Goal: Contribute content: Contribute content

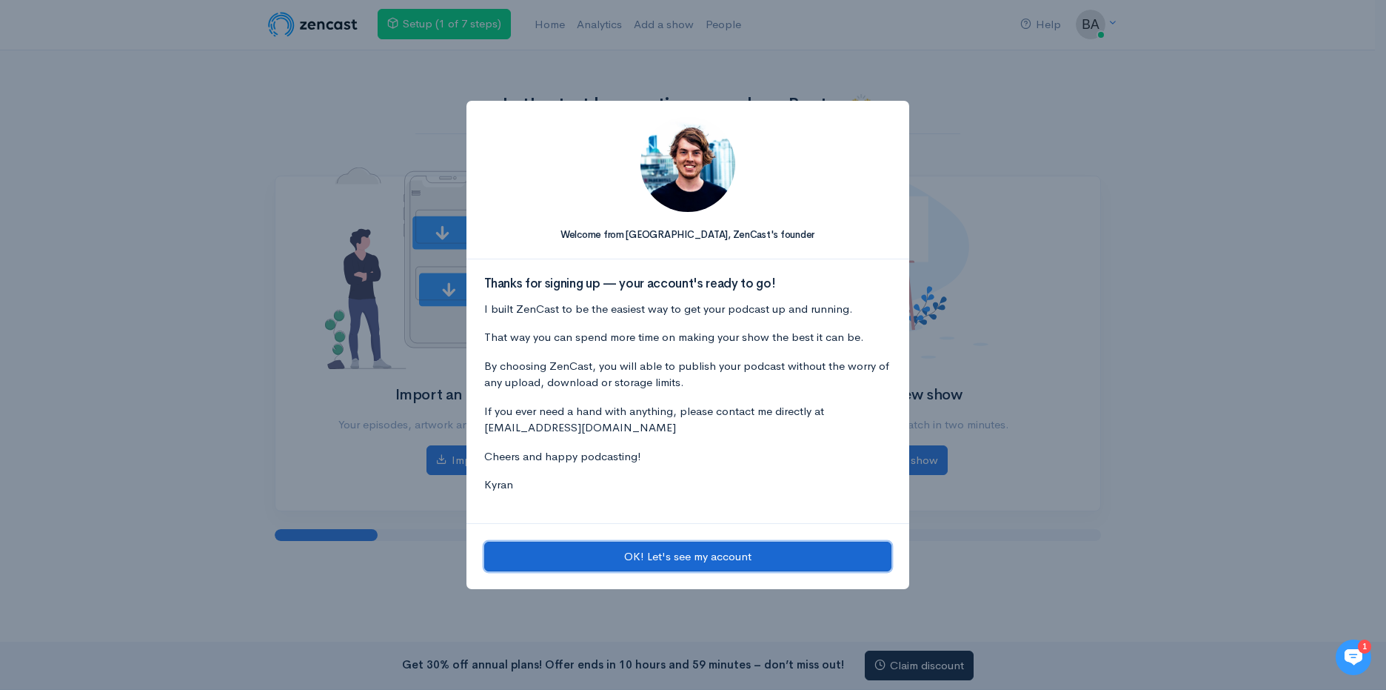
drag, startPoint x: 0, startPoint y: 0, endPoint x: 743, endPoint y: 555, distance: 927.6
click at [743, 555] on button "OK! Let's see my account" at bounding box center [687, 556] width 407 height 30
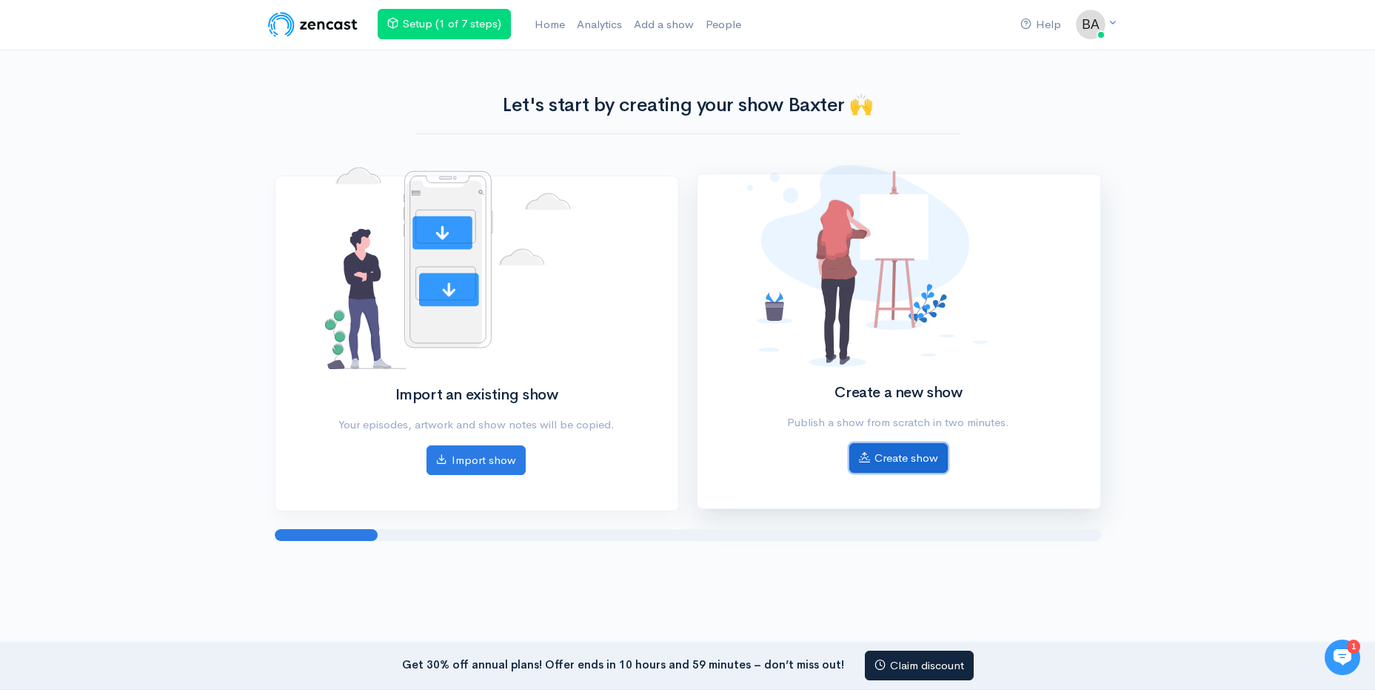
click at [912, 460] on link "Create show" at bounding box center [899, 458] width 99 height 30
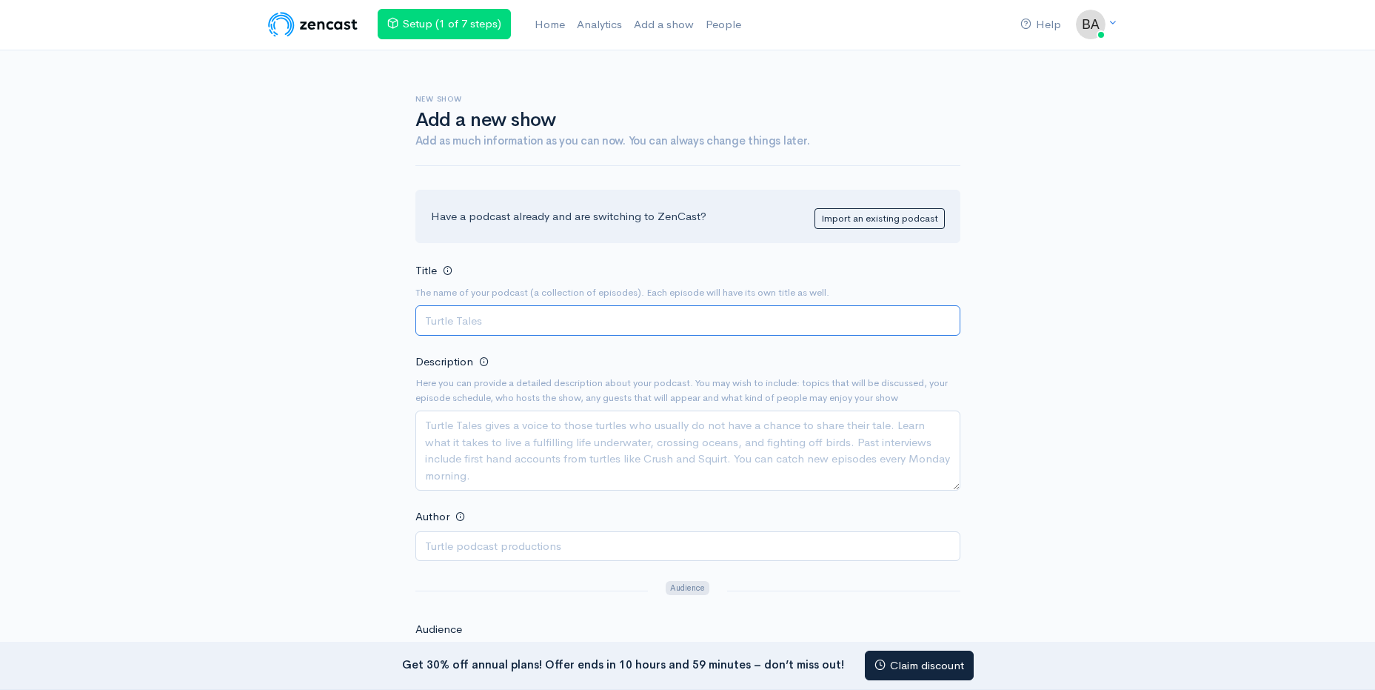
click at [590, 318] on input "Title" at bounding box center [687, 320] width 545 height 30
paste input "证有玄机"
type input "证有玄机"
click at [517, 442] on textarea "Description" at bounding box center [687, 450] width 545 height 80
click at [517, 448] on textarea "Description" at bounding box center [687, 450] width 545 height 80
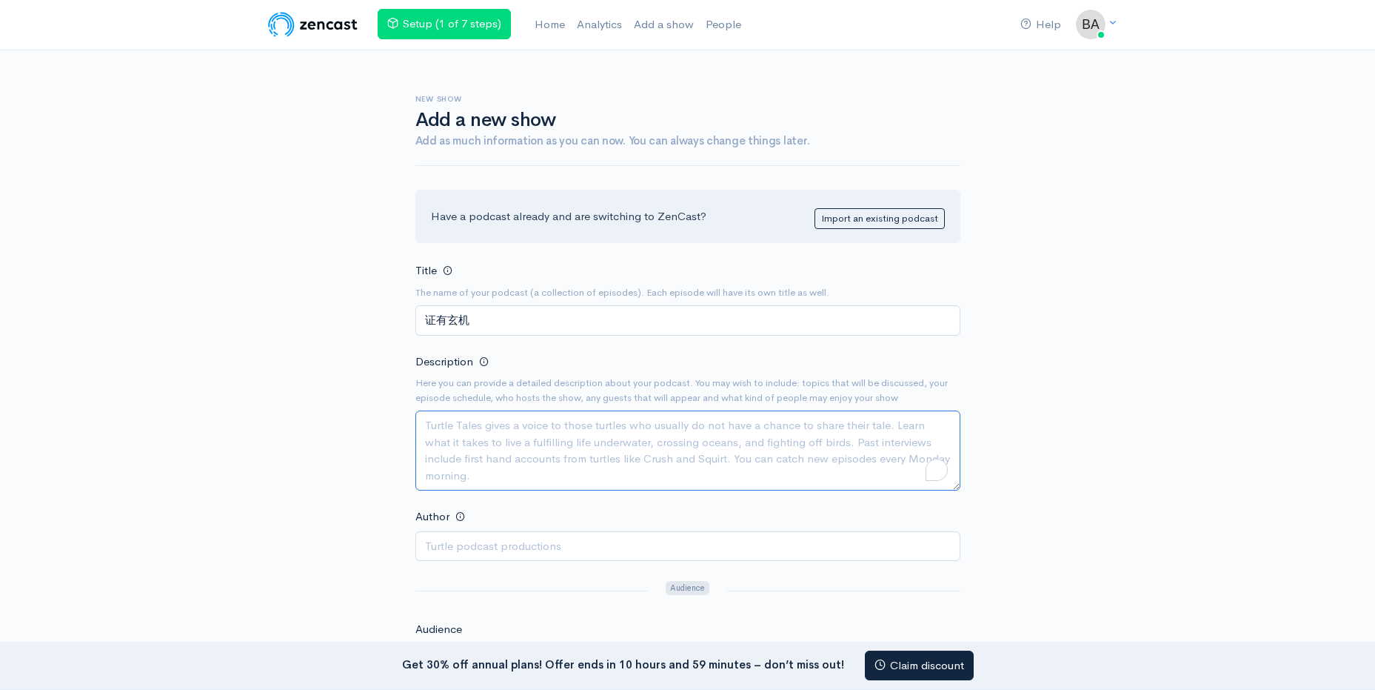
click at [555, 450] on textarea "Description" at bounding box center [687, 450] width 545 height 80
type textarea "有"
click at [564, 427] on textarea "由Mei & CY" at bounding box center [687, 450] width 545 height 80
type textarea "由Mei & CY來爲大家探討法證的故事， 也為大家解答關於發證的迷思"
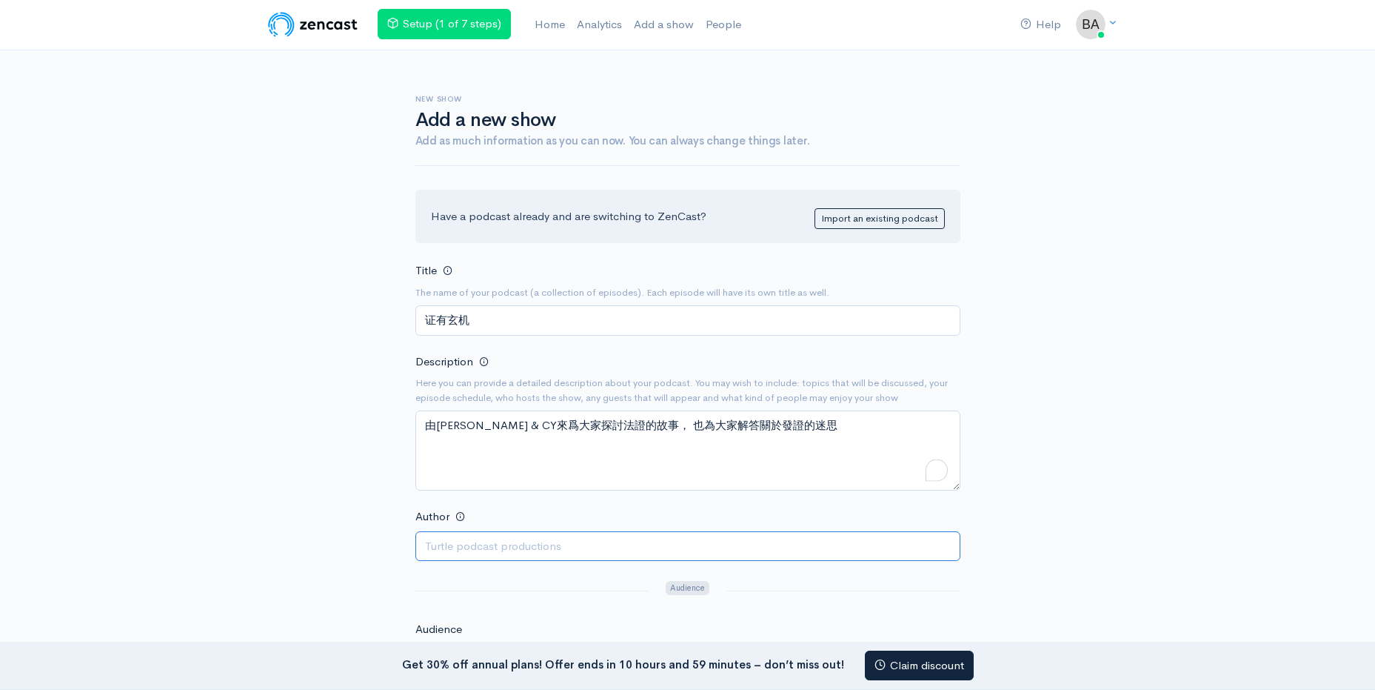
click at [554, 535] on input "Author" at bounding box center [687, 546] width 545 height 30
type input "B"
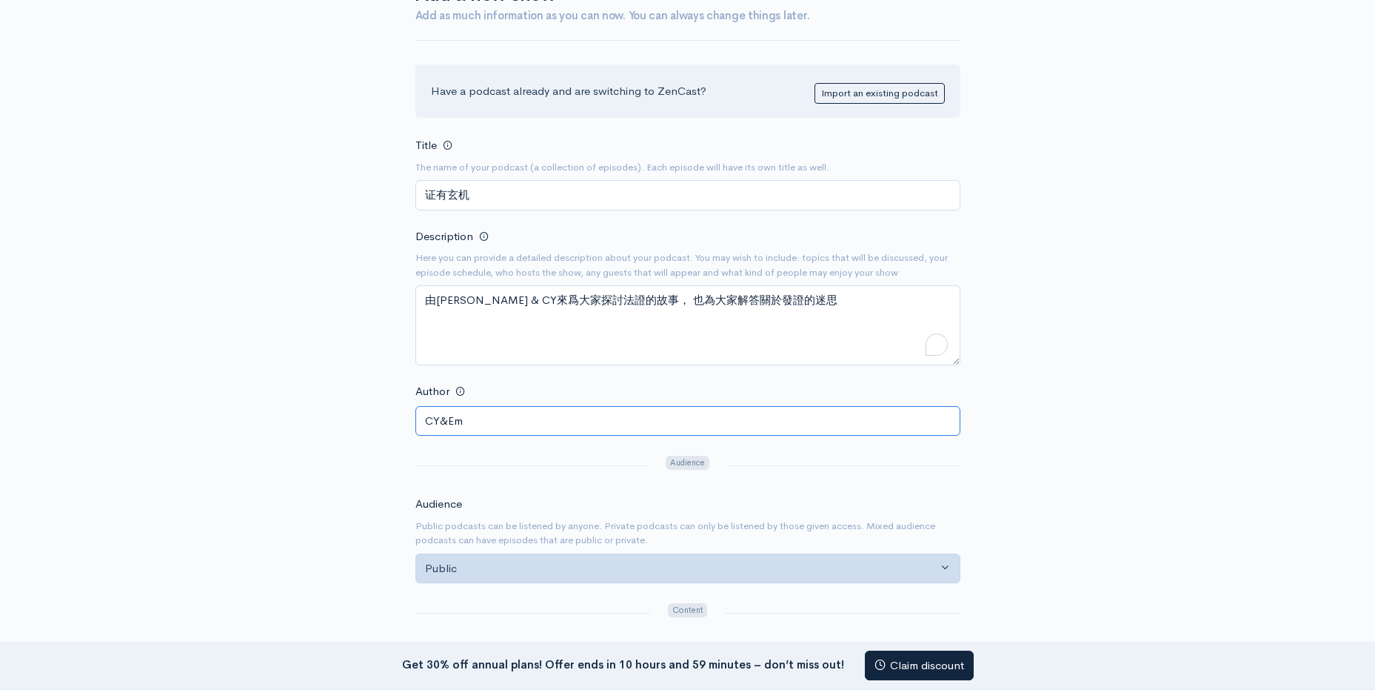
scroll to position [148, 0]
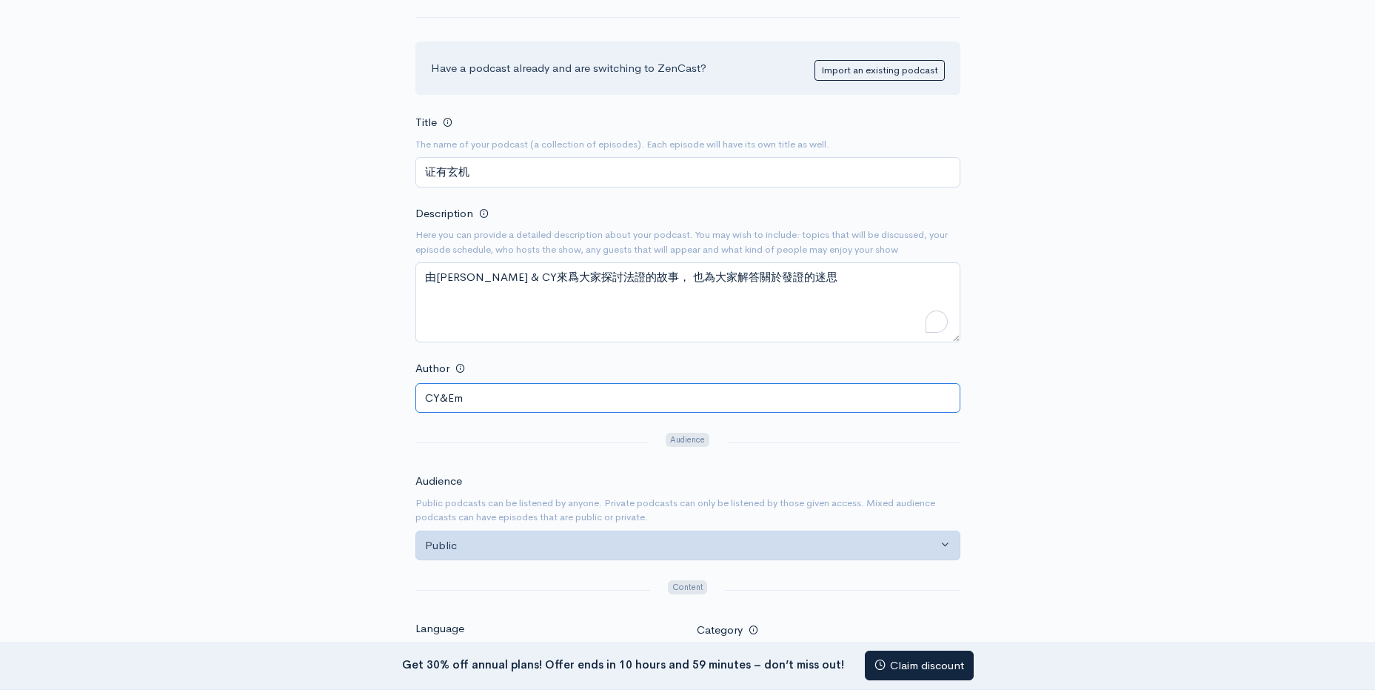
type input "CY&Em"
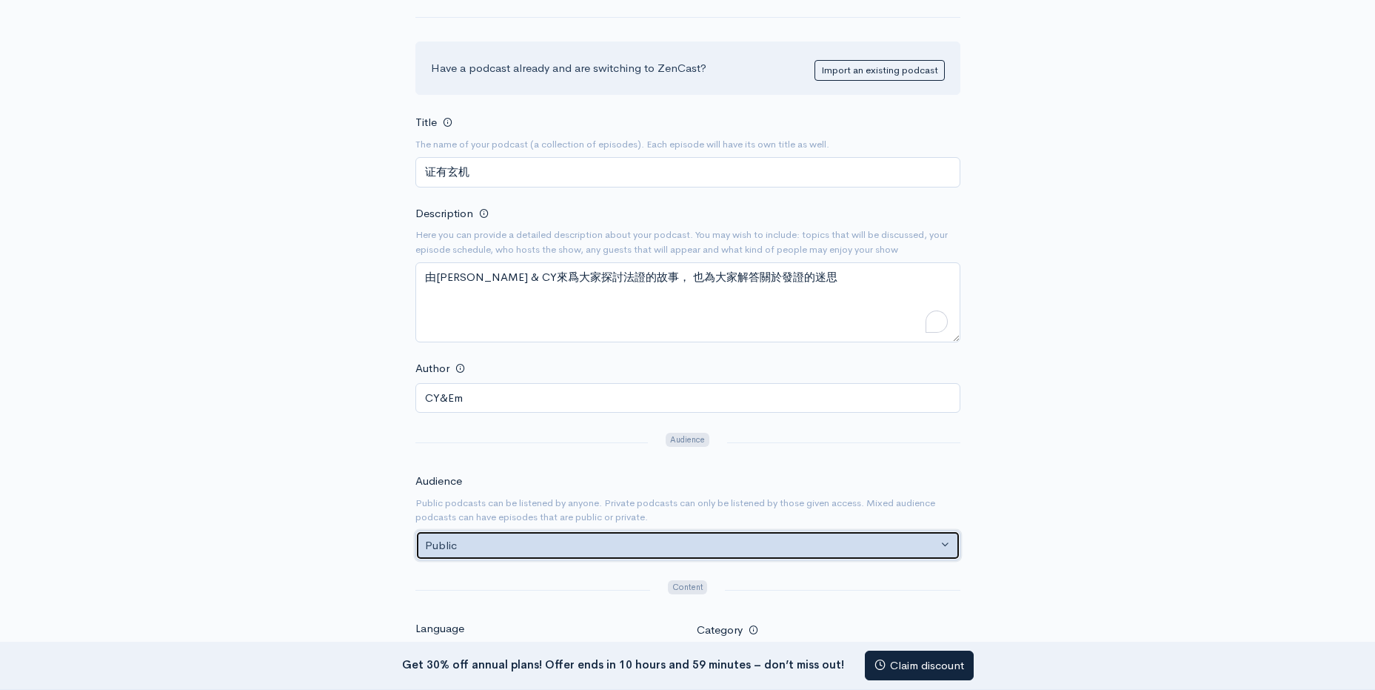
click at [761, 533] on button "Public" at bounding box center [687, 545] width 545 height 30
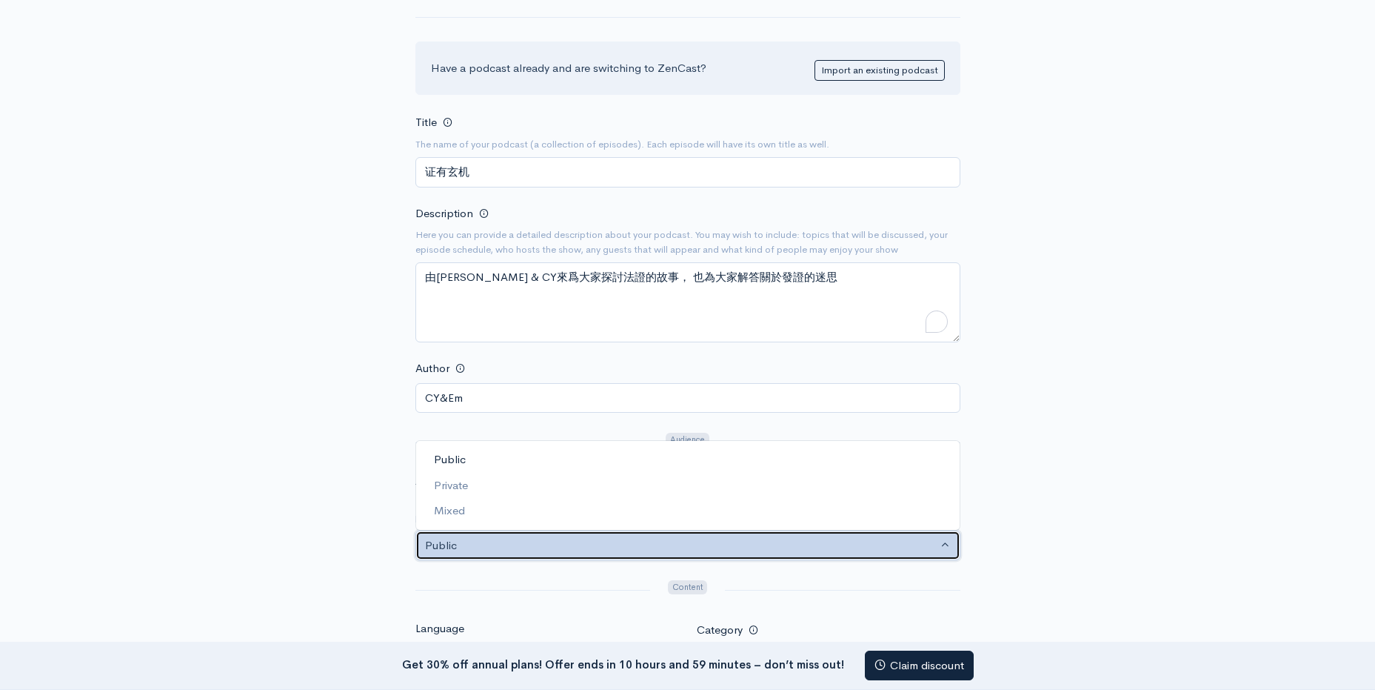
click at [764, 535] on button "Public" at bounding box center [687, 545] width 545 height 30
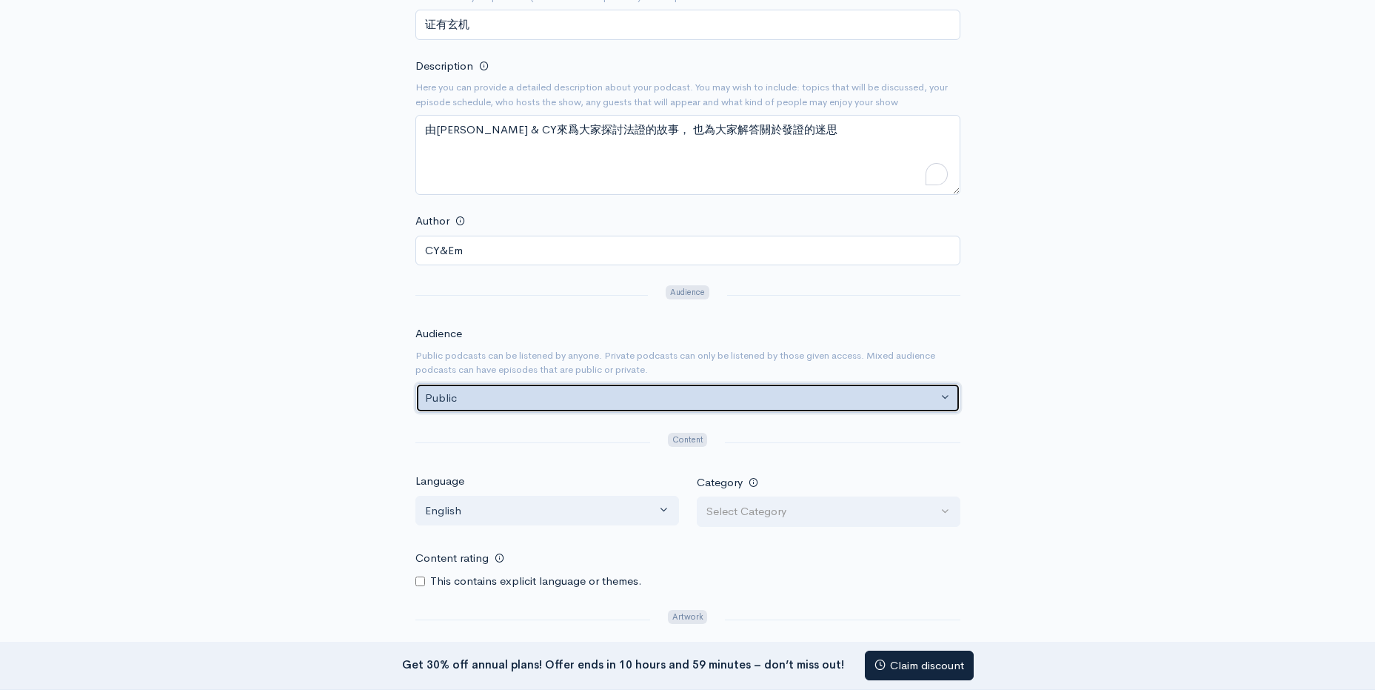
scroll to position [296, 0]
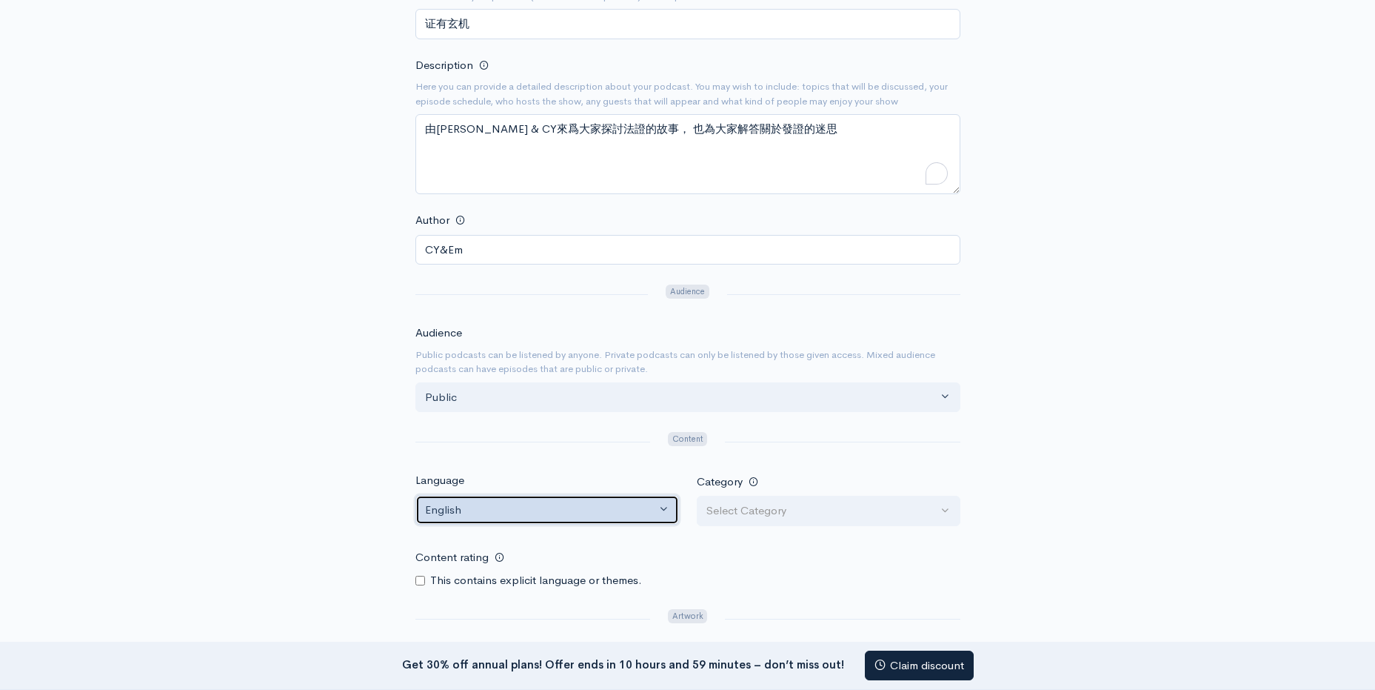
click at [535, 498] on button "English" at bounding box center [547, 510] width 264 height 30
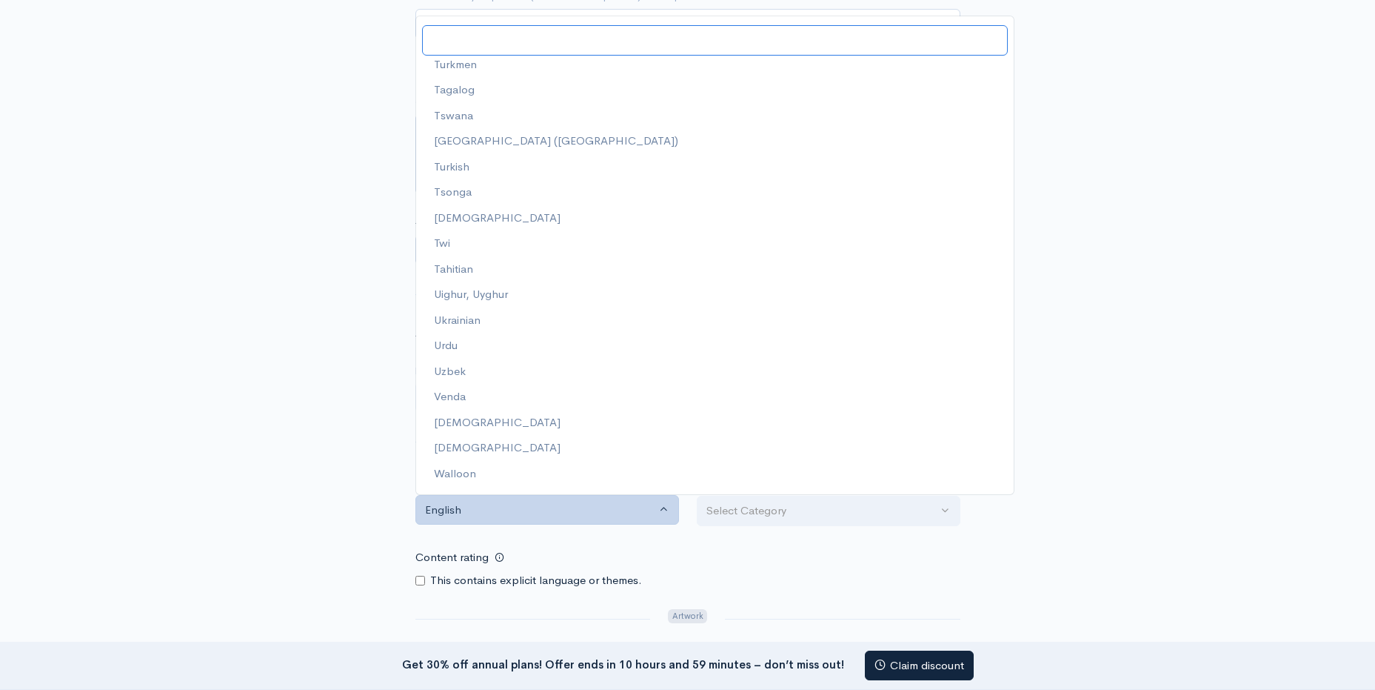
scroll to position [4271, 0]
click at [483, 438] on link "Chinese" at bounding box center [715, 450] width 598 height 26
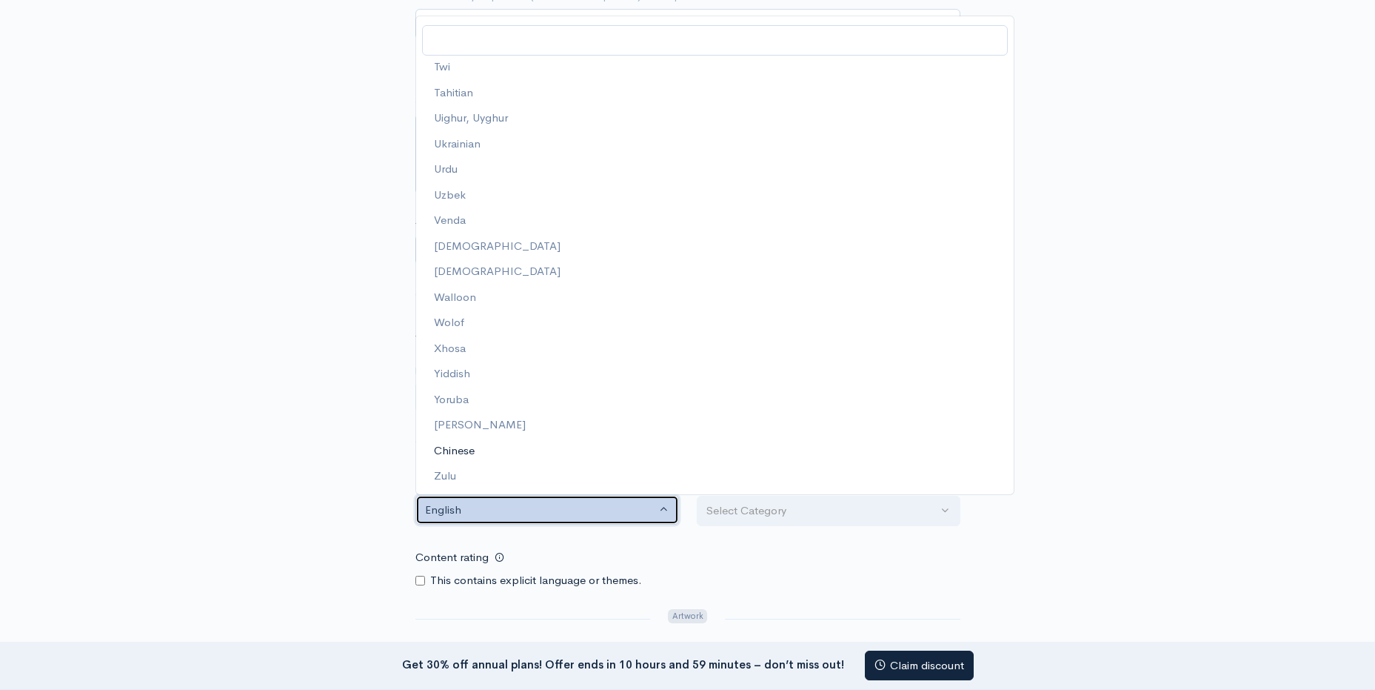
select select "zh"
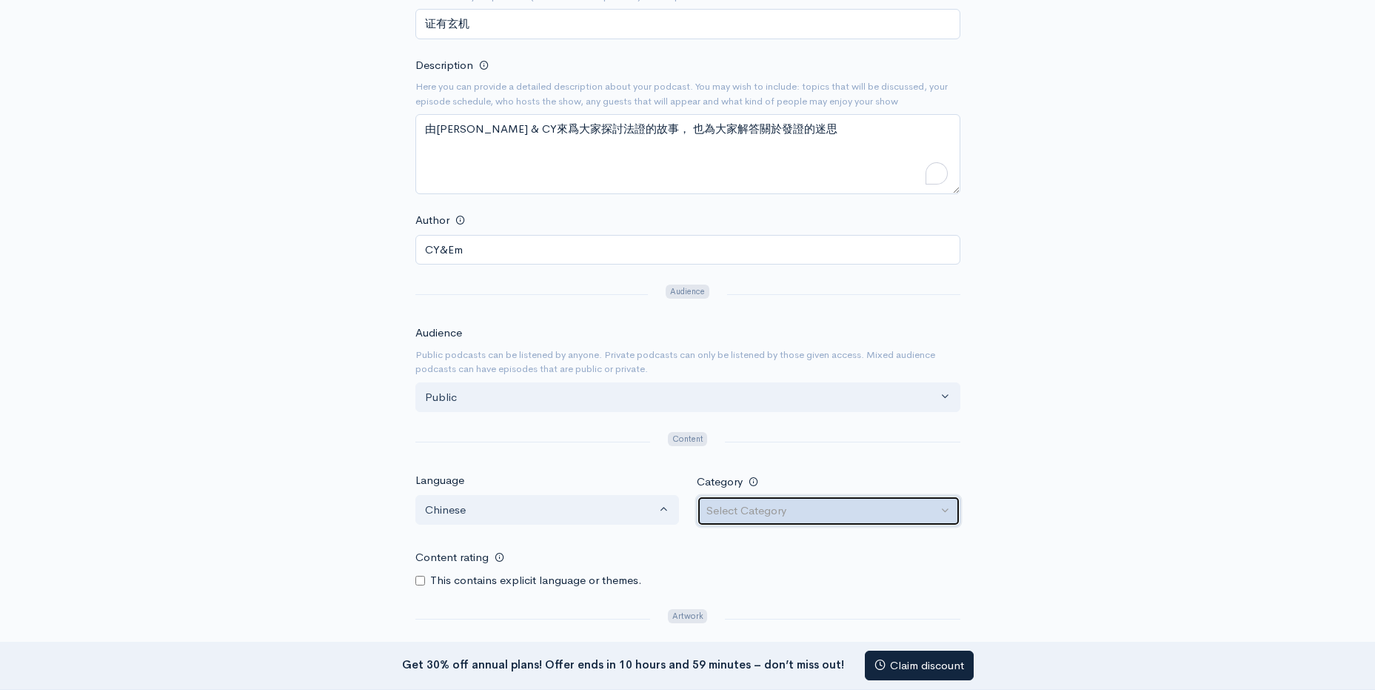
click at [794, 512] on div "Select Category" at bounding box center [822, 510] width 231 height 17
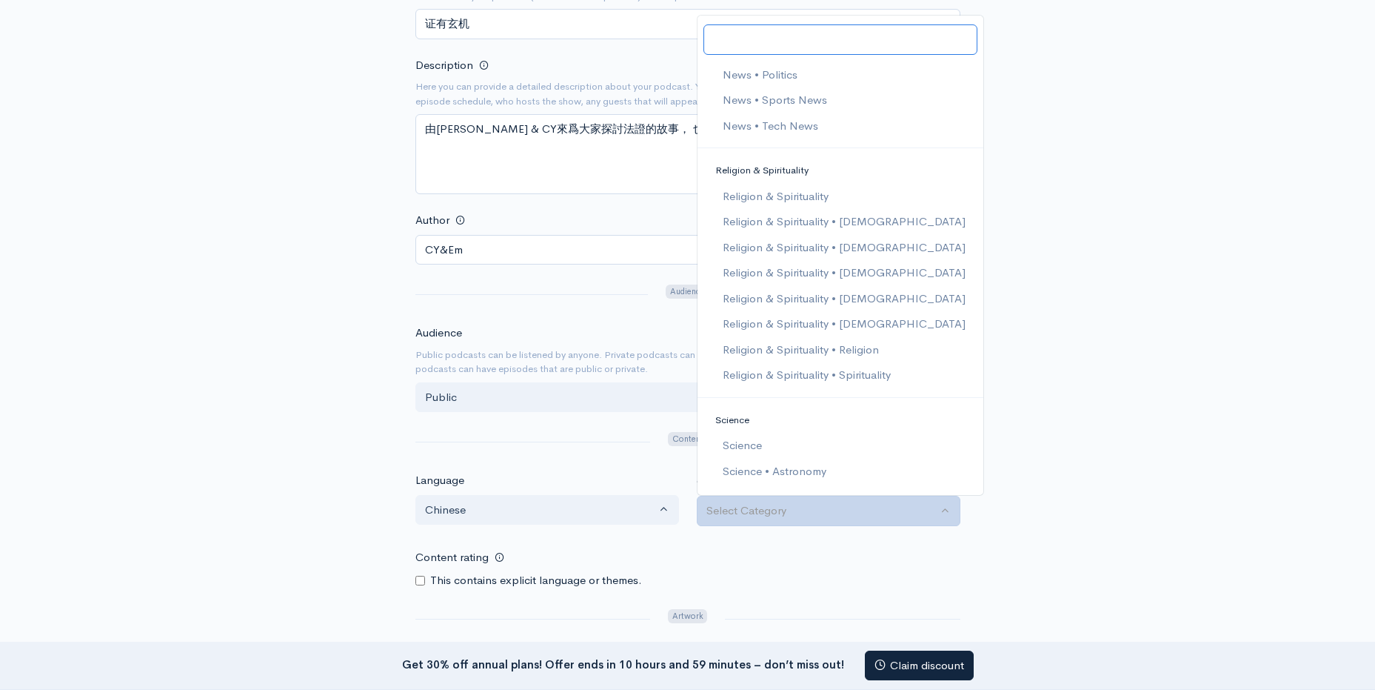
scroll to position [2296, 0]
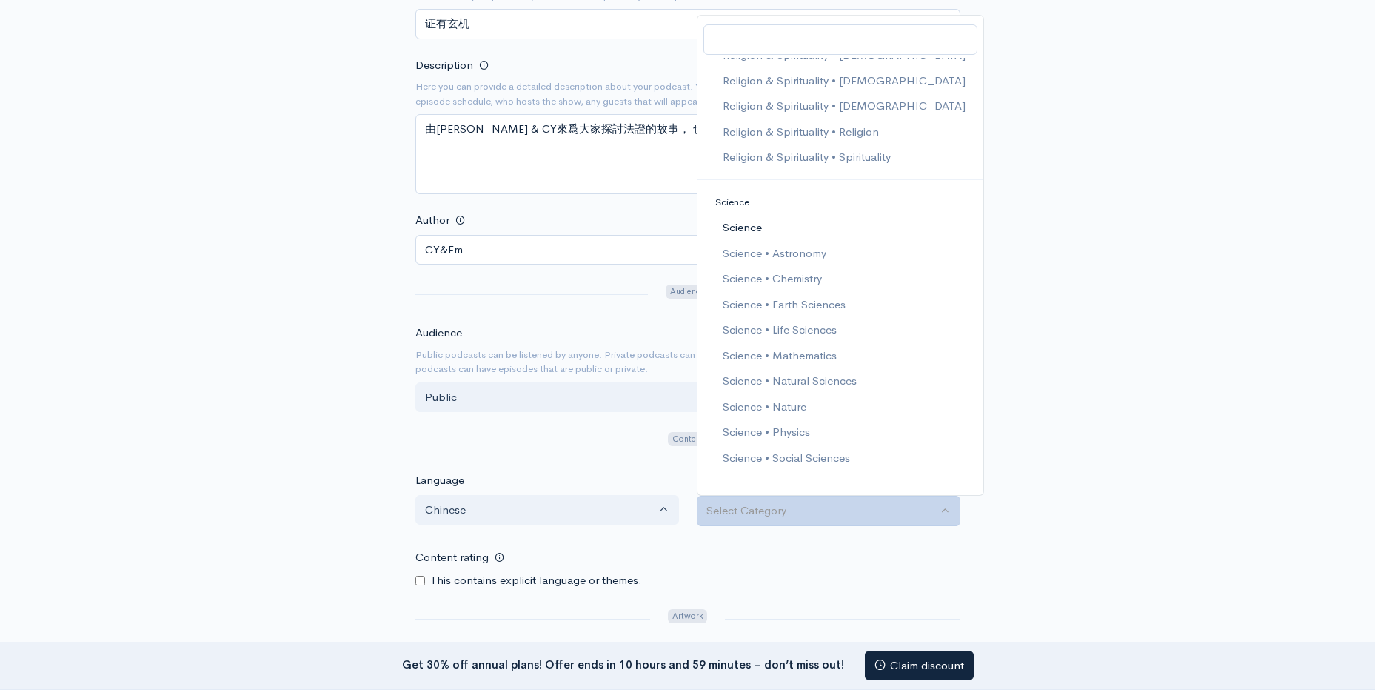
click at [814, 225] on link "Science" at bounding box center [841, 228] width 286 height 26
select select "Science"
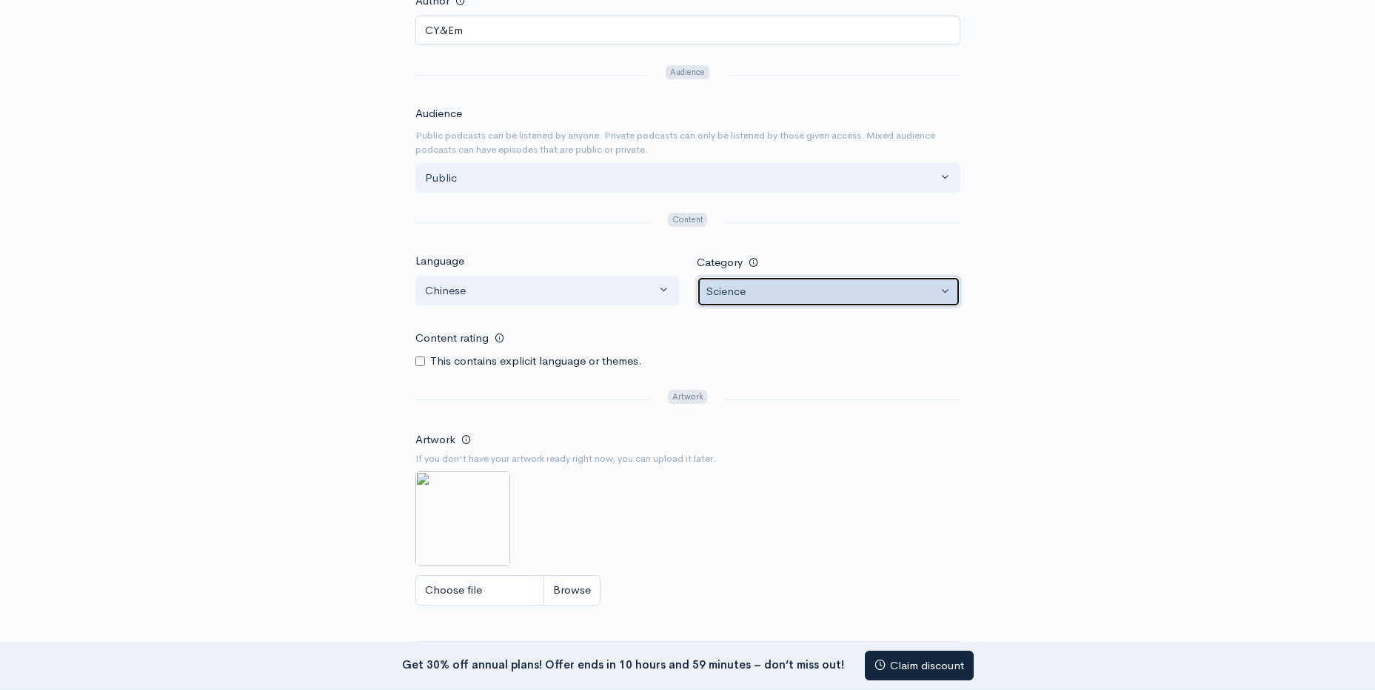
scroll to position [518, 0]
click at [419, 356] on input "Content rating" at bounding box center [420, 358] width 10 height 10
checkbox input "true"
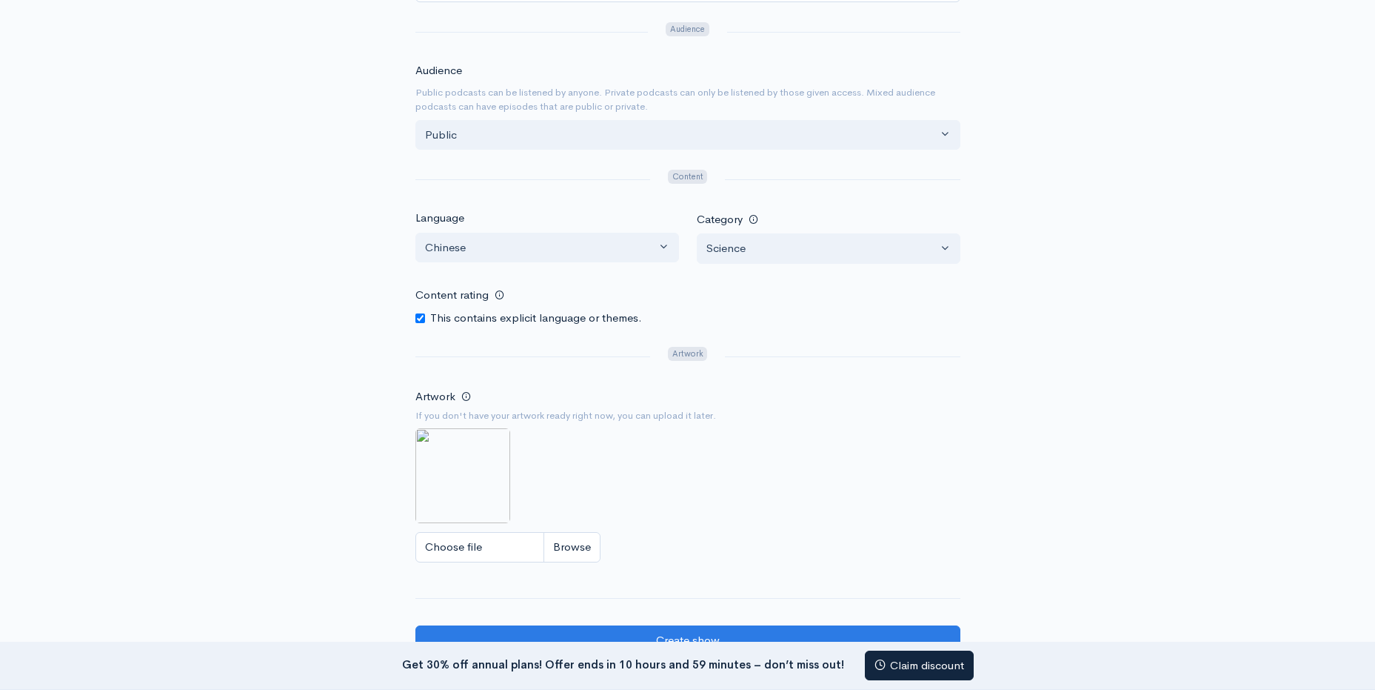
scroll to position [593, 0]
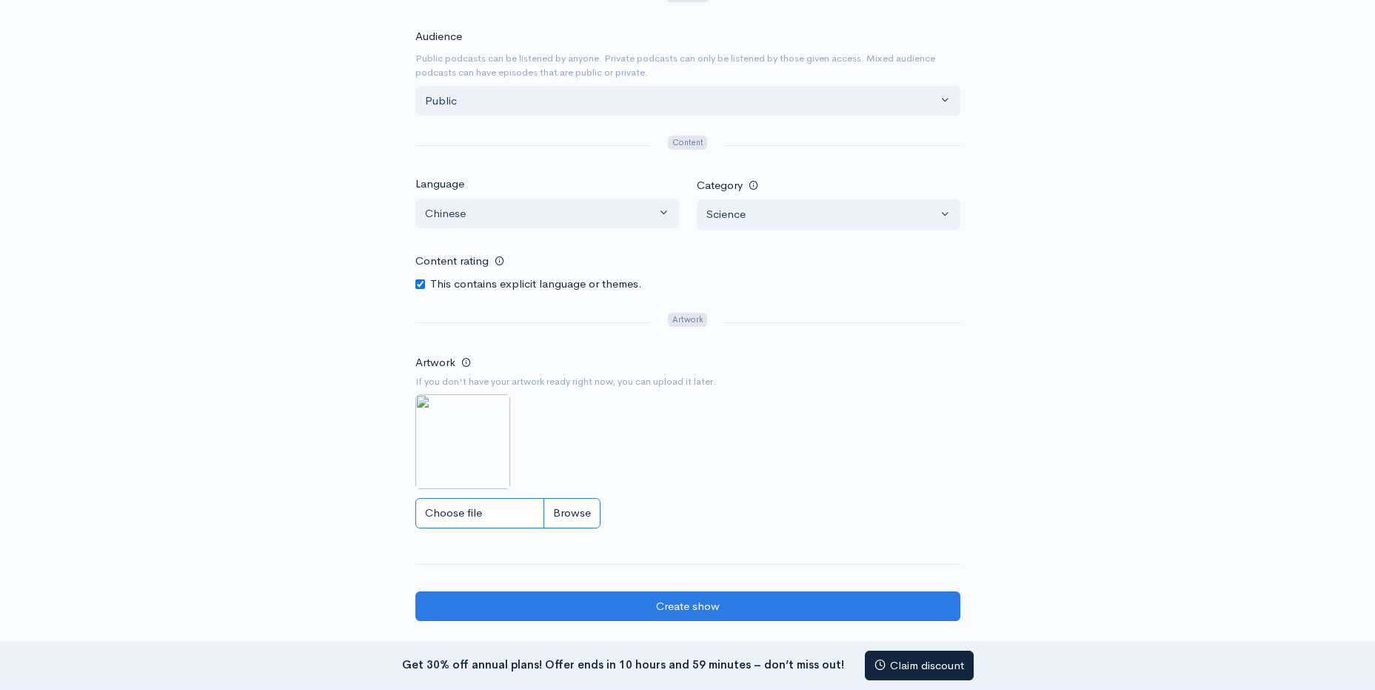
click at [577, 507] on input "Choose file" at bounding box center [507, 513] width 185 height 30
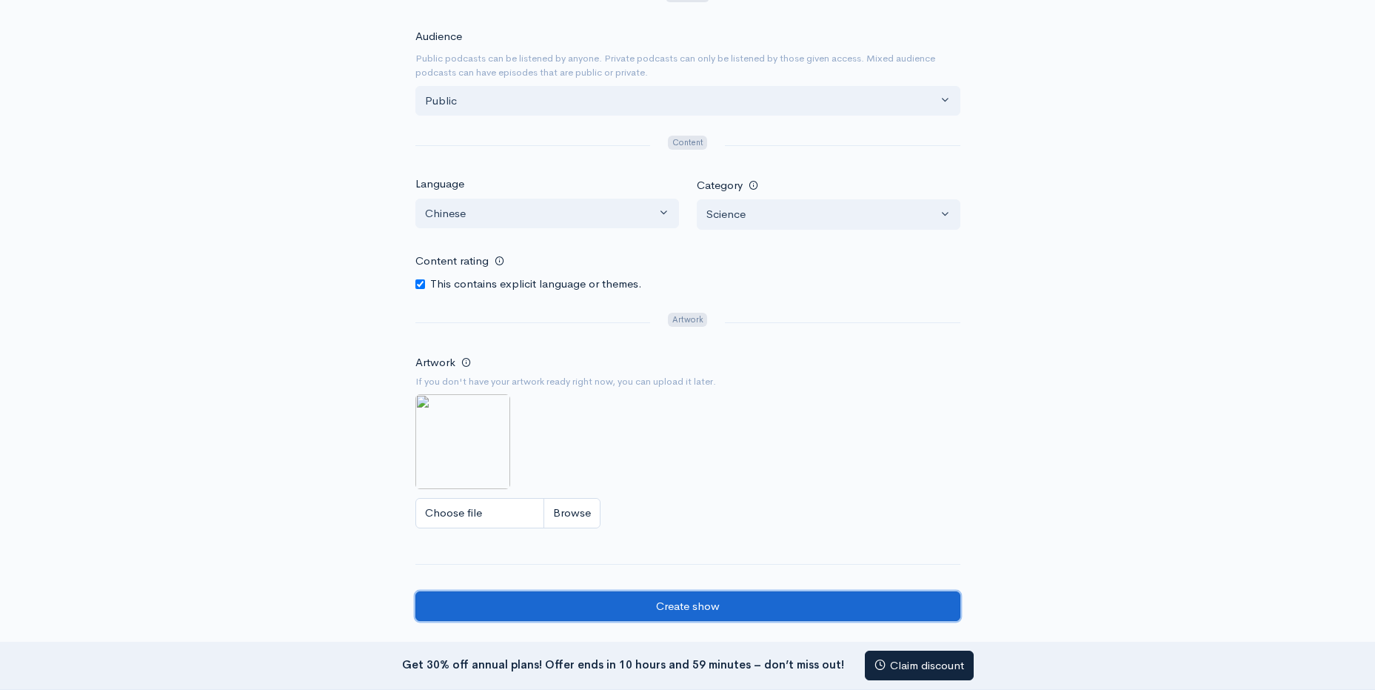
drag, startPoint x: 623, startPoint y: 601, endPoint x: 625, endPoint y: 569, distance: 32.7
click at [623, 602] on input "Create show" at bounding box center [687, 606] width 545 height 30
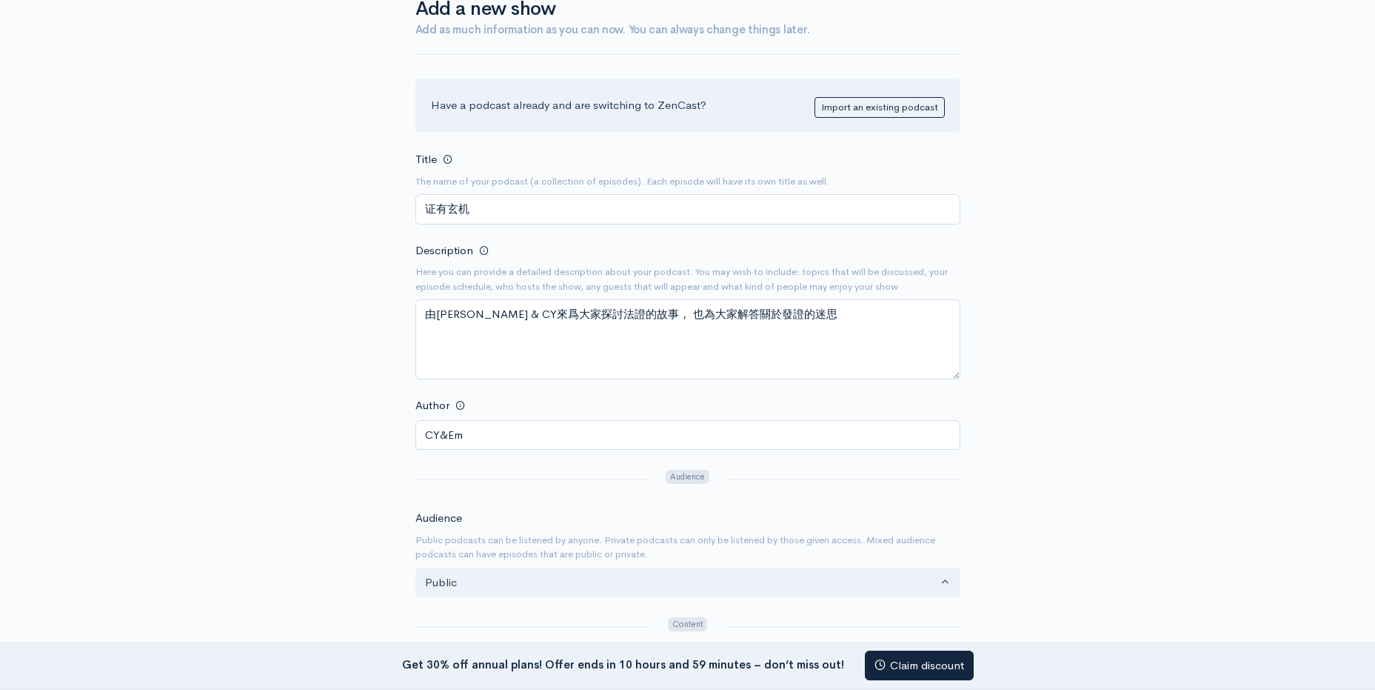
scroll to position [0, 0]
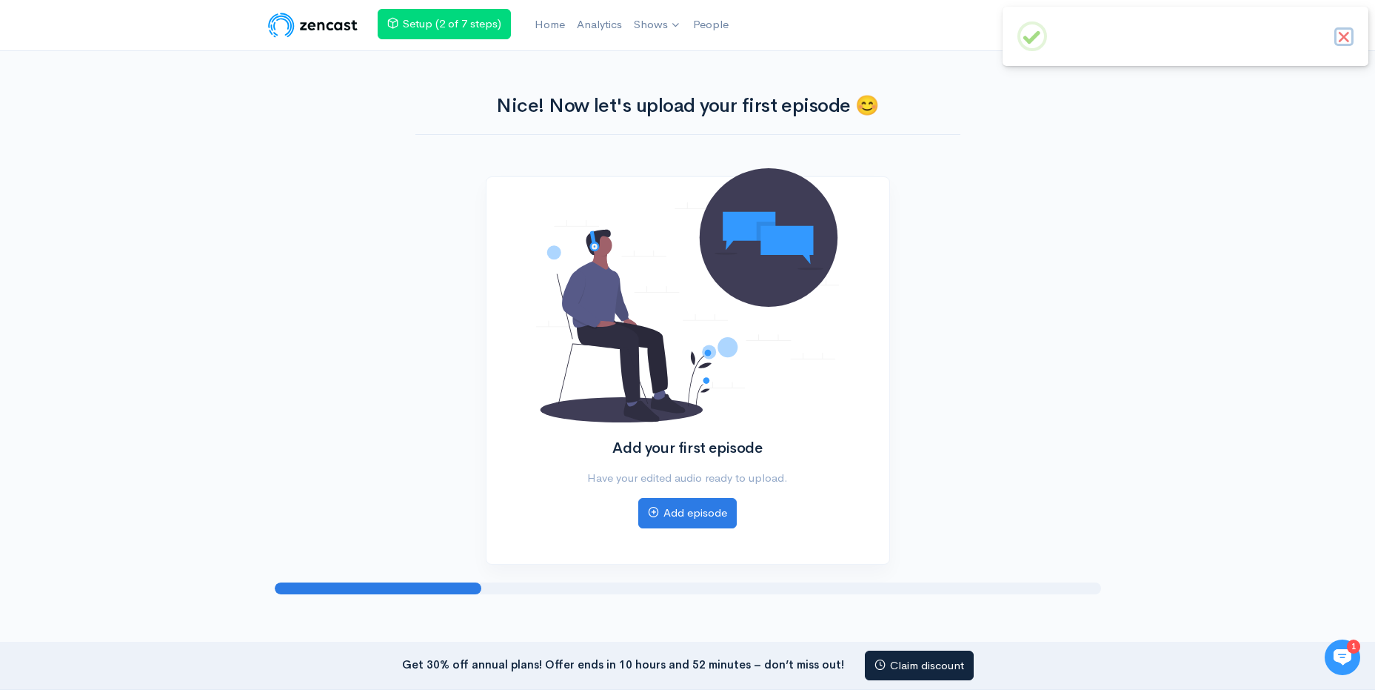
click at [1352, 44] on button "×" at bounding box center [1344, 36] width 19 height 19
click at [573, 16] on link "Analytics" at bounding box center [599, 25] width 57 height 32
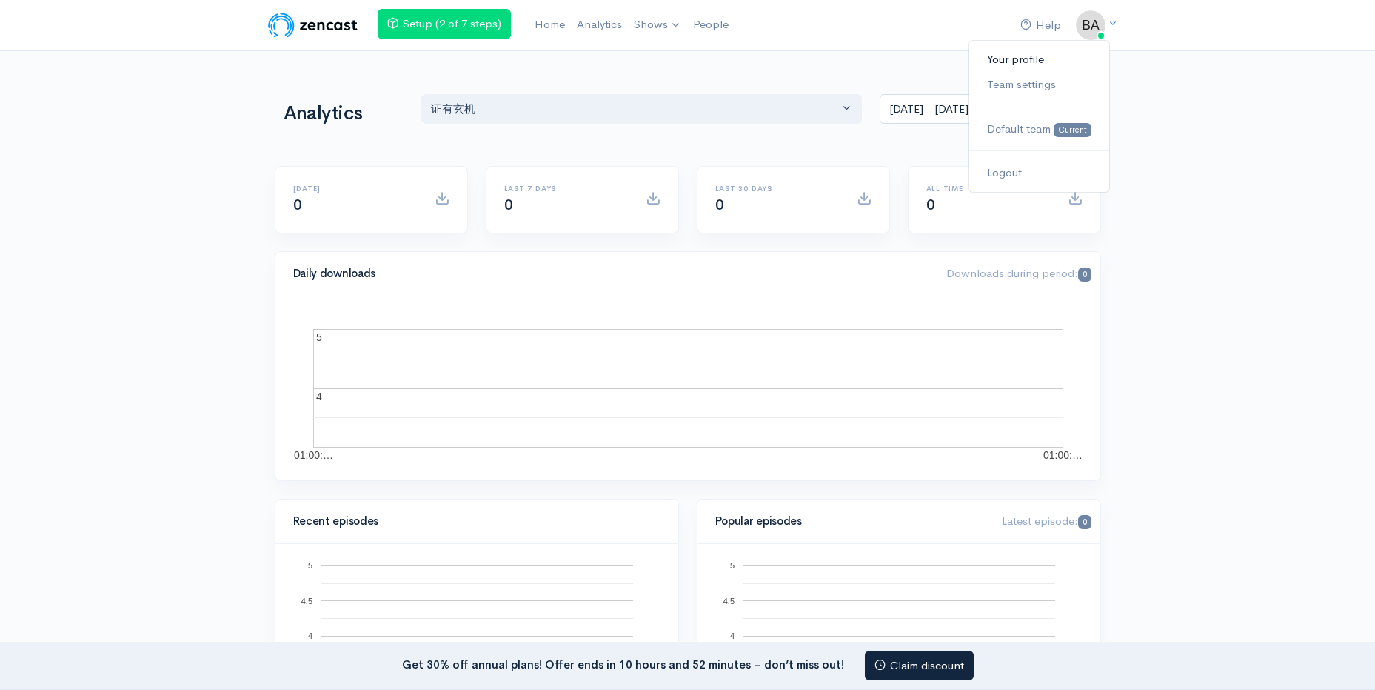
click at [1049, 60] on link "Your profile" at bounding box center [1038, 60] width 139 height 26
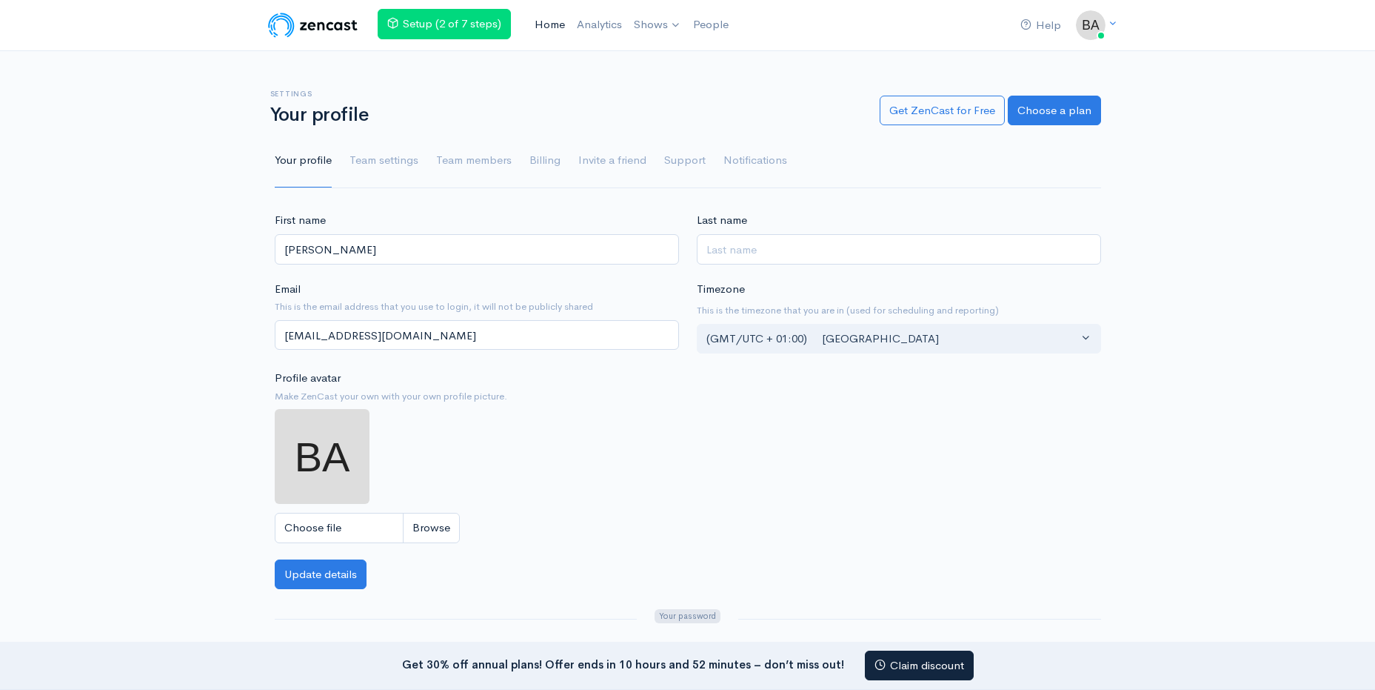
click at [554, 21] on link "Home" at bounding box center [550, 25] width 42 height 32
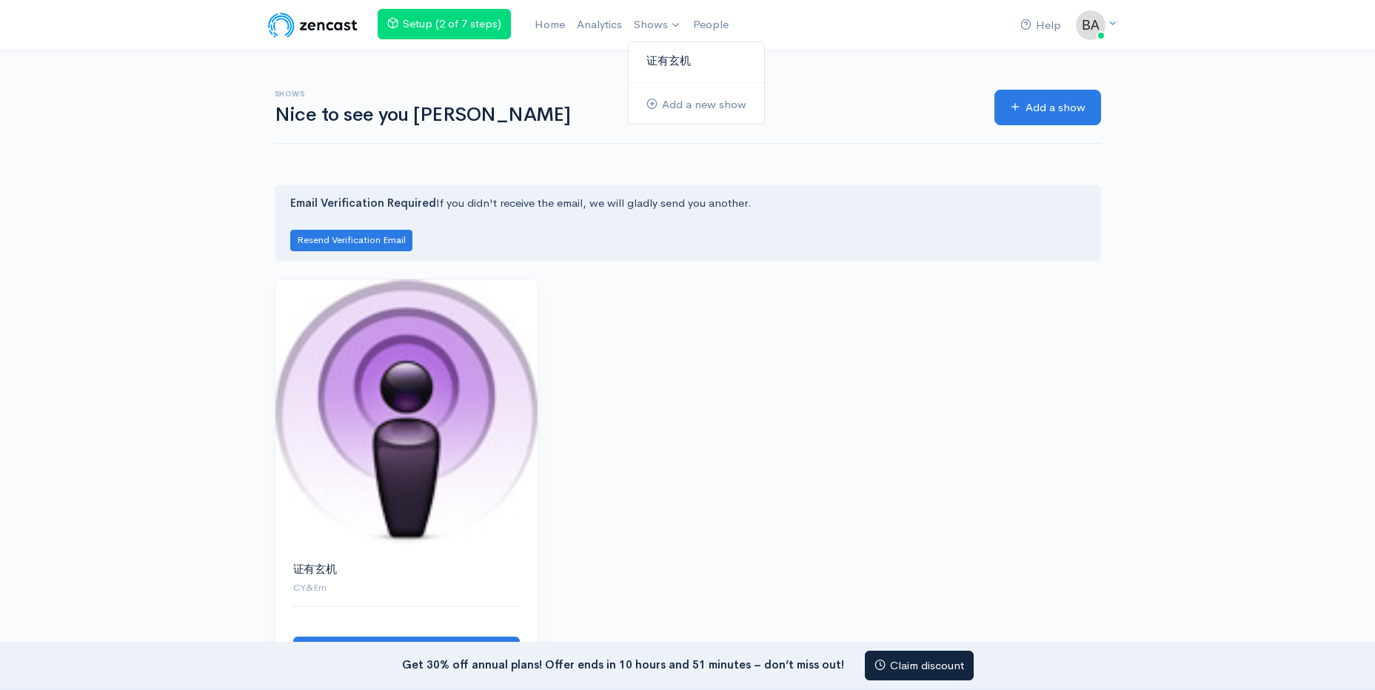
click at [666, 50] on link "证有玄机" at bounding box center [697, 61] width 136 height 26
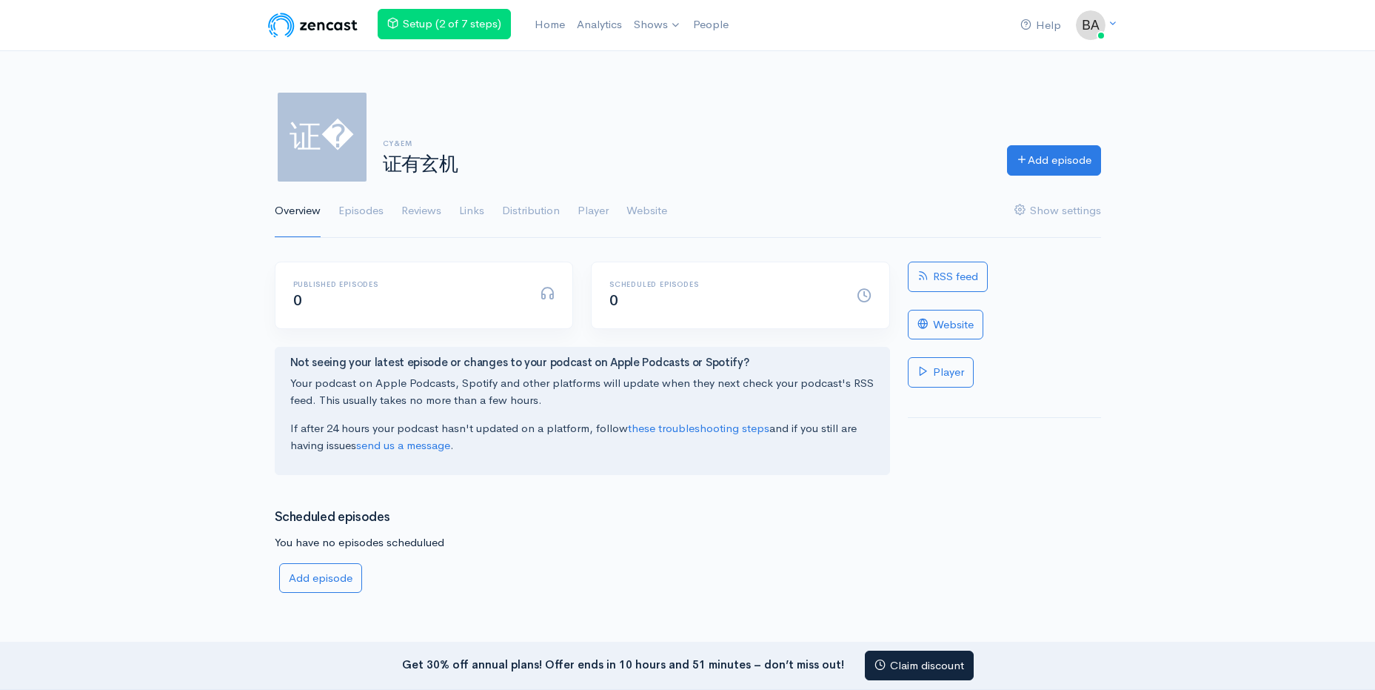
click at [341, 146] on span "证�" at bounding box center [322, 137] width 95 height 95
click at [392, 150] on div "CY&Em 证有玄机" at bounding box center [686, 157] width 624 height 36
click at [371, 212] on link "Episodes" at bounding box center [360, 210] width 45 height 53
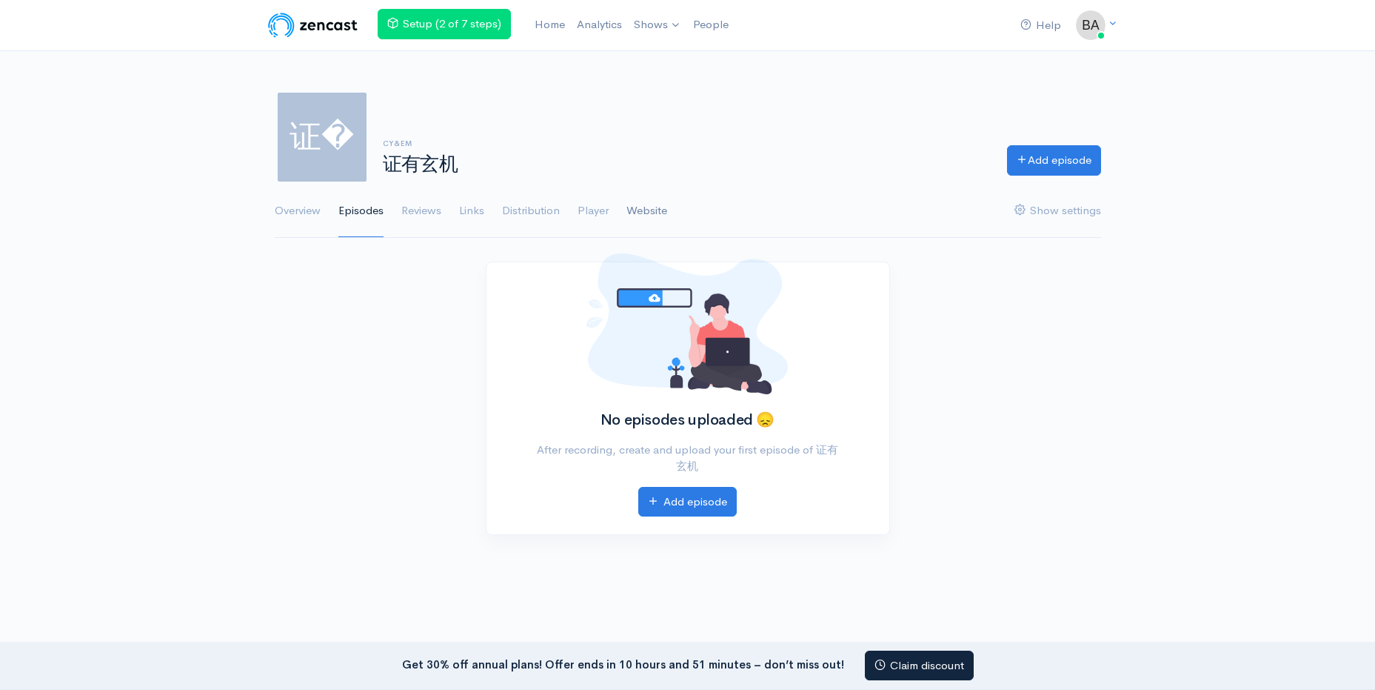
click at [652, 202] on link "Website" at bounding box center [647, 210] width 41 height 53
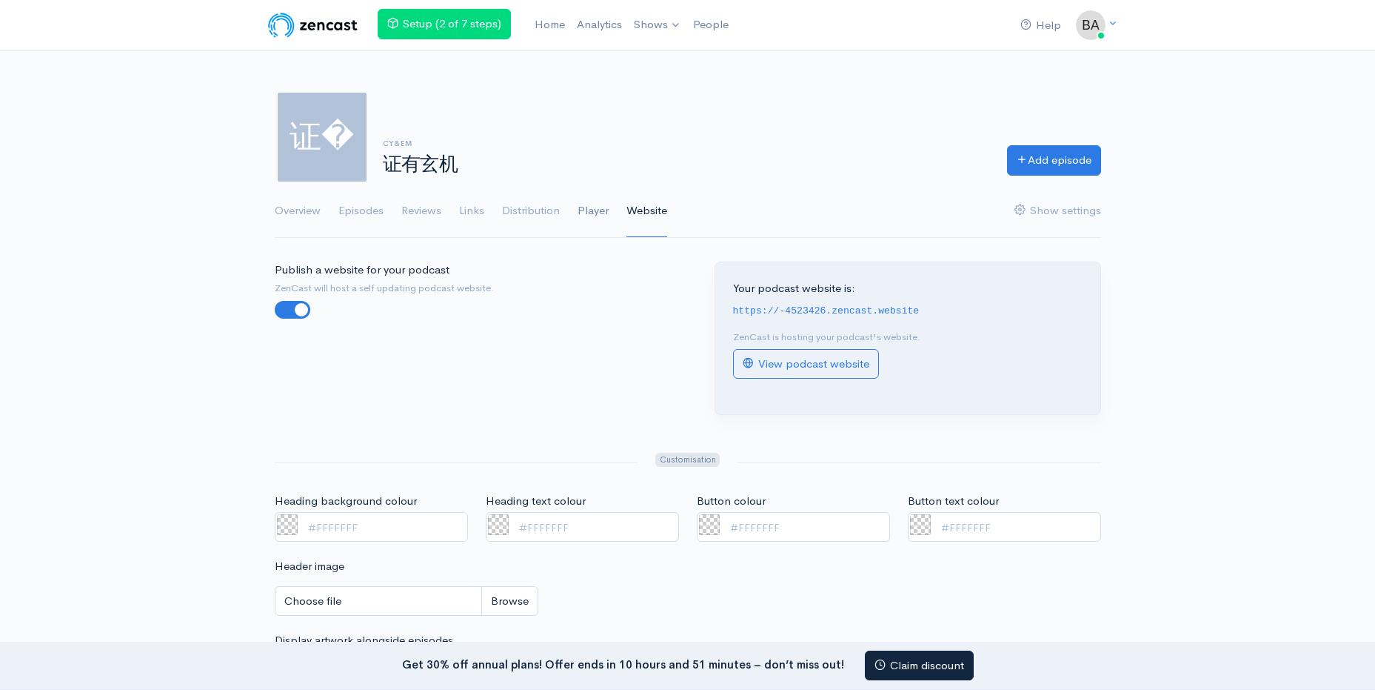
click at [586, 216] on link "Player" at bounding box center [593, 210] width 31 height 53
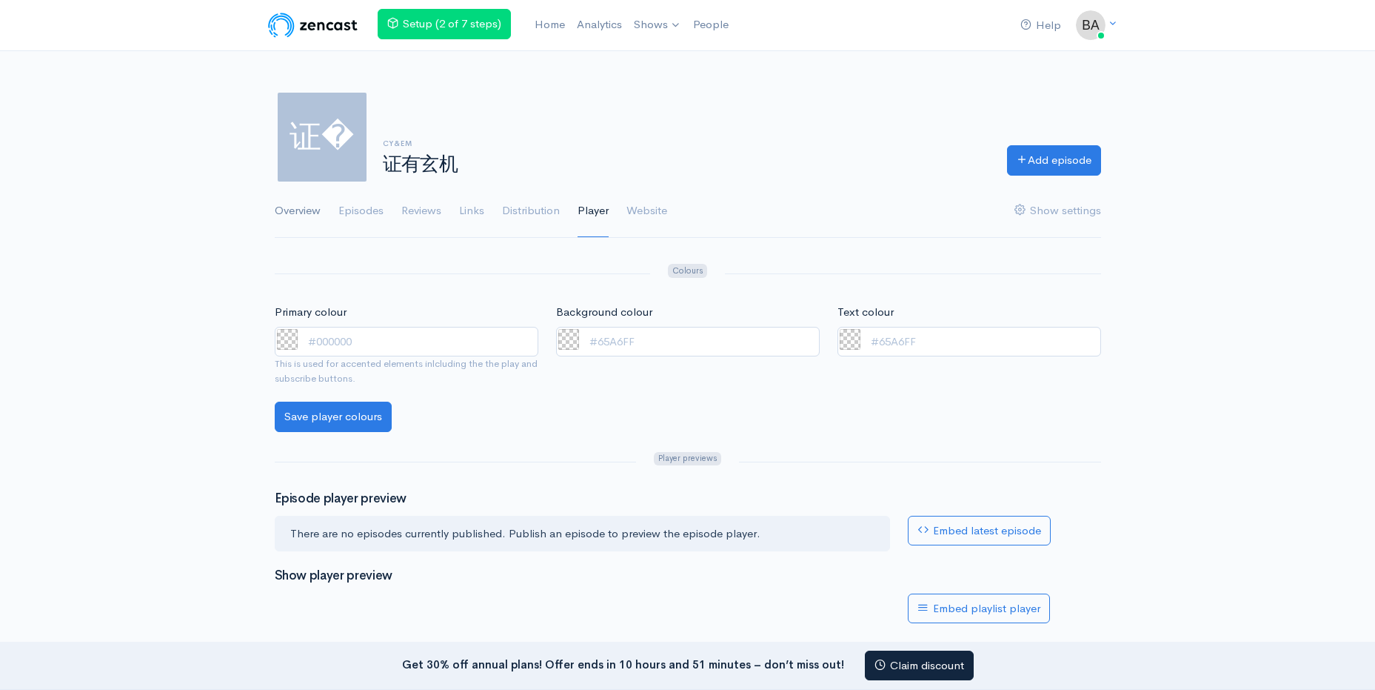
click at [299, 217] on link "Overview" at bounding box center [298, 210] width 46 height 53
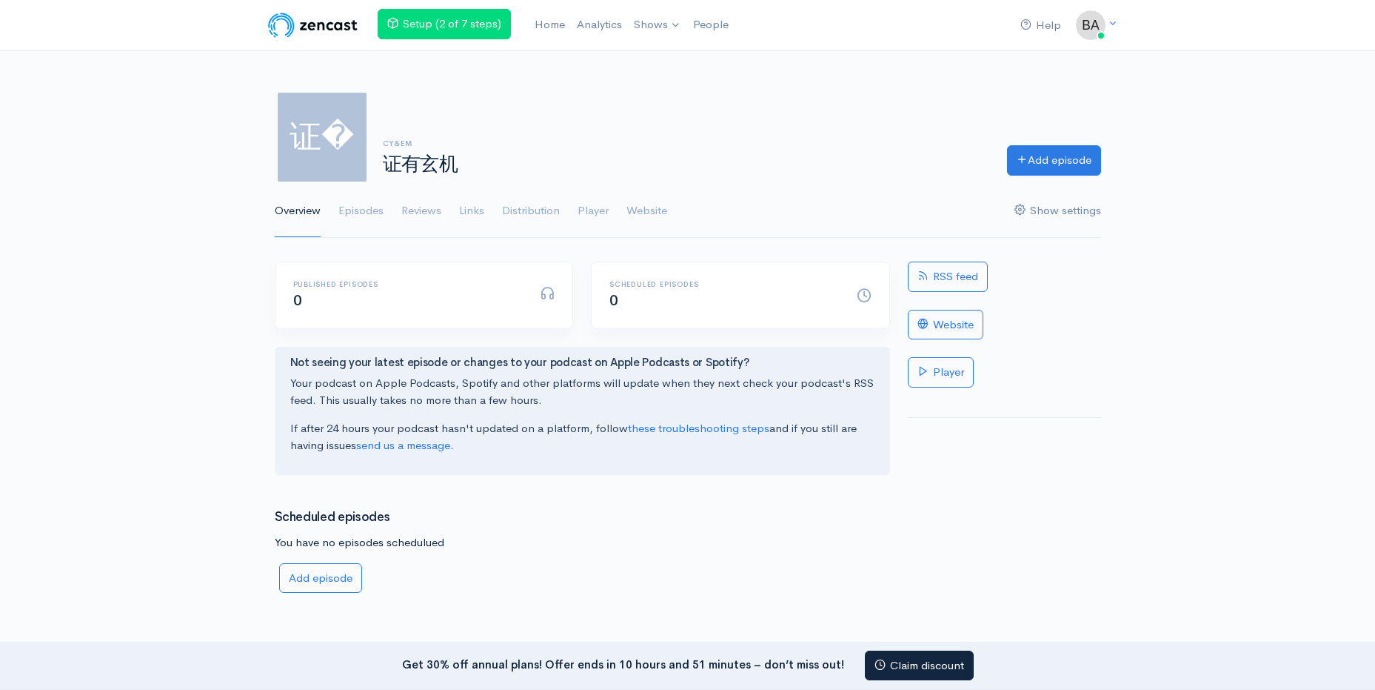
click at [1070, 208] on link "Show settings" at bounding box center [1058, 210] width 87 height 53
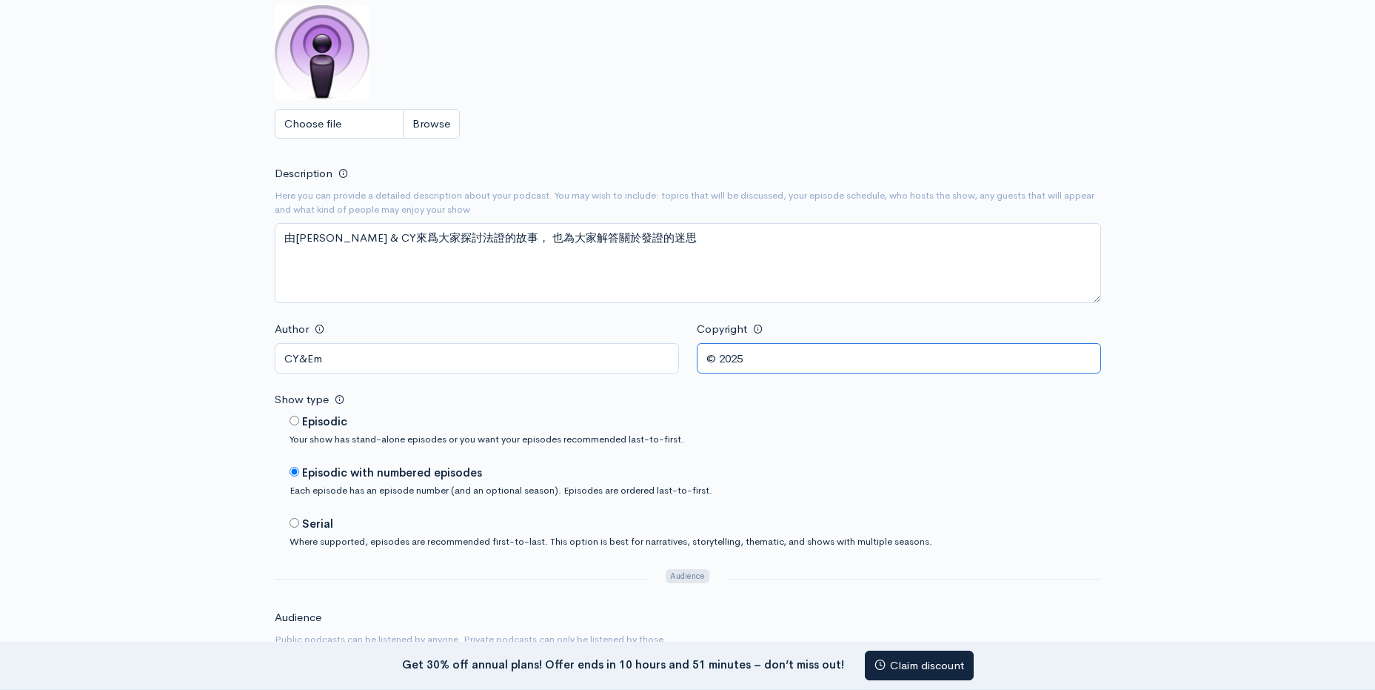
click at [766, 358] on input "© 2025" at bounding box center [899, 358] width 404 height 30
click at [772, 455] on div "Show type Episodic Your show has stand-alone episodes or you want your episodes…" at bounding box center [688, 469] width 827 height 159
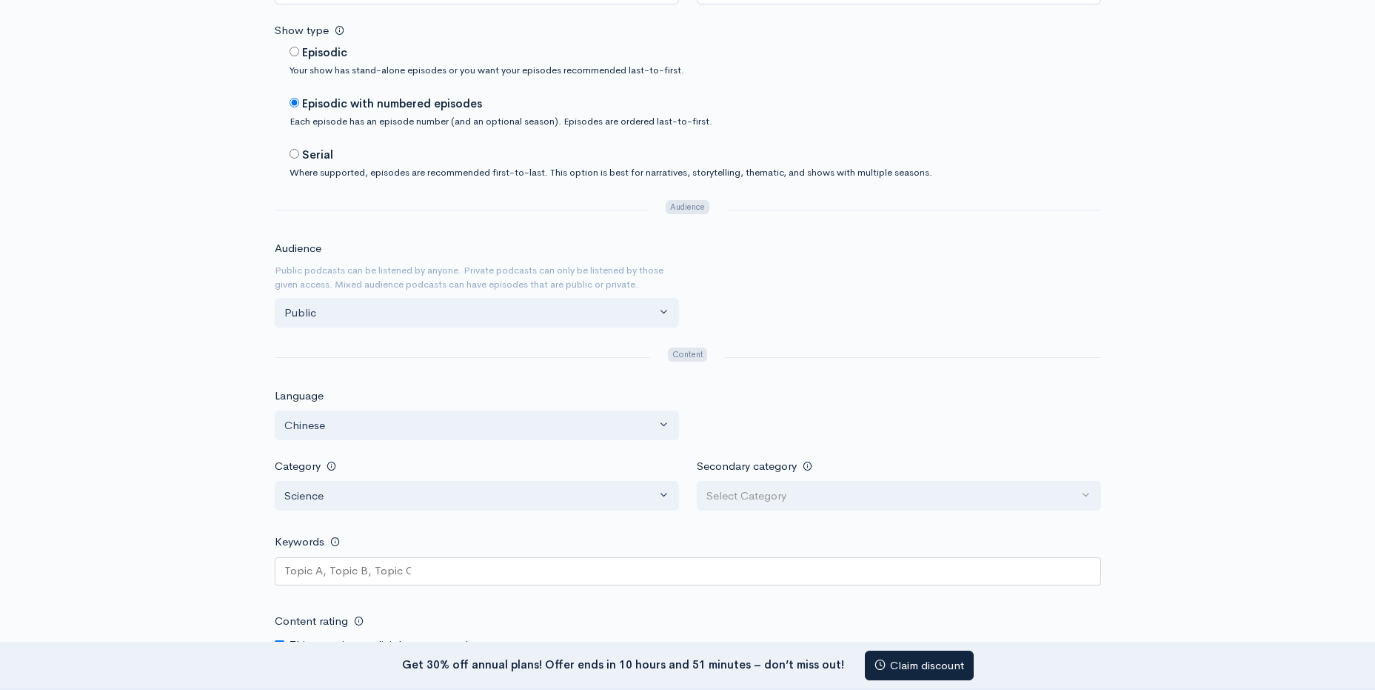
scroll to position [815, 0]
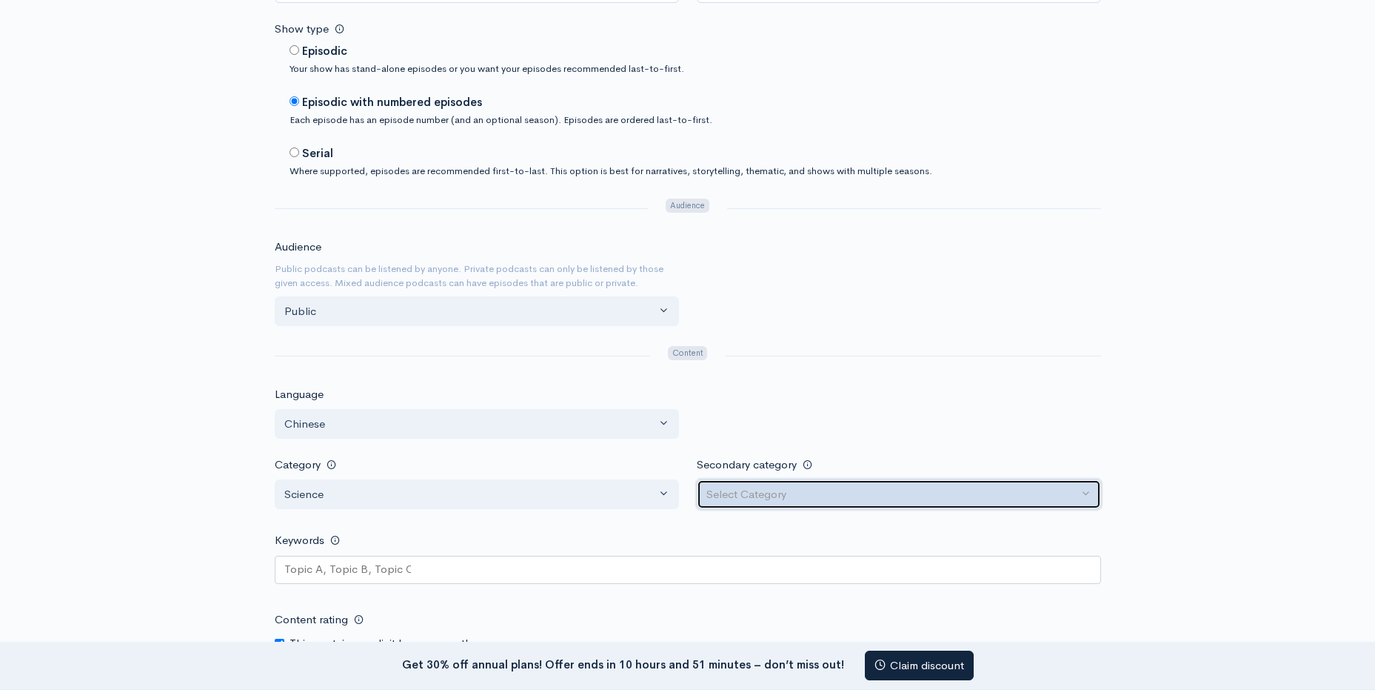
click at [795, 492] on div "Select Category" at bounding box center [893, 494] width 372 height 17
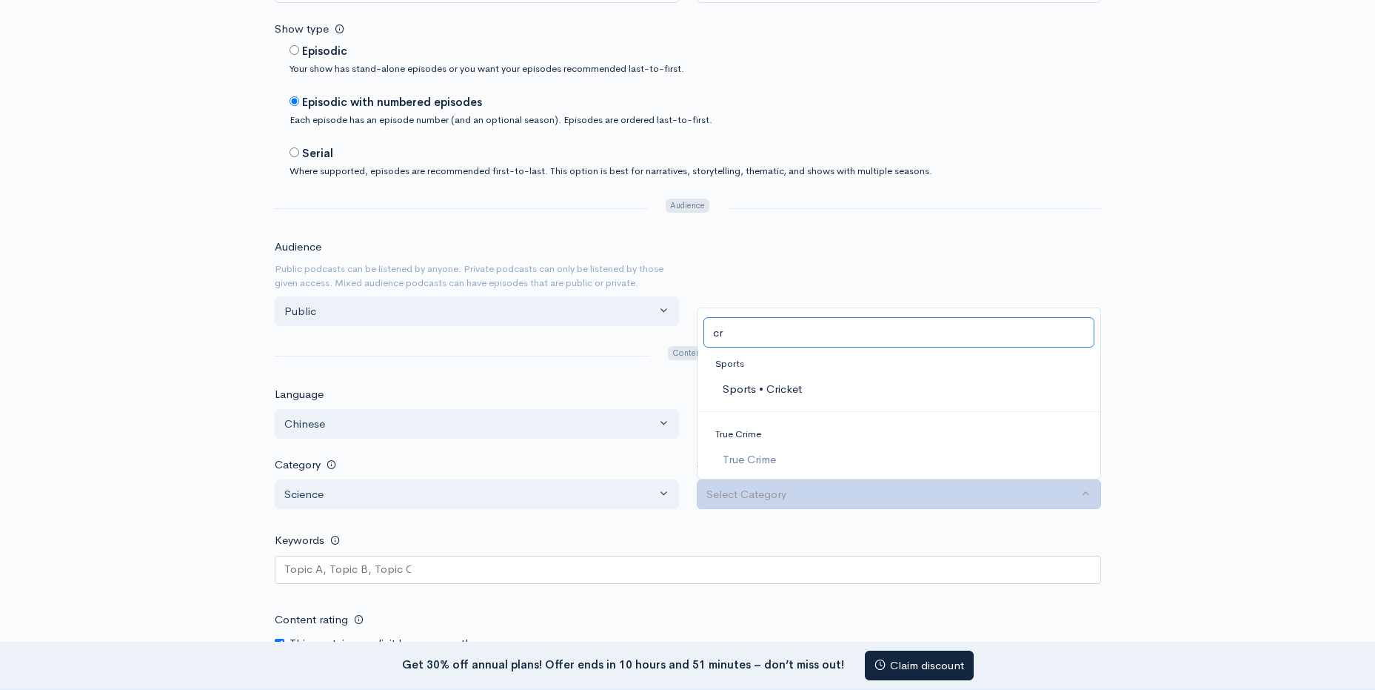
type input "c"
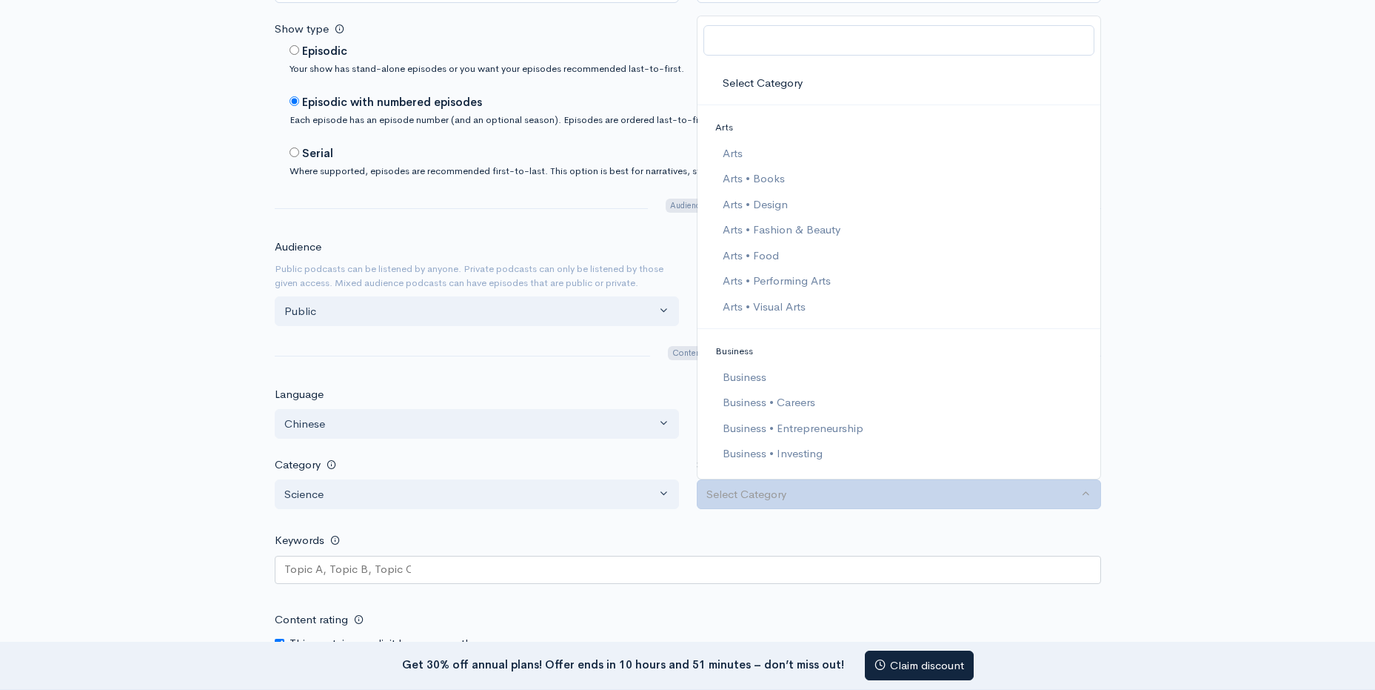
click at [1328, 310] on div "Help Notifications View all Your profile Team settings Default team Current Log…" at bounding box center [687, 305] width 1375 height 2240
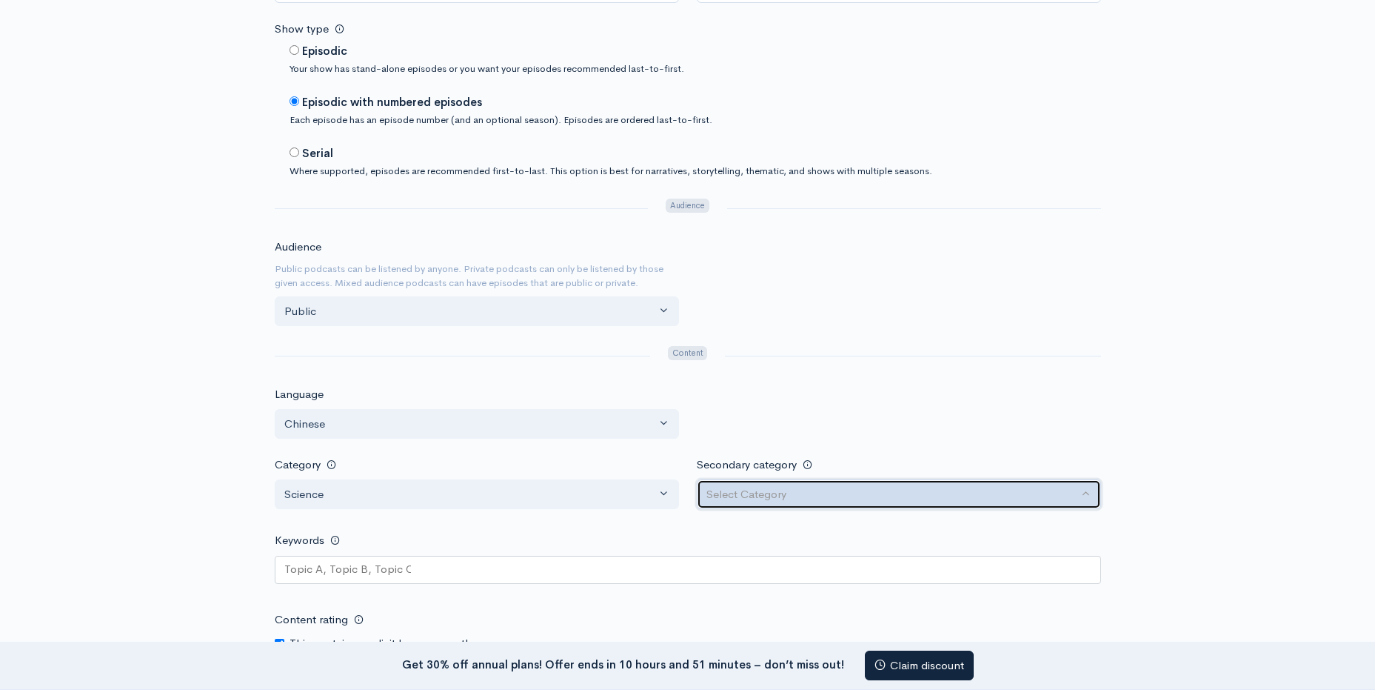
click at [763, 504] on button "Select Category" at bounding box center [899, 494] width 404 height 30
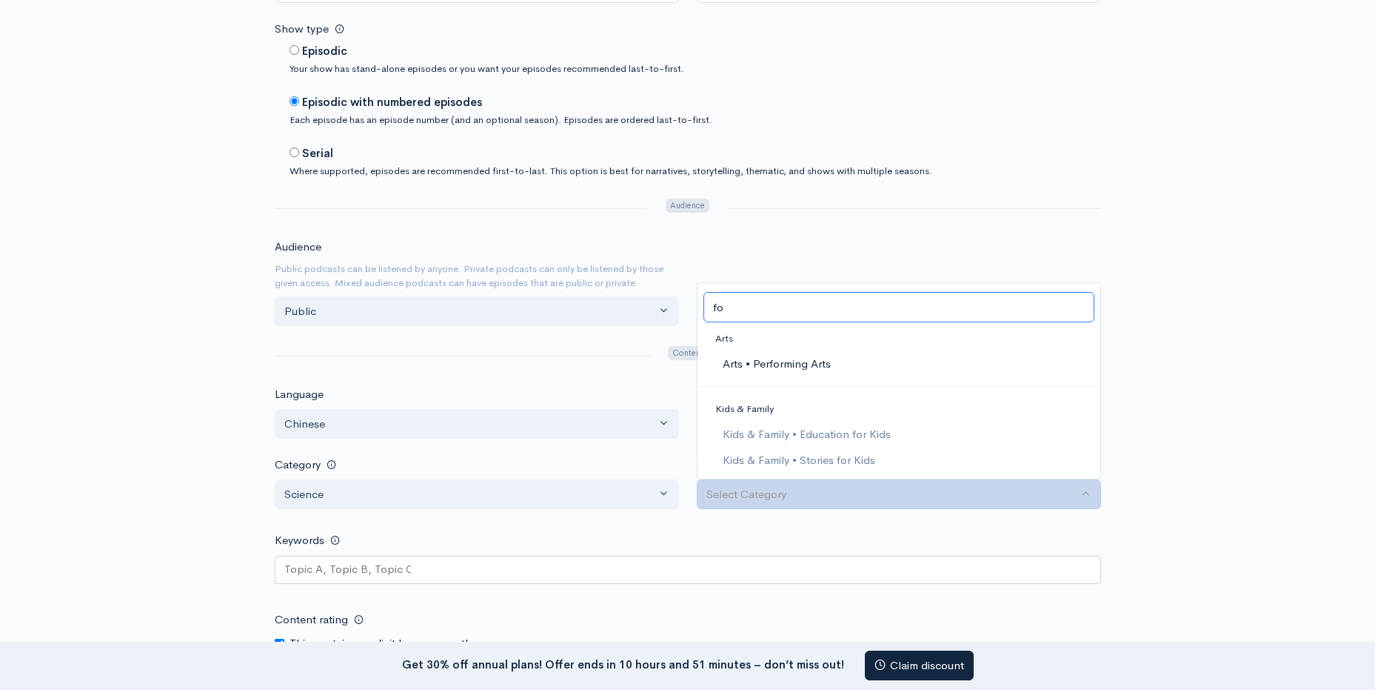
type input "f"
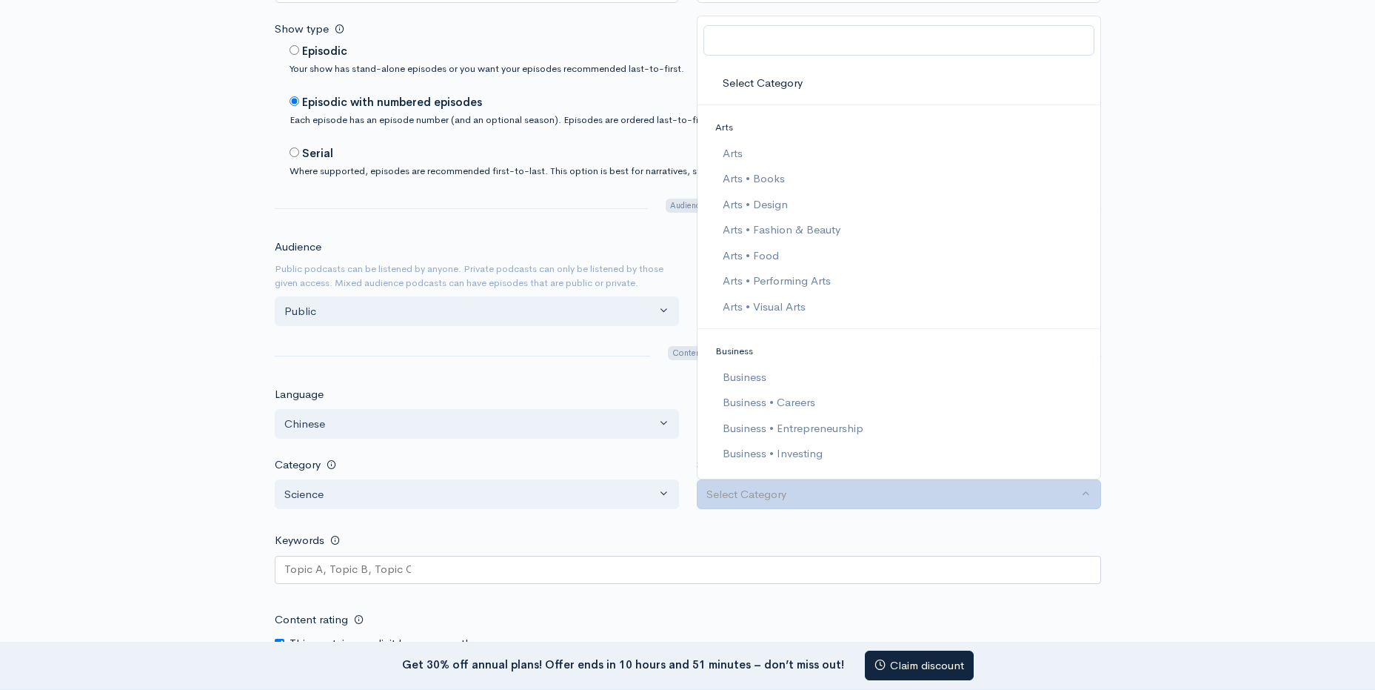
click at [1362, 437] on div "Help Notifications View all Your profile Team settings Default team Current Log…" at bounding box center [687, 305] width 1375 height 2240
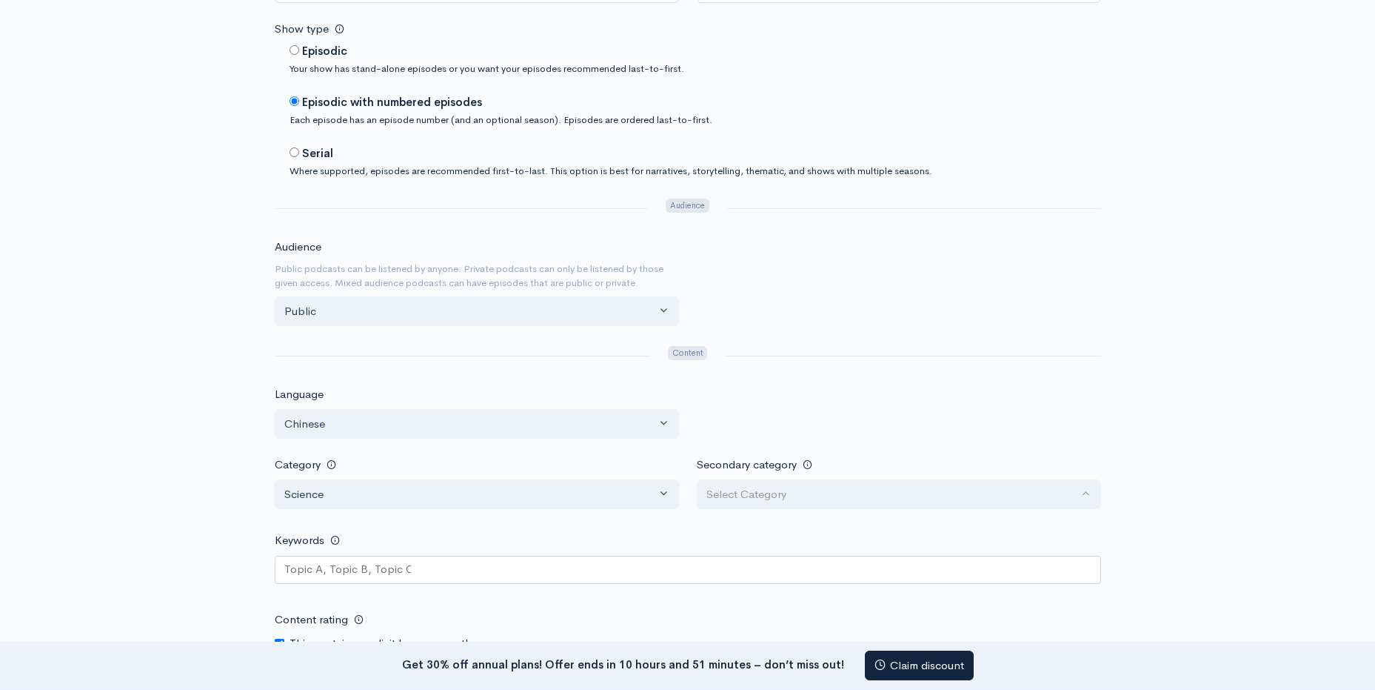
click at [719, 572] on div at bounding box center [688, 569] width 827 height 28
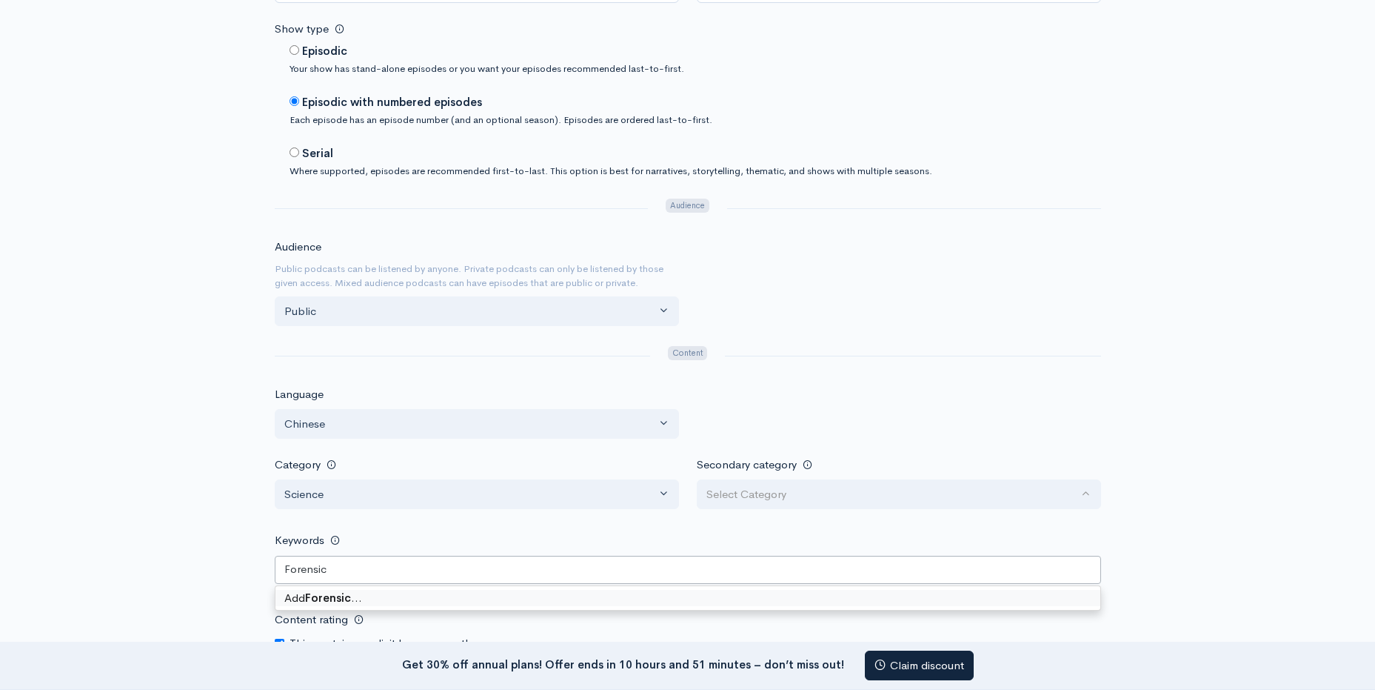
type keywords-picker-selectized "Forensics"
type keywords-picker-selectized "crime"
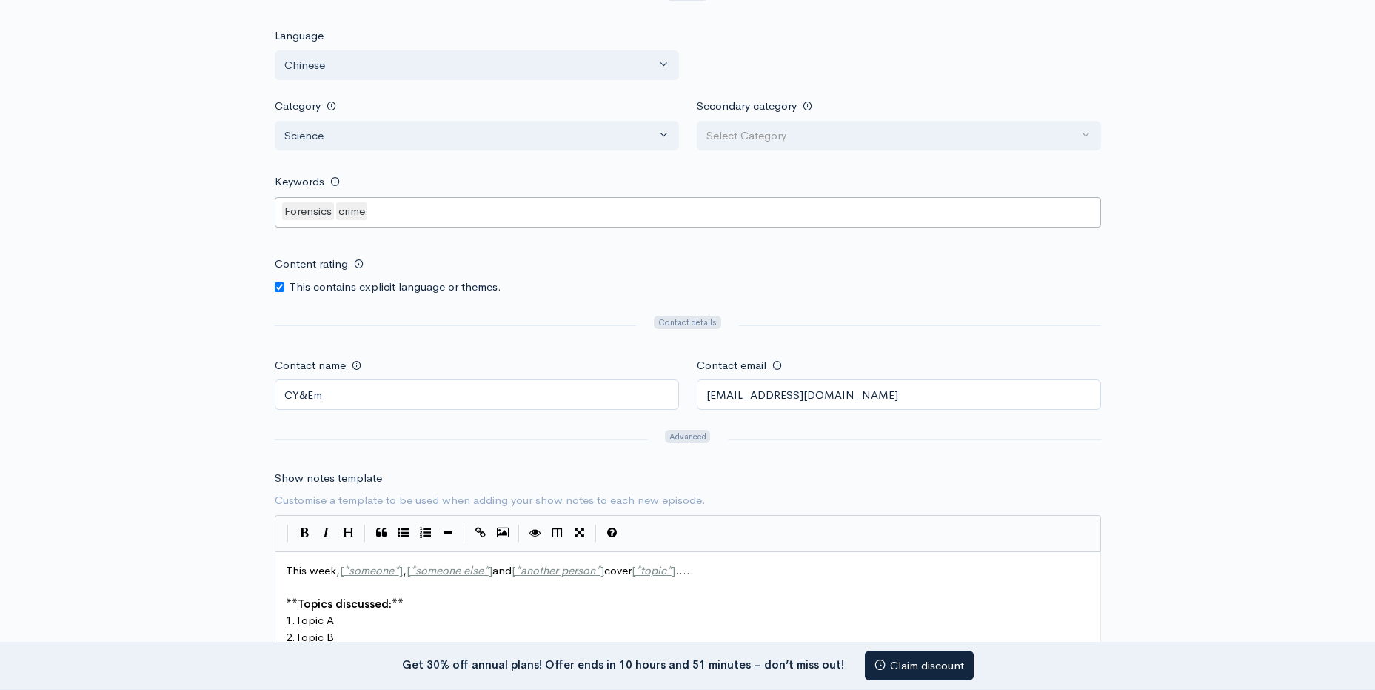
scroll to position [1185, 0]
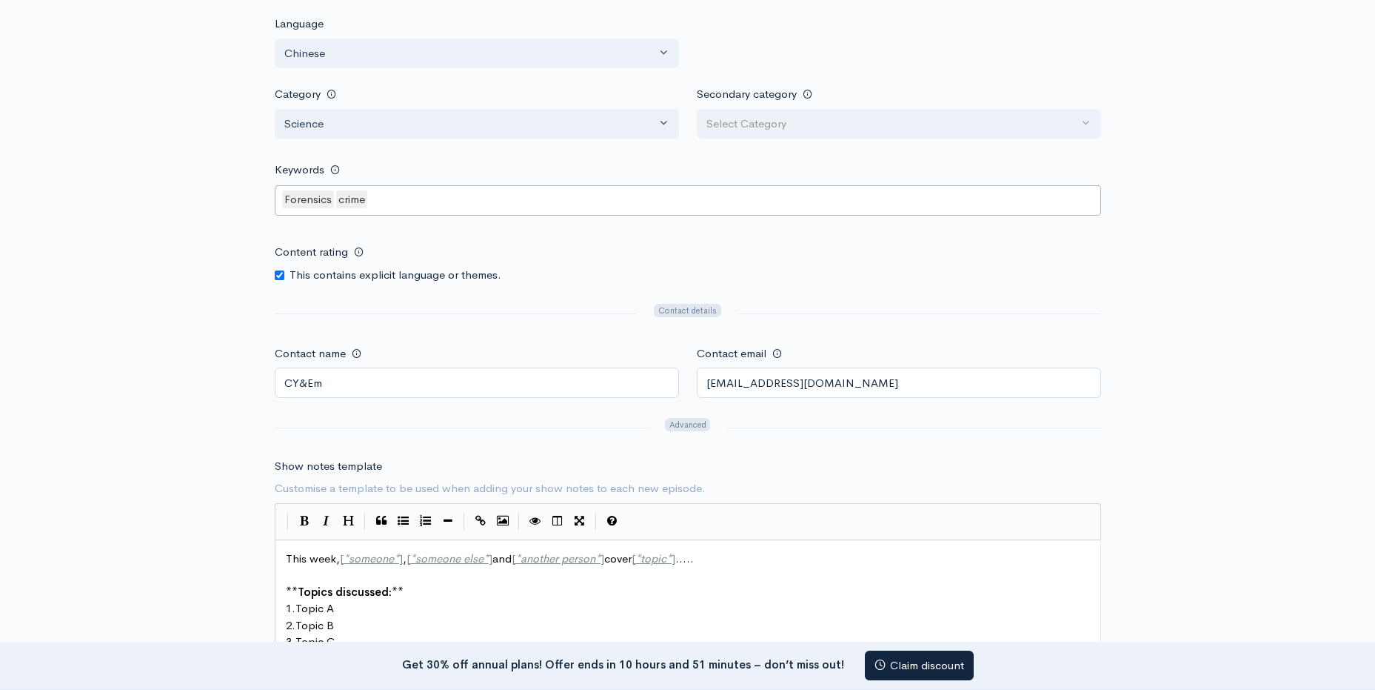
click at [281, 270] on input "Content rating" at bounding box center [280, 275] width 10 height 10
checkbox input "false"
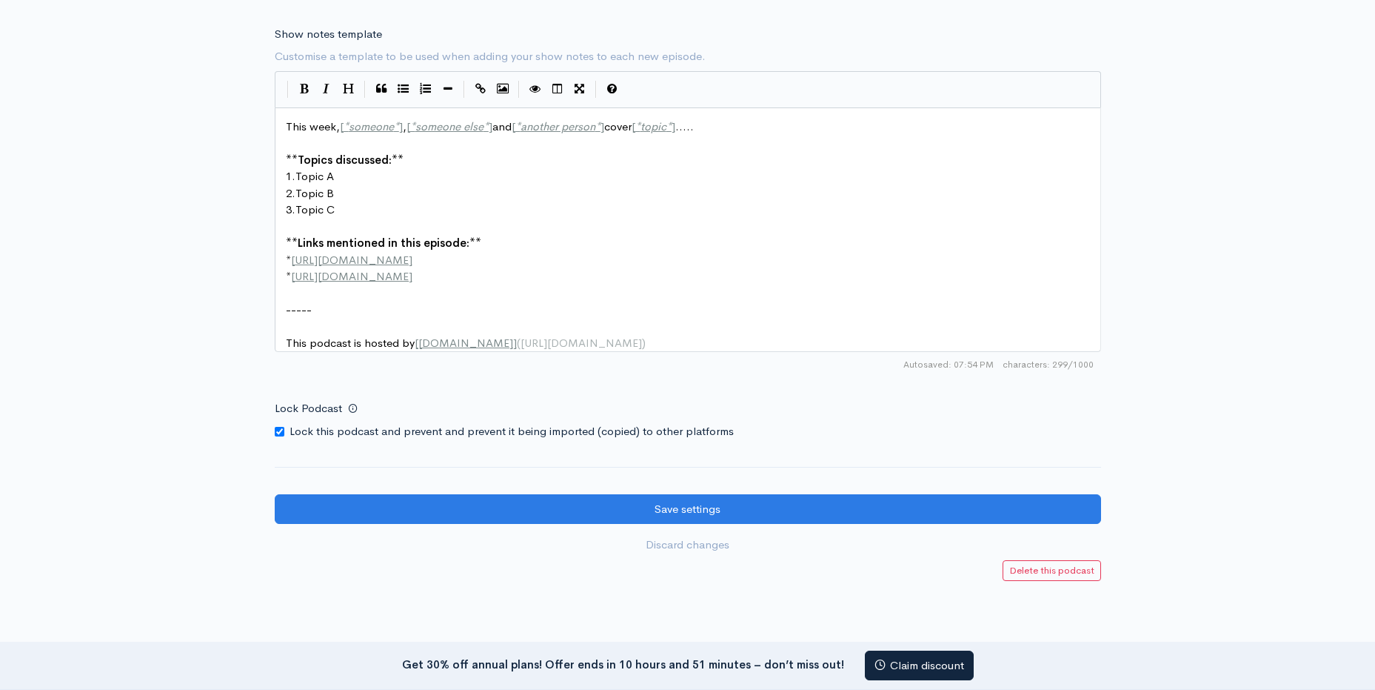
scroll to position [1629, 0]
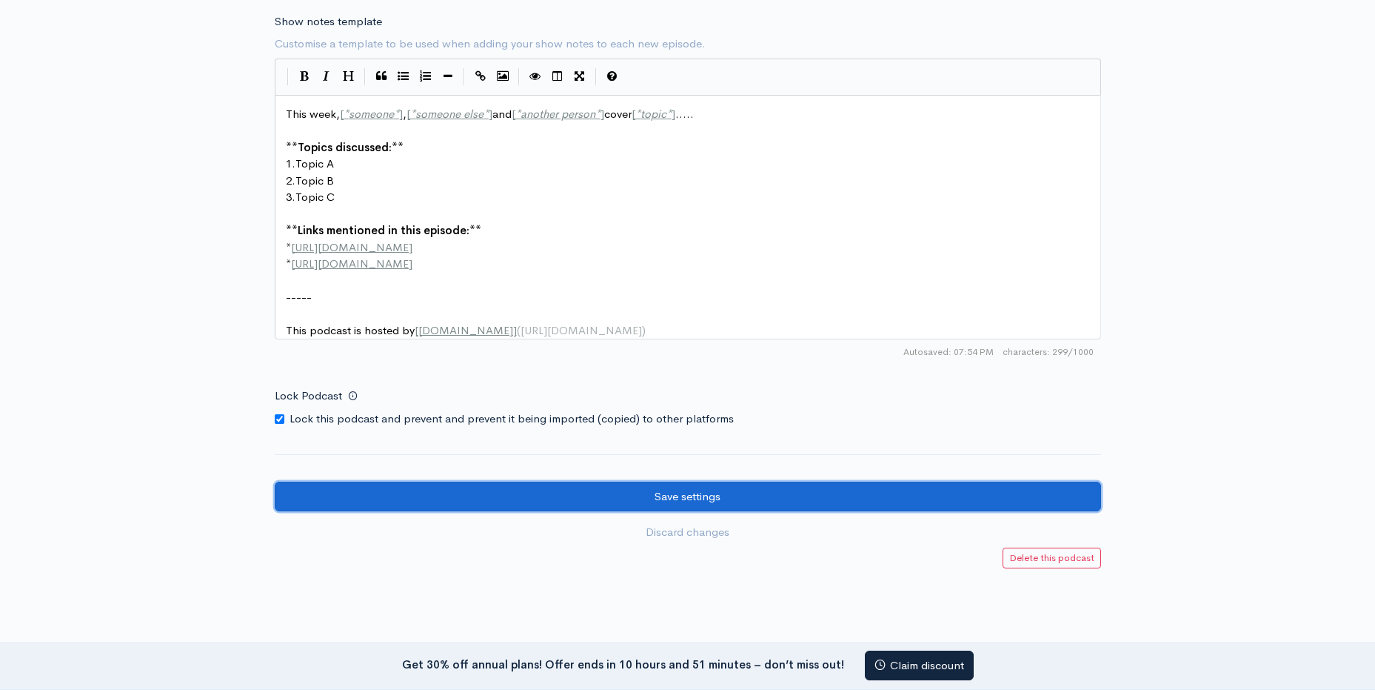
click at [683, 507] on input "Save settings" at bounding box center [688, 496] width 827 height 30
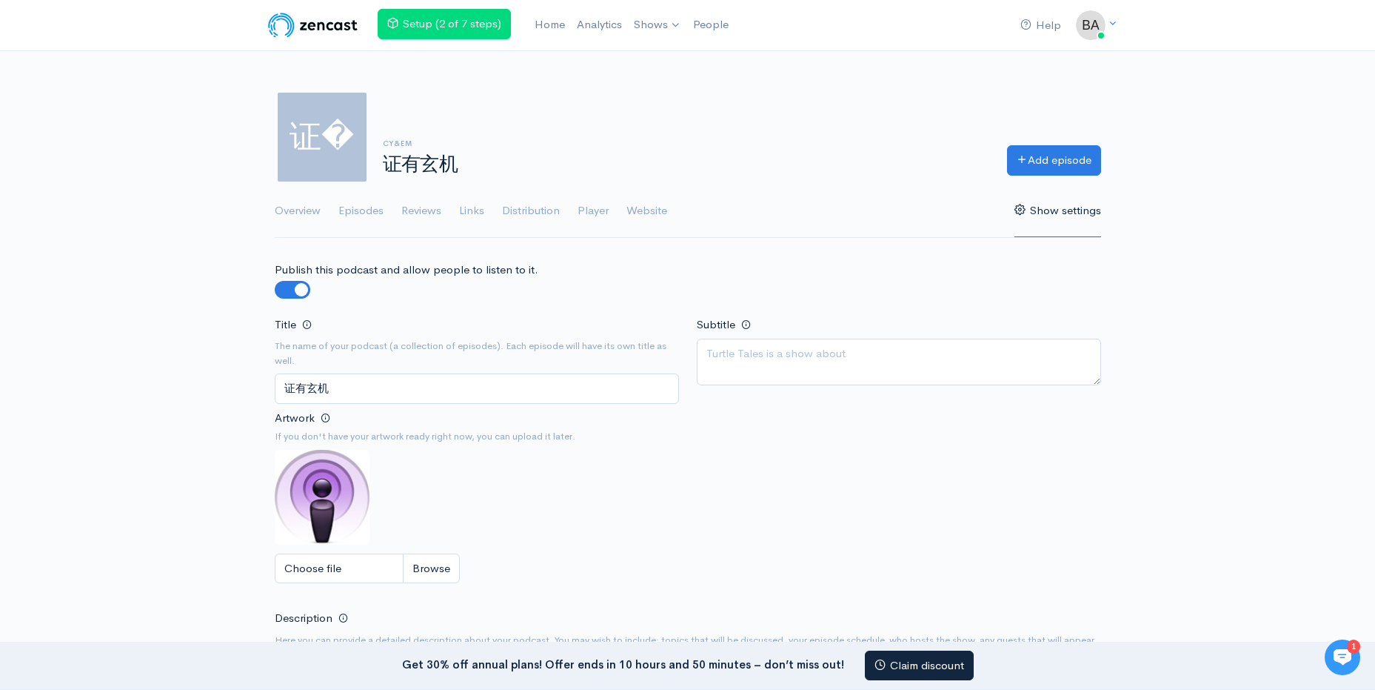
click at [1346, 654] on icon at bounding box center [1343, 657] width 18 height 16
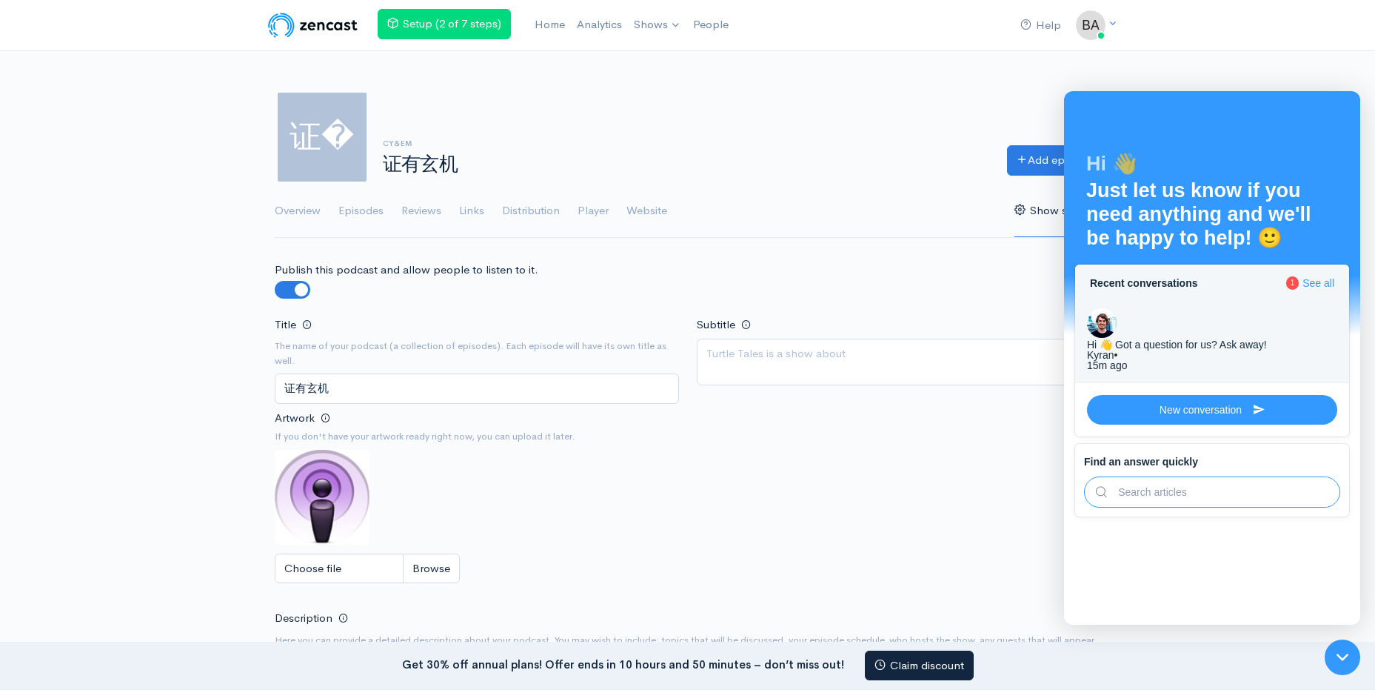
click at [1294, 350] on div "Kyran • 15m ago" at bounding box center [1212, 360] width 250 height 21
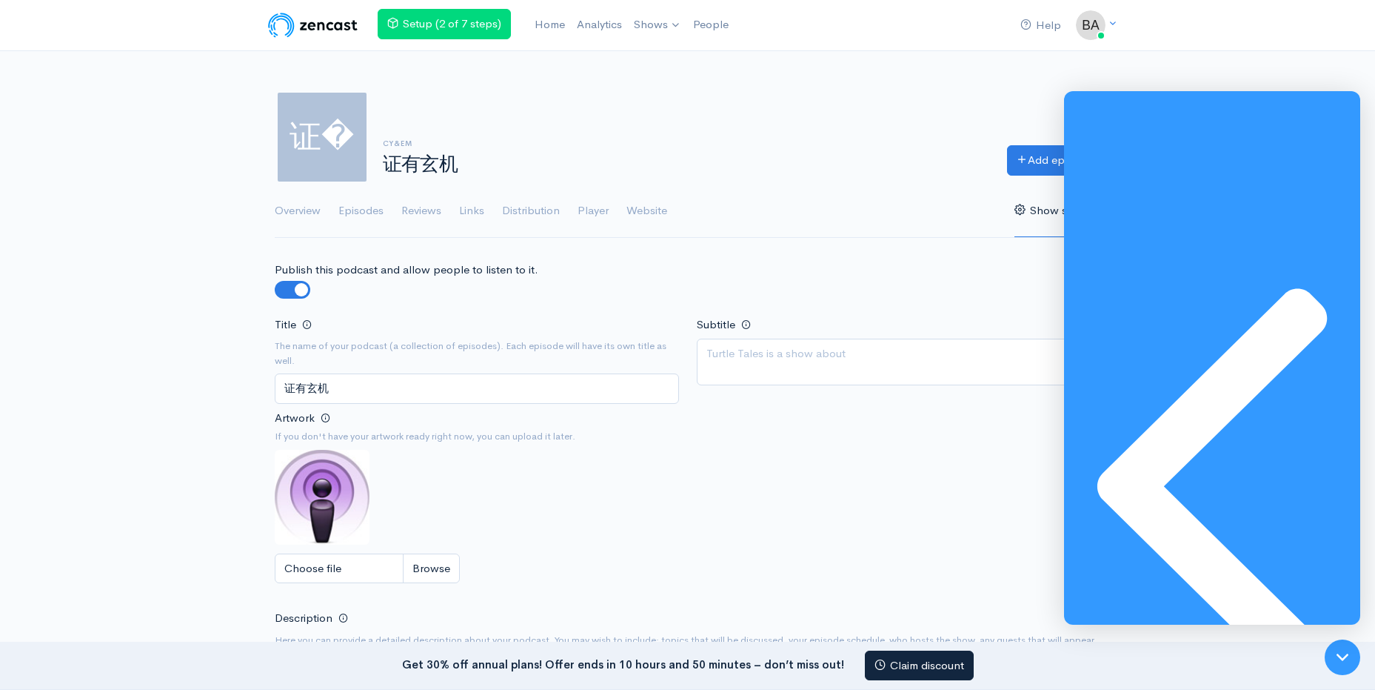
type textarea "How do i start ??"
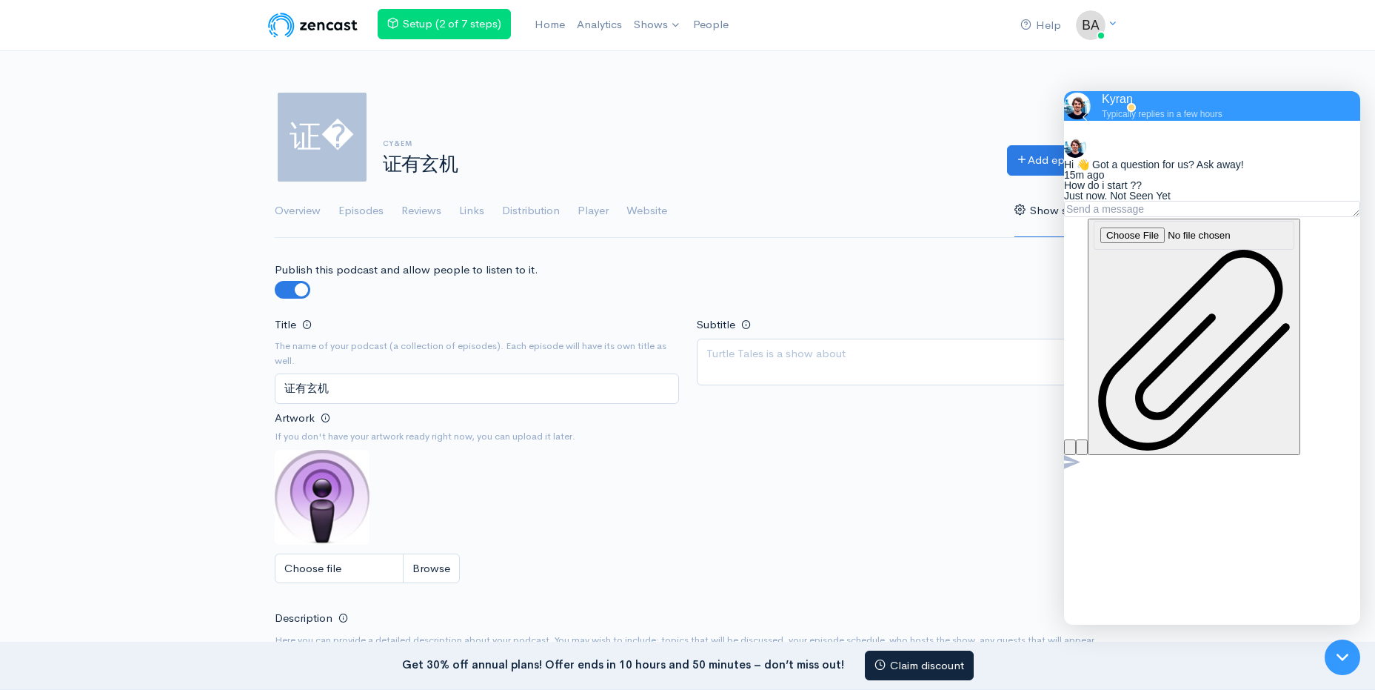
click at [332, 516] on img at bounding box center [322, 497] width 95 height 95
click at [421, 582] on input "Choose file" at bounding box center [367, 568] width 185 height 30
type input "C:\fakepath\White and Dark Green Photo True Crime & Investigative Journalism Po…"
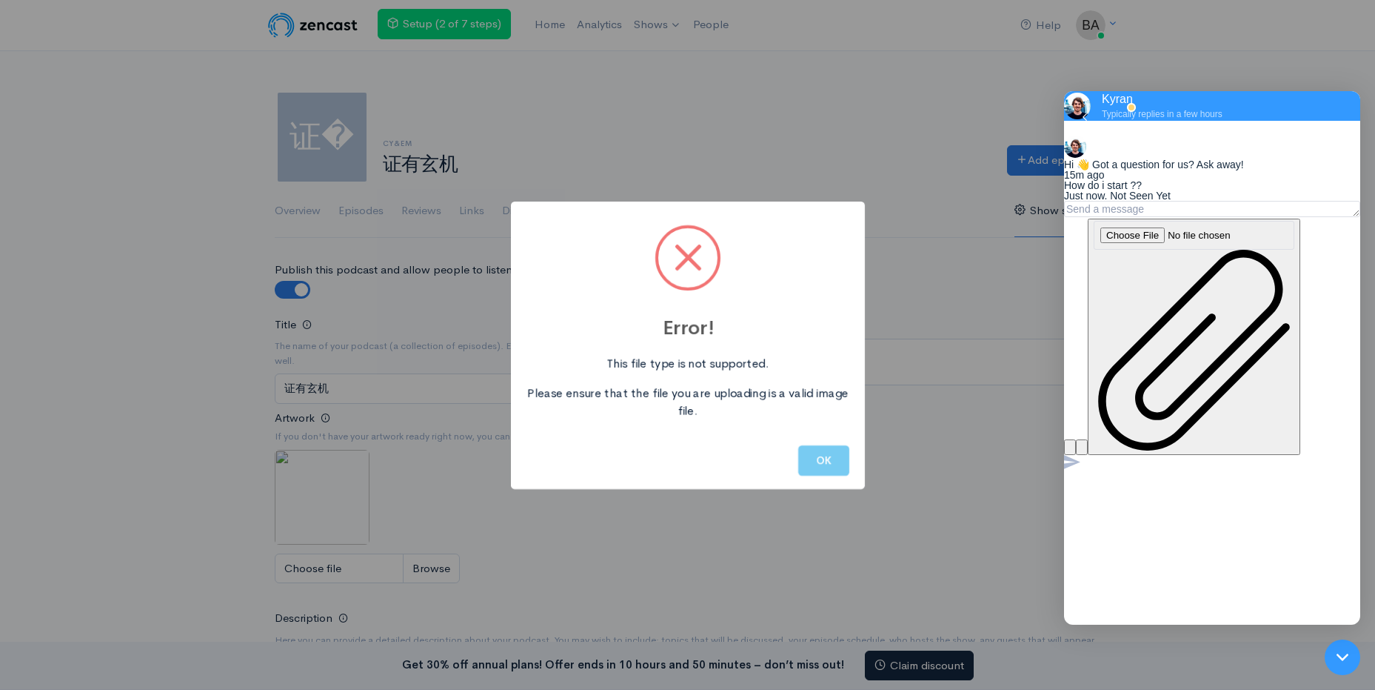
click at [817, 455] on button "OK" at bounding box center [823, 460] width 51 height 30
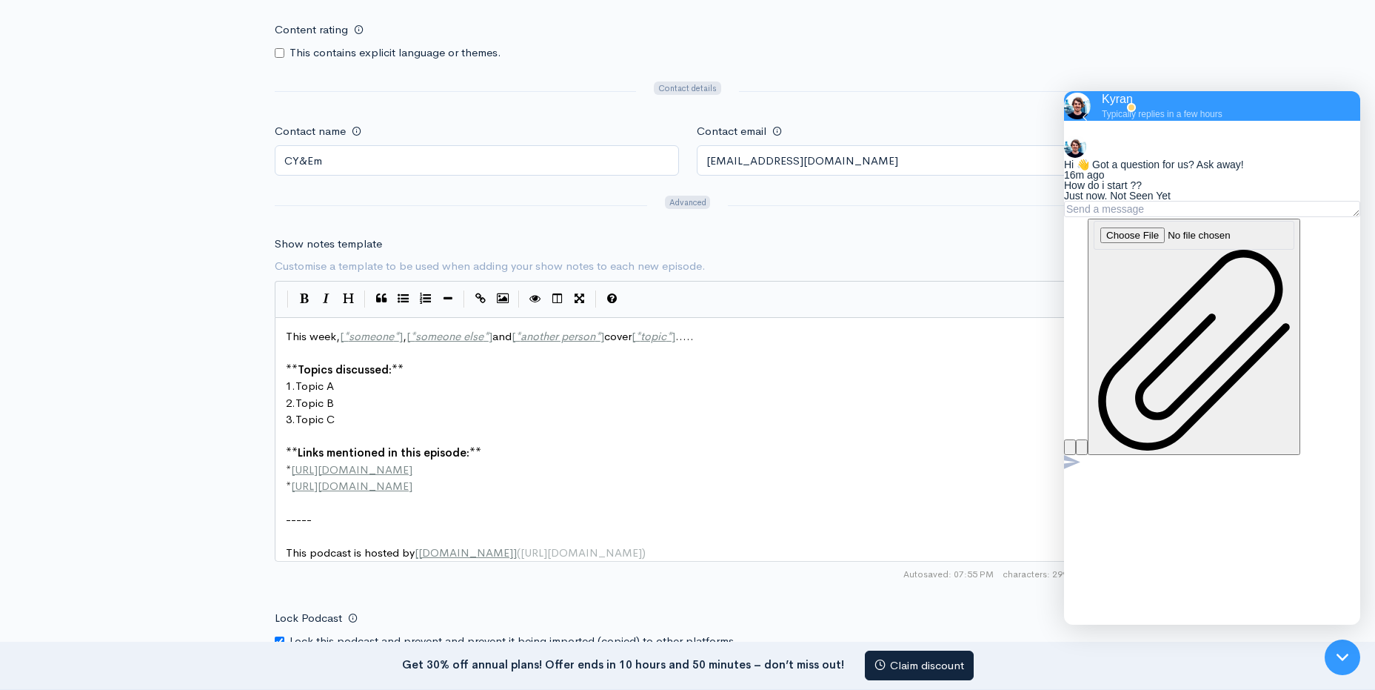
scroll to position [1712, 0]
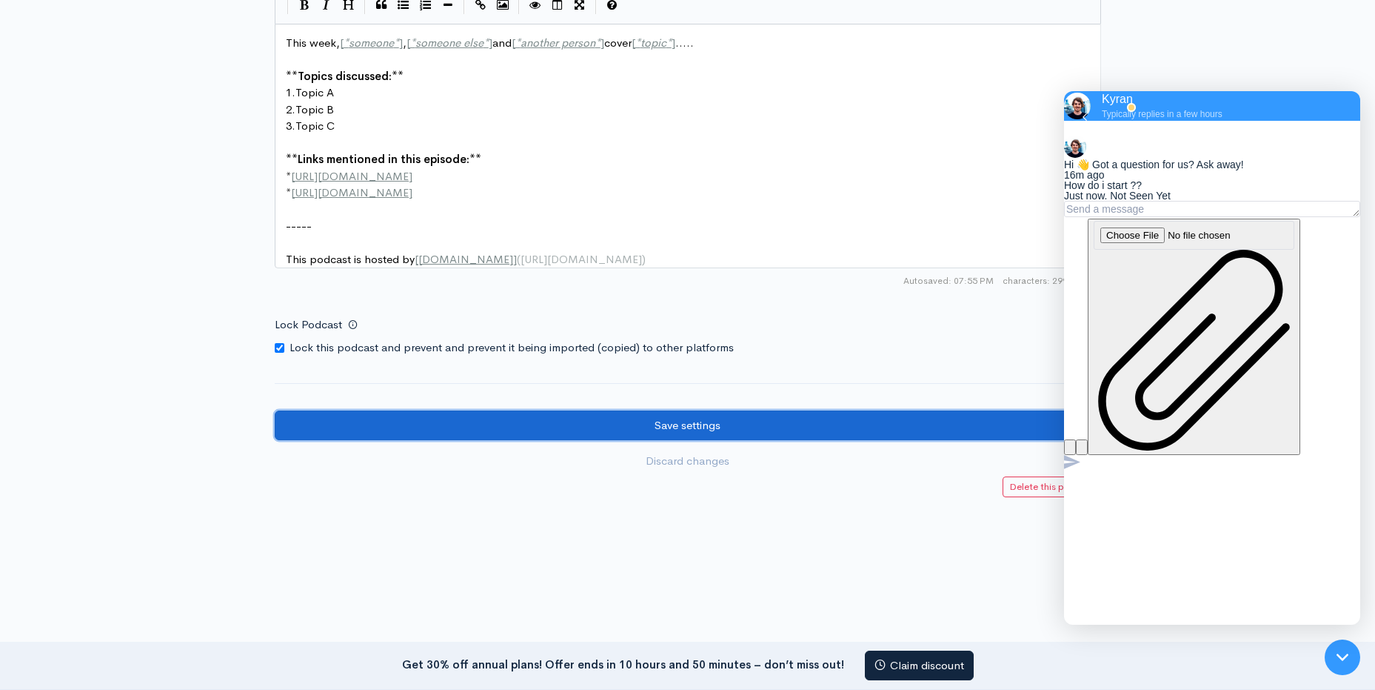
click at [741, 413] on input "Save settings" at bounding box center [688, 425] width 827 height 30
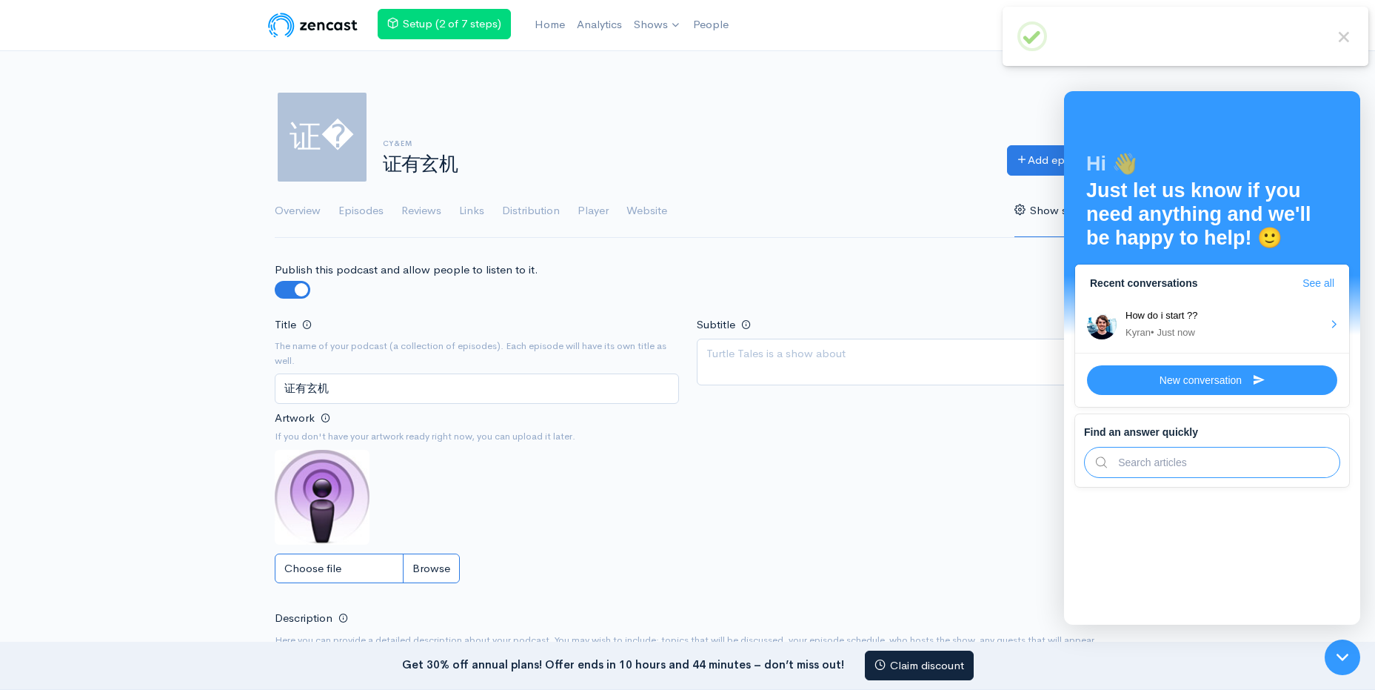
click at [440, 565] on input "Choose file" at bounding box center [367, 568] width 185 height 30
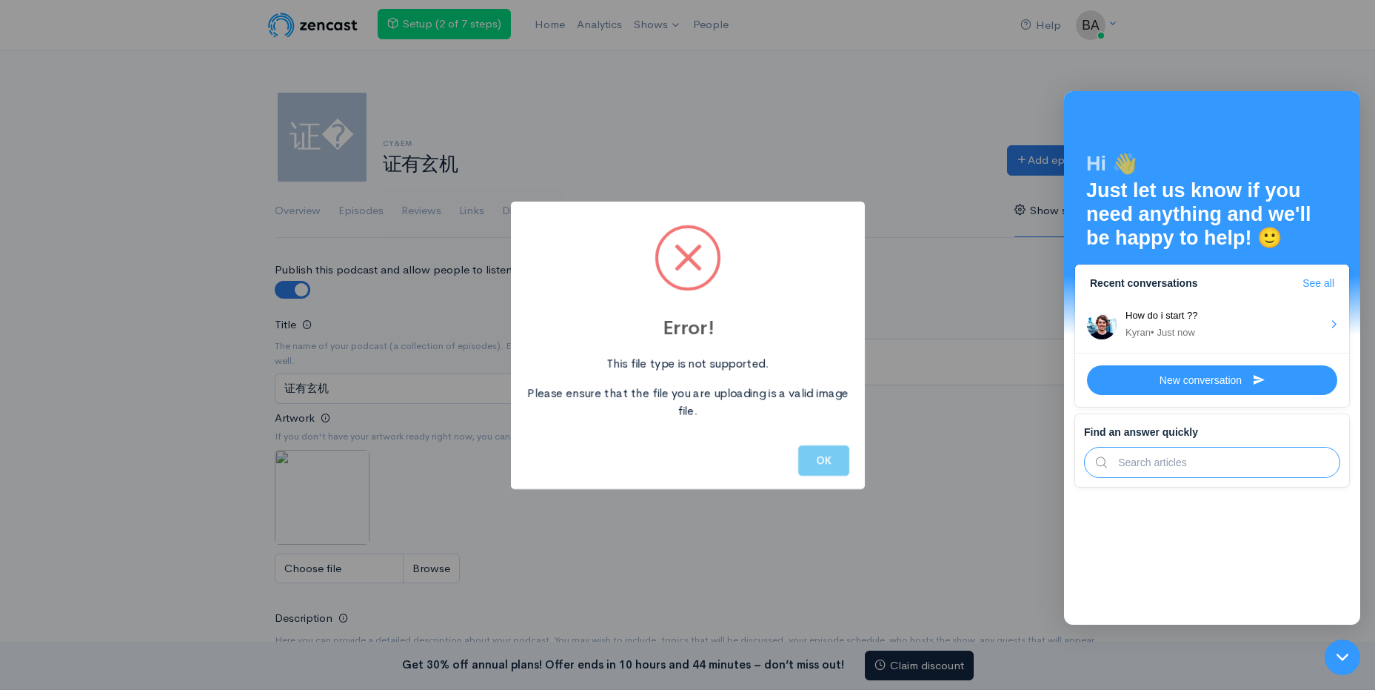
click at [813, 453] on button "OK" at bounding box center [823, 460] width 51 height 30
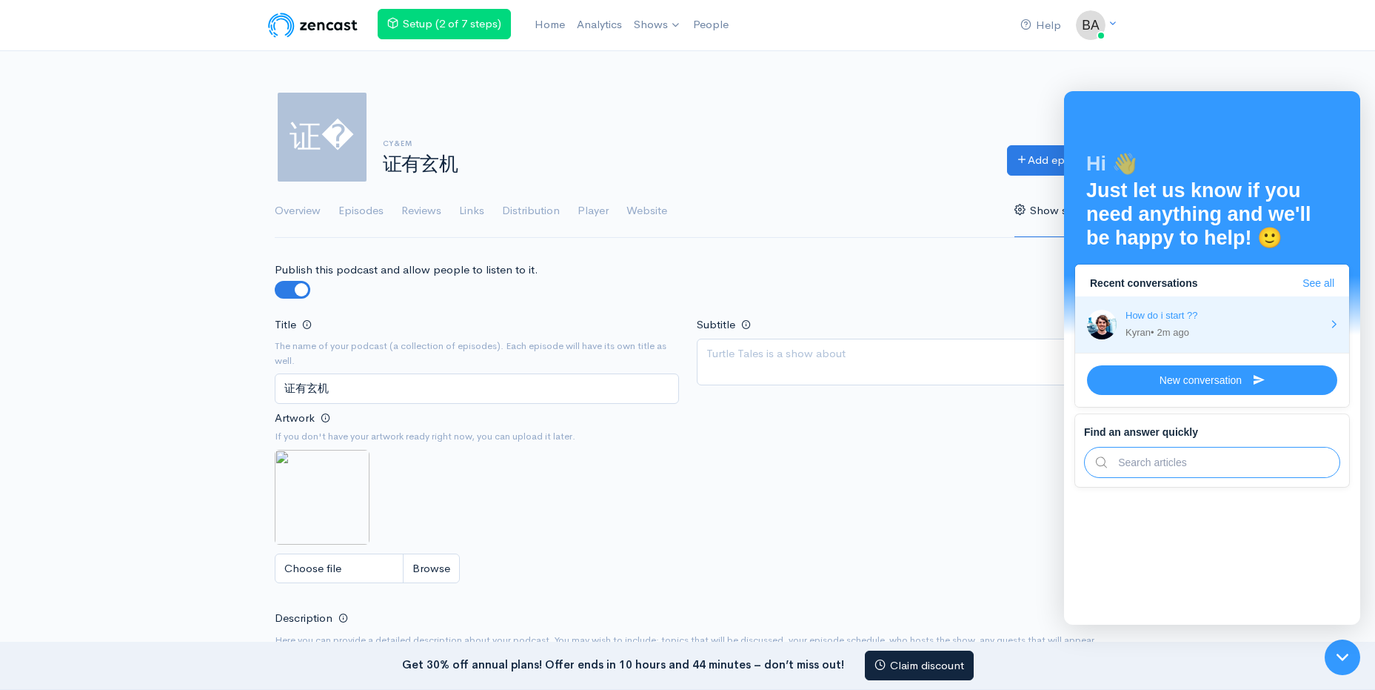
click at [1238, 323] on div "How do i start ?? Kyran • 2m ago" at bounding box center [1224, 325] width 215 height 30
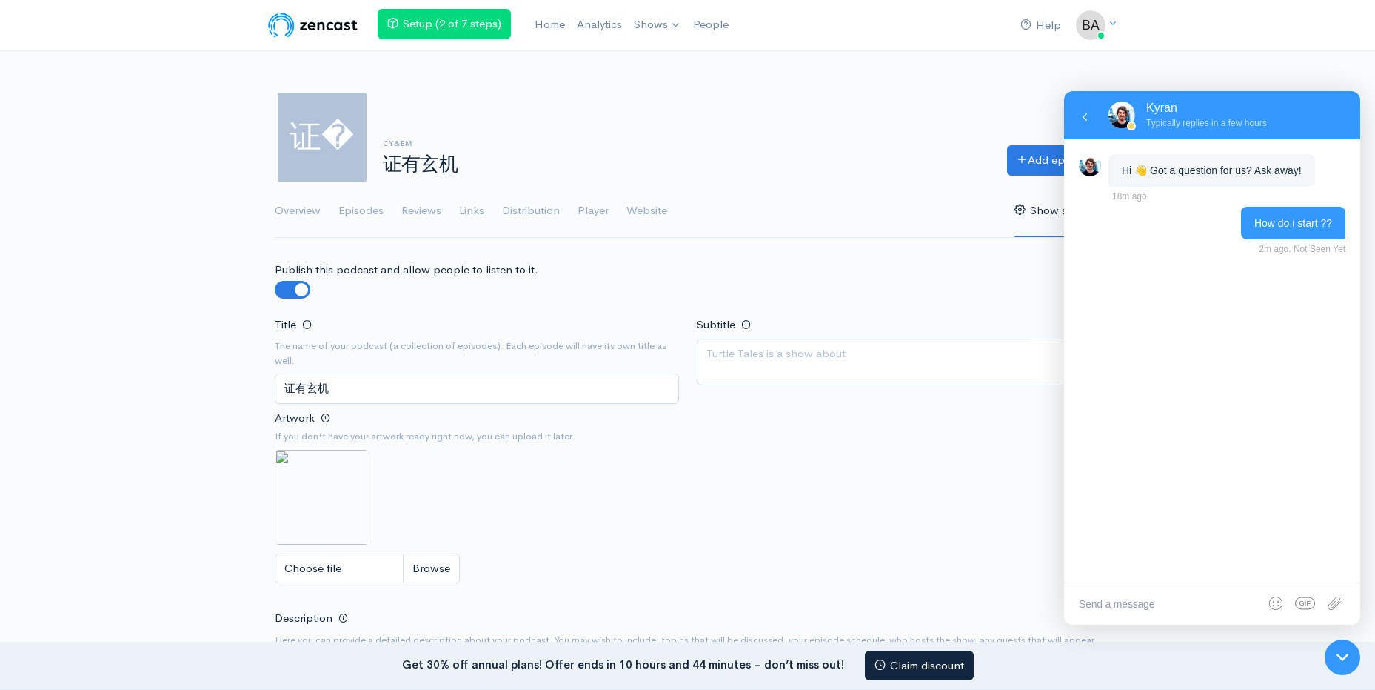
click at [1109, 113] on img at bounding box center [1122, 114] width 27 height 27
click at [1095, 116] on div at bounding box center [1085, 117] width 30 height 30
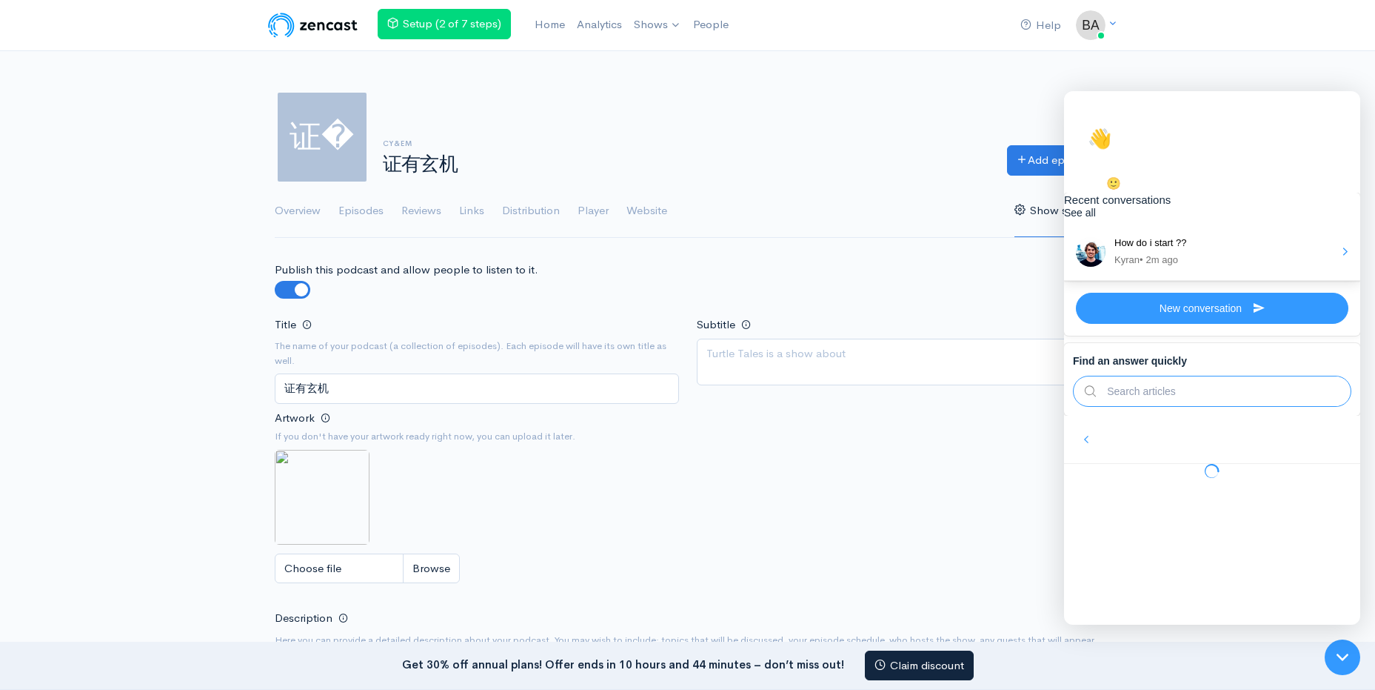
click at [753, 498] on div "Title The name of your podcast (a collection of episodes). Each episode will ha…" at bounding box center [688, 454] width 844 height 278
click at [1349, 659] on div at bounding box center [1342, 656] width 49 height 49
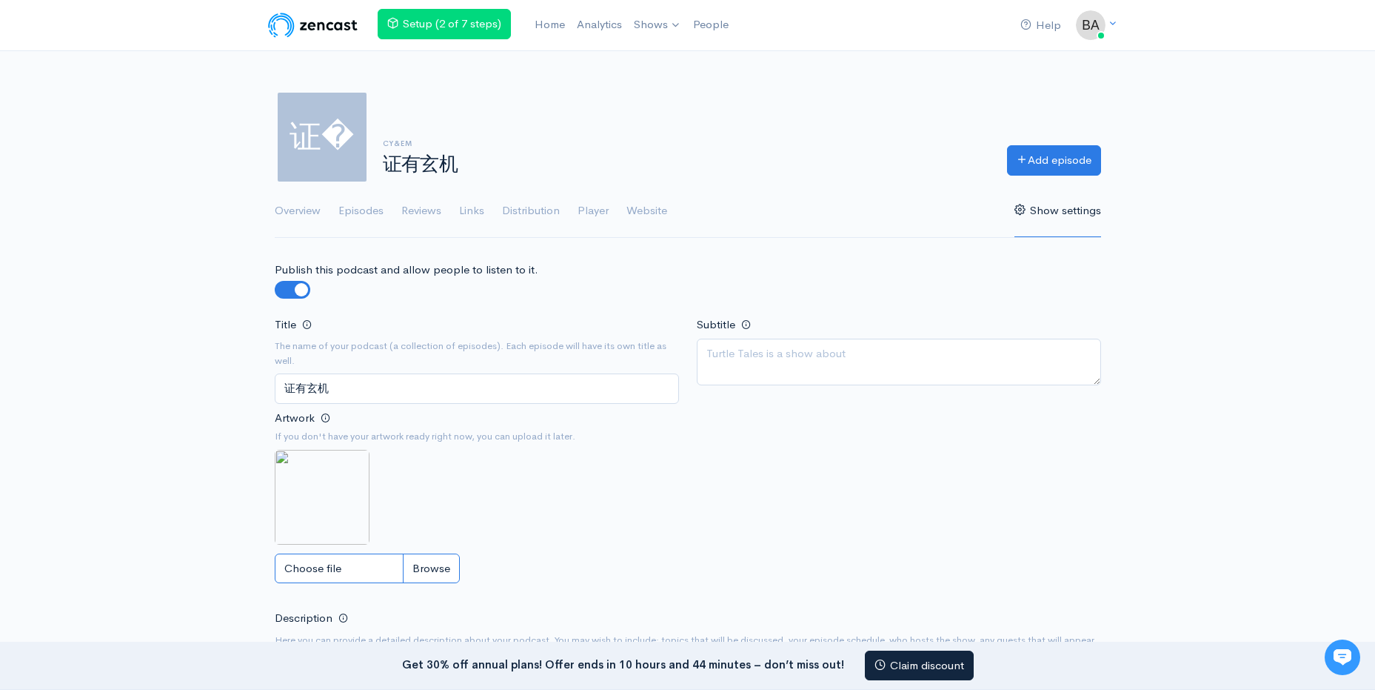
click at [409, 569] on input "Choose file" at bounding box center [367, 568] width 185 height 30
type input "C:\fakepath\White and Dark Green Photo True Crime & Investigative Journalism Po…"
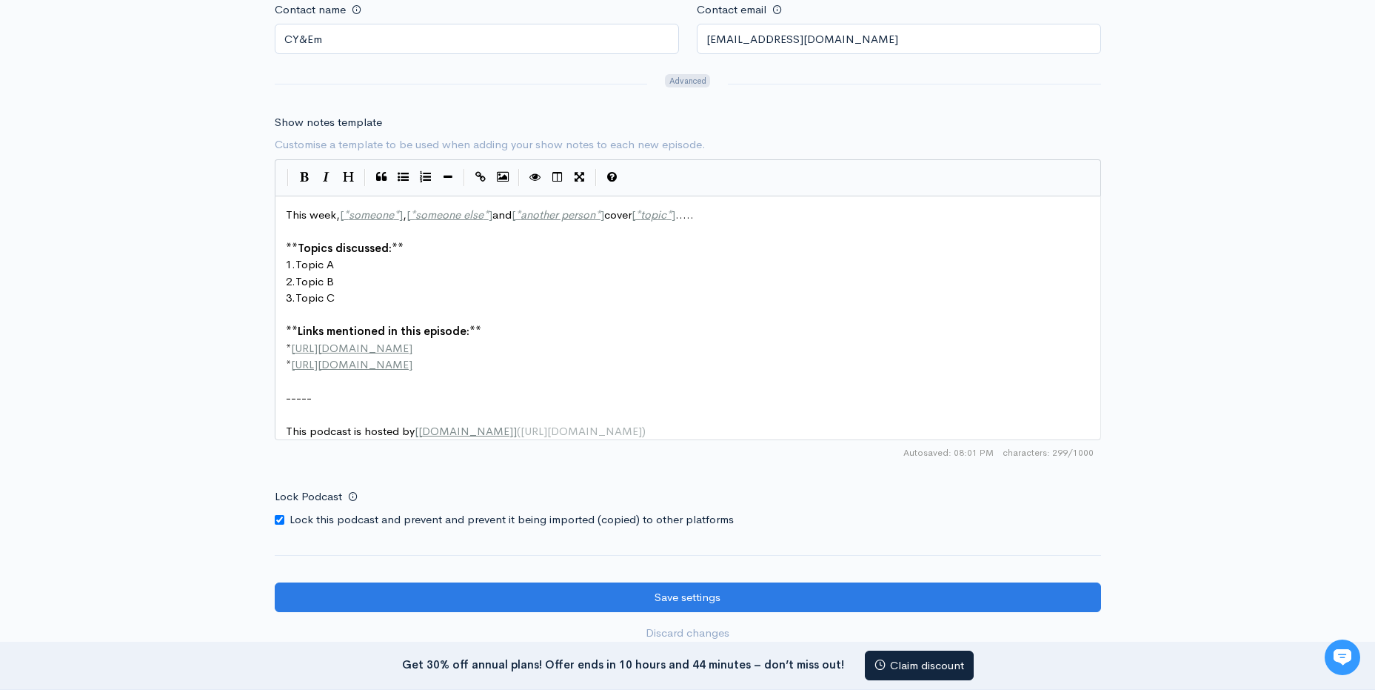
scroll to position [1703, 0]
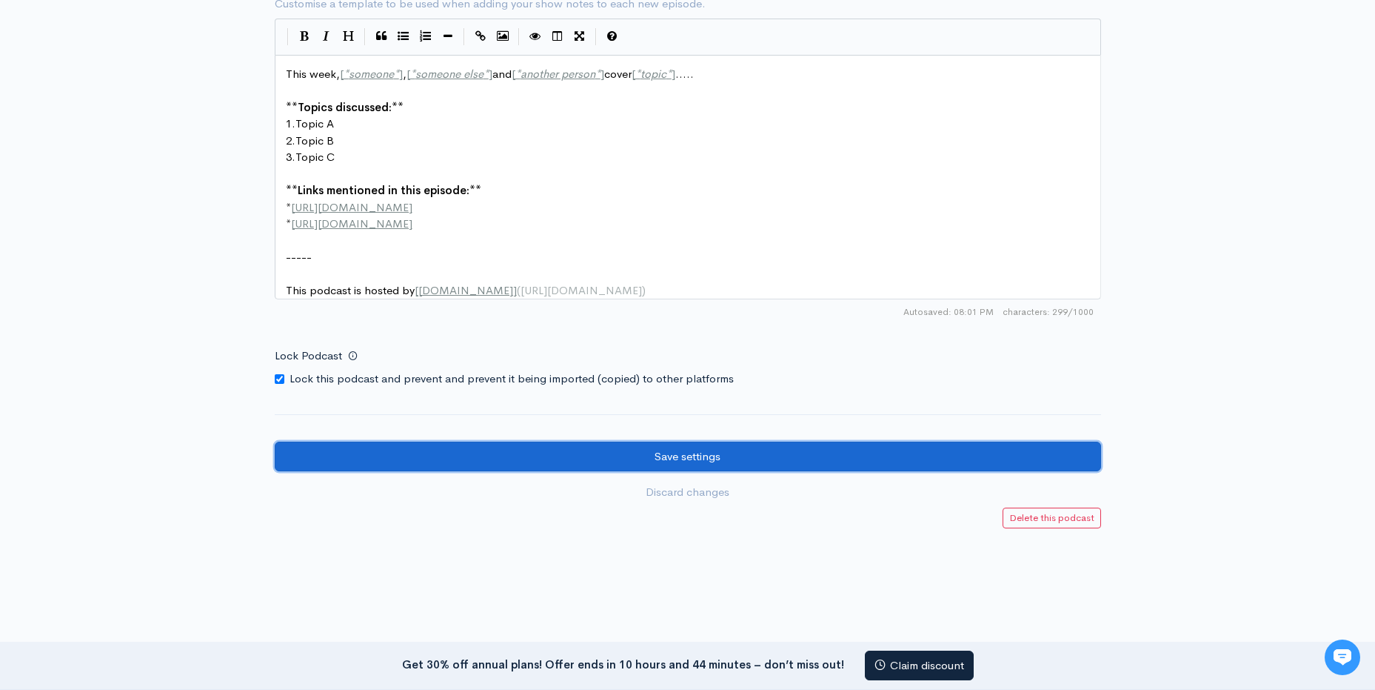
click at [681, 457] on input "Save settings" at bounding box center [688, 456] width 827 height 30
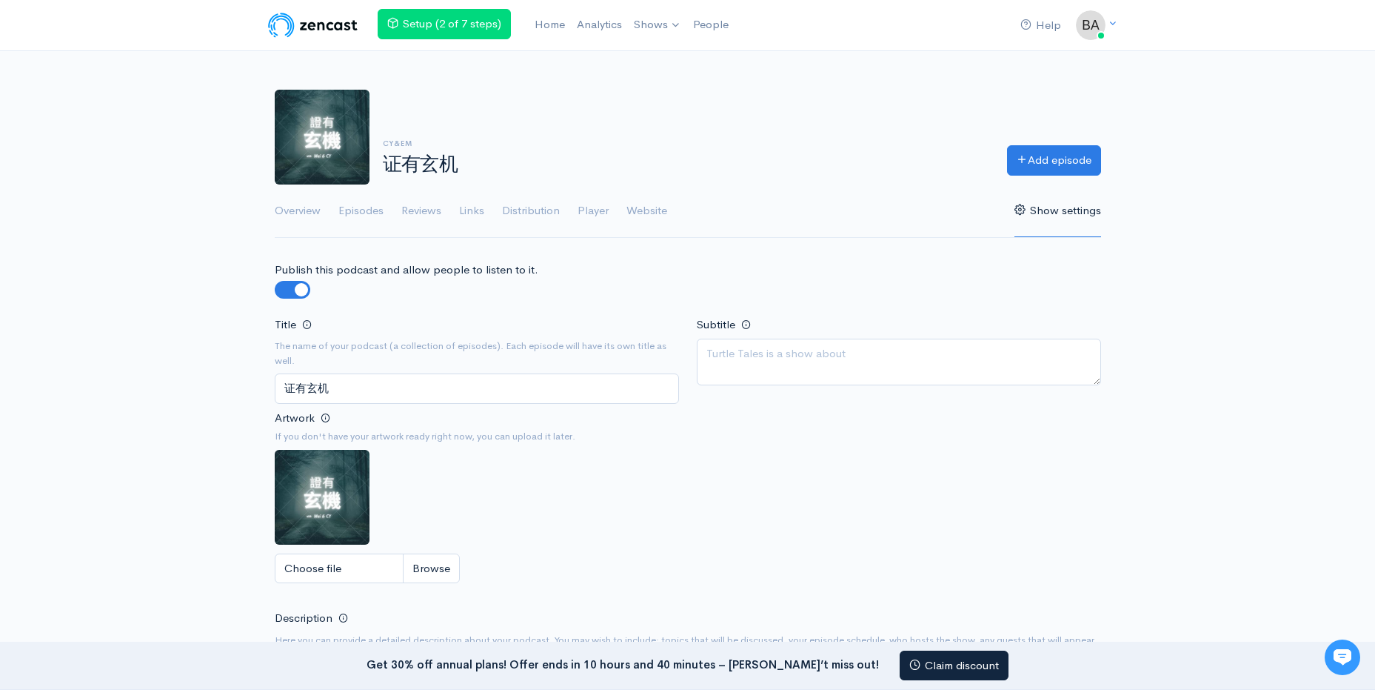
click at [1346, 33] on nav "Help Notifications View all Your profile Team settings Default team Current Log…" at bounding box center [687, 25] width 1375 height 51
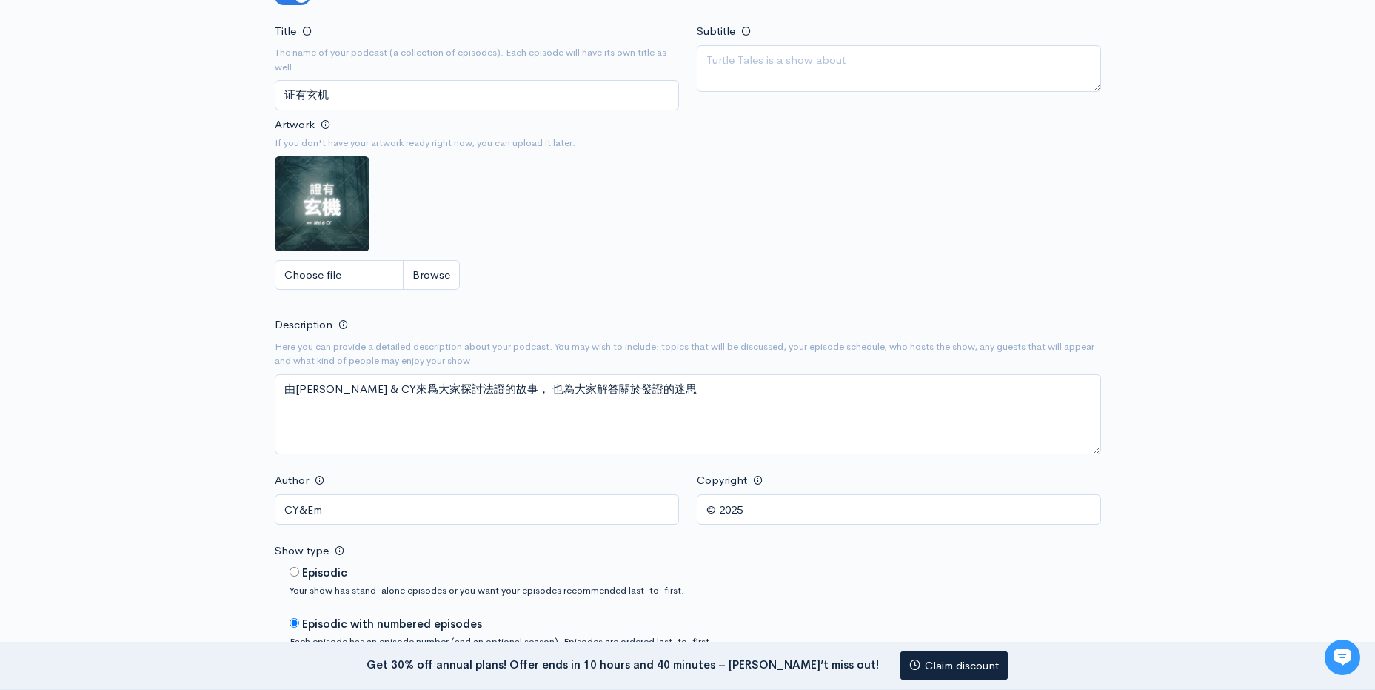
scroll to position [296, 0]
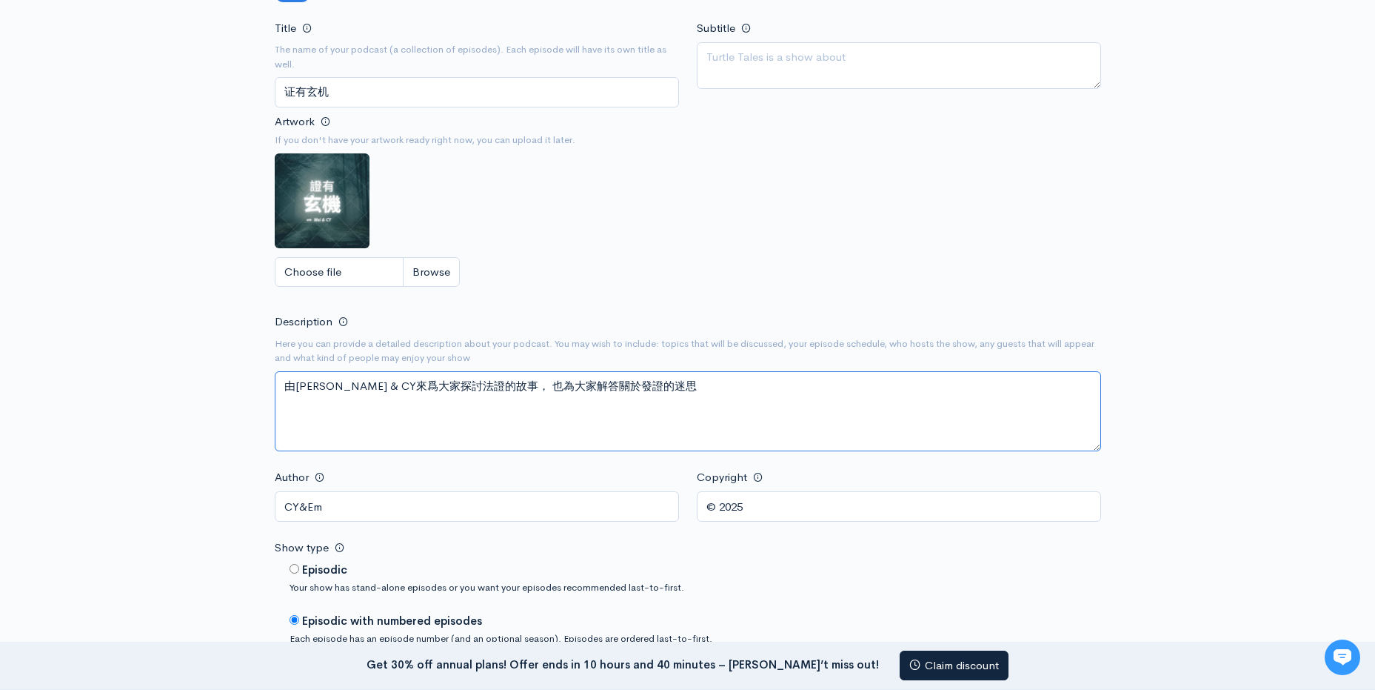
click at [763, 385] on textarea "由[PERSON_NAME] & CY來爲大家探討法證的故事， 也為大家解答關於發證的迷思" at bounding box center [688, 411] width 827 height 80
click at [390, 407] on textarea "由Mei & CY來爲大家探討法證的故事， 也為大家解答關於發證的迷思" at bounding box center [688, 411] width 827 height 80
click at [450, 414] on textarea "由Mei & CY來爲大家探討法證的故事， 也為大家解答關於發證的迷思" at bounding box center [688, 411] width 827 height 80
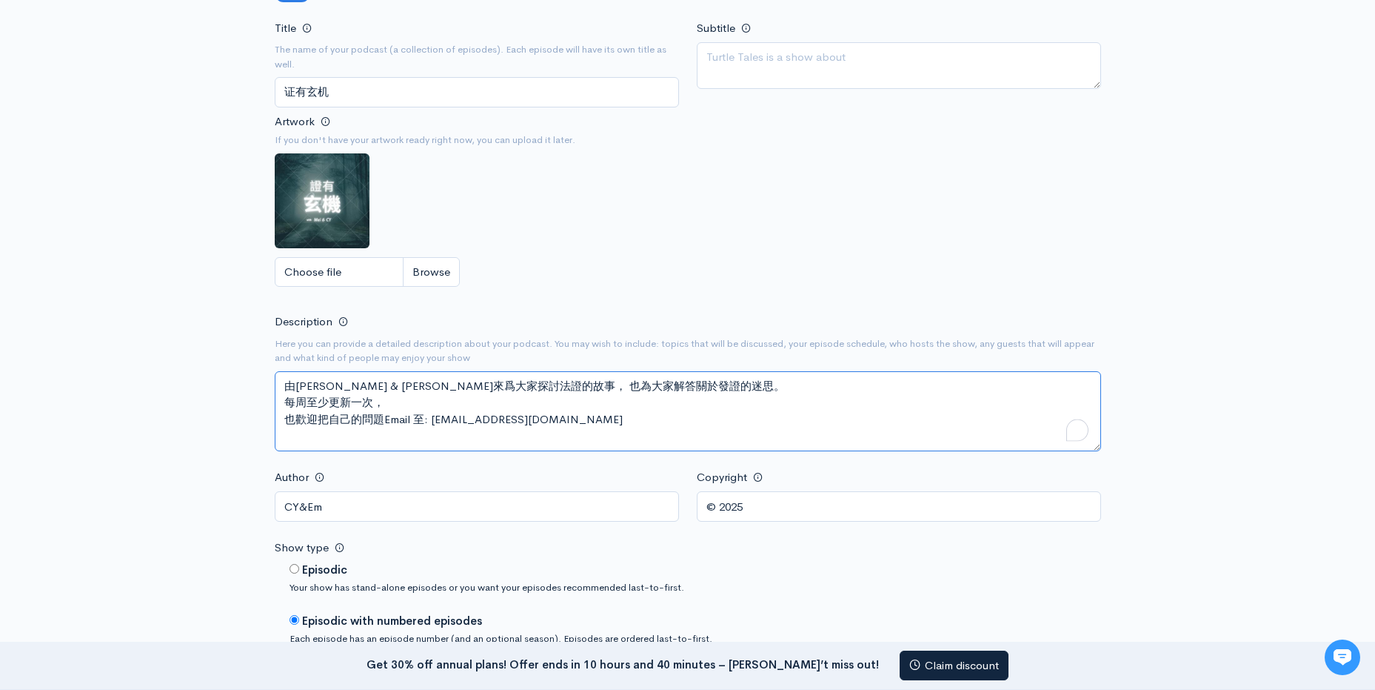
drag, startPoint x: 595, startPoint y: 423, endPoint x: 605, endPoint y: 440, distance: 19.9
click at [595, 425] on textarea "由Mei & CY來爲大家探討法證的故事， 也為大家解答關於發證的迷思" at bounding box center [688, 411] width 827 height 80
type textarea "由[PERSON_NAME] & [PERSON_NAME]來爲大家探討法證的故事， 也為大家解答關於發證的迷思。 每周至少更新一次， 也歡迎把自己的問題Em…"
click at [601, 481] on div "Author CY&Em" at bounding box center [477, 494] width 422 height 54
click at [522, 420] on textarea "由Mei & CY來爲大家探討法證的故事， 也為大家解答關於發證的迷思" at bounding box center [688, 411] width 827 height 80
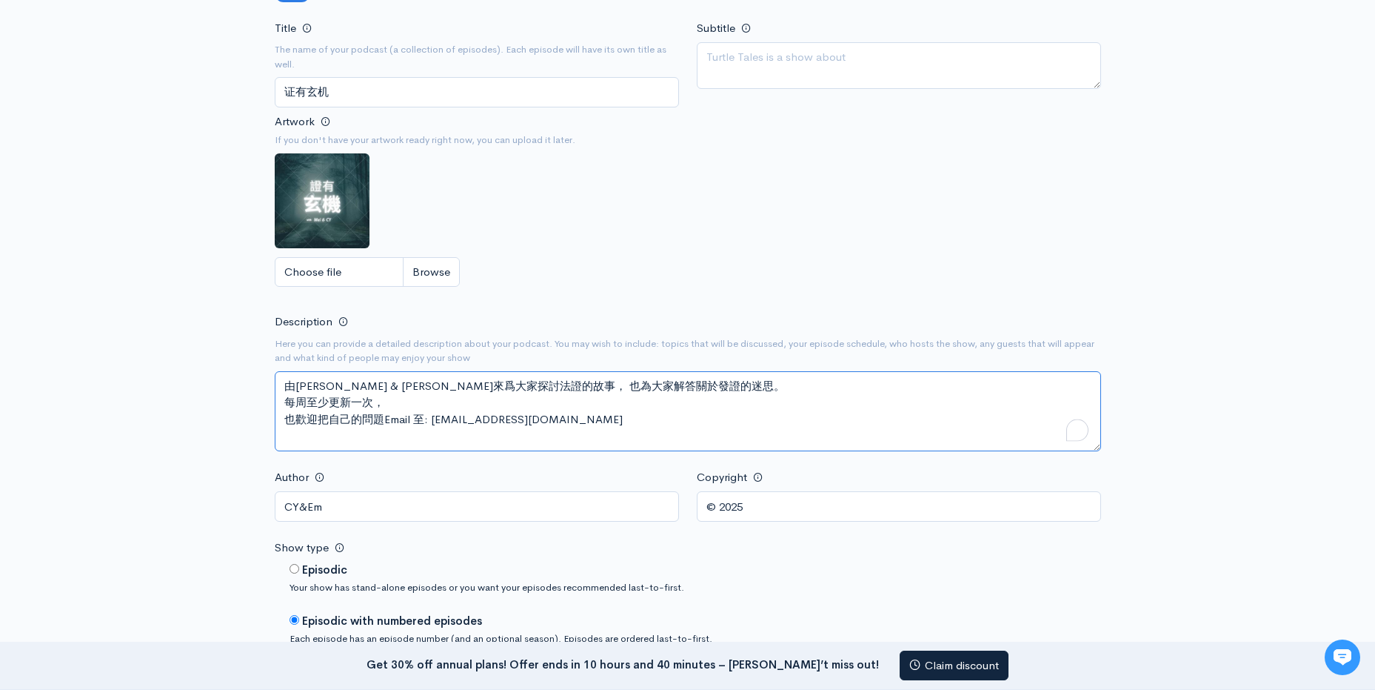
click at [704, 430] on textarea "由Mei & CY來爲大家探討法證的故事， 也為大家解答關於發證的迷思" at bounding box center [688, 411] width 827 height 80
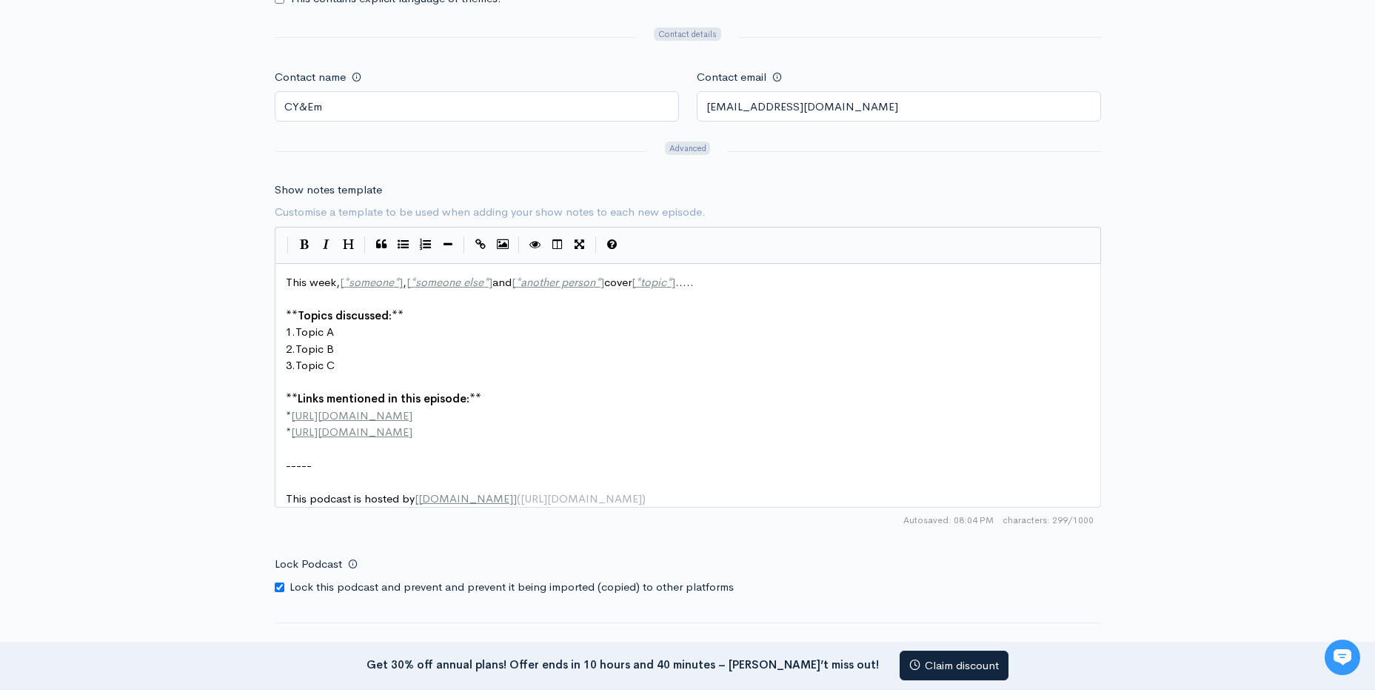
scroll to position [1481, 0]
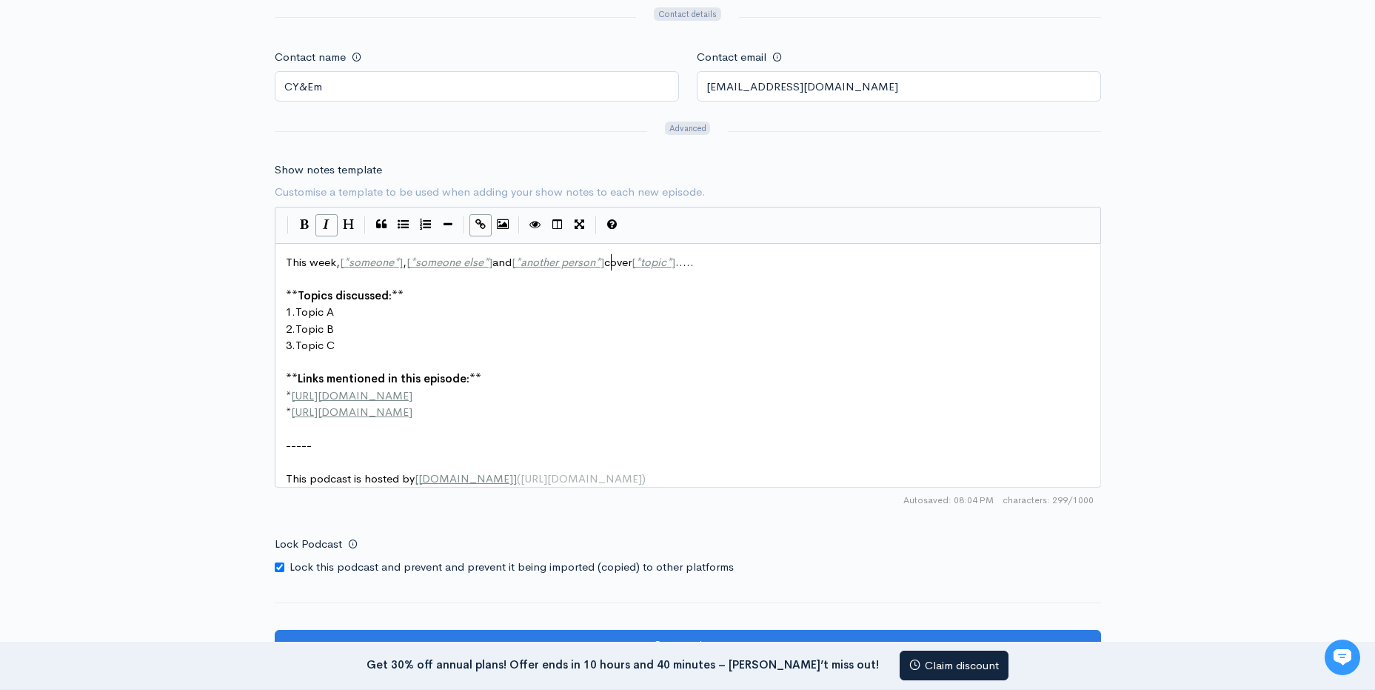
click at [601, 258] on span "*" at bounding box center [597, 262] width 5 height 14
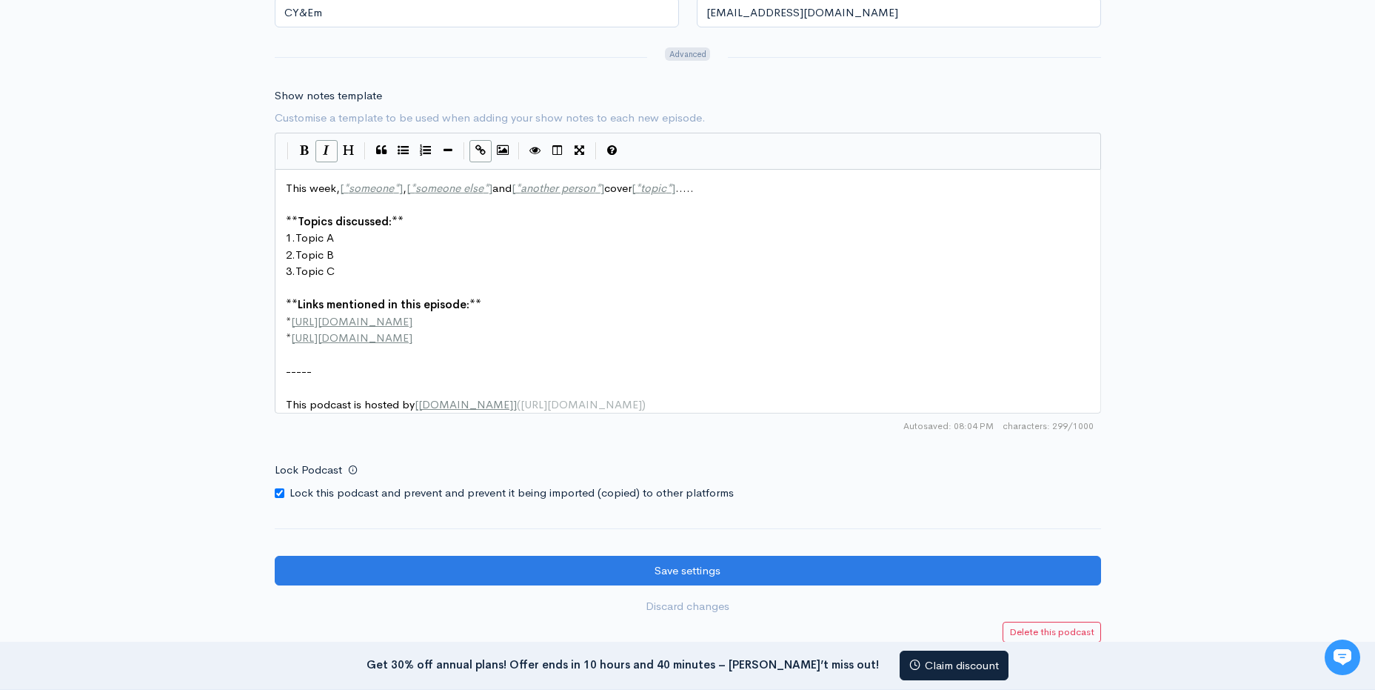
click at [1004, 107] on div "Show notes template Customise a template to be used when adding your show notes…" at bounding box center [688, 262] width 827 height 351
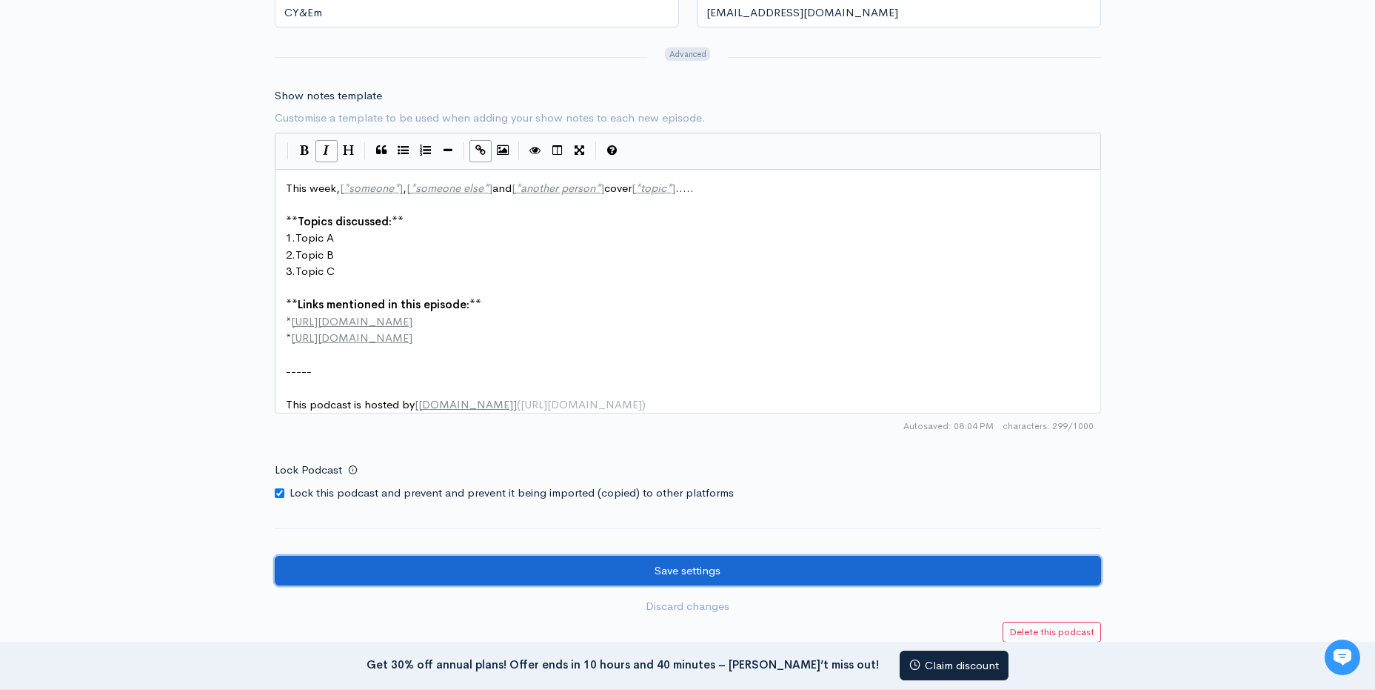
click at [860, 574] on input "Save settings" at bounding box center [688, 570] width 827 height 30
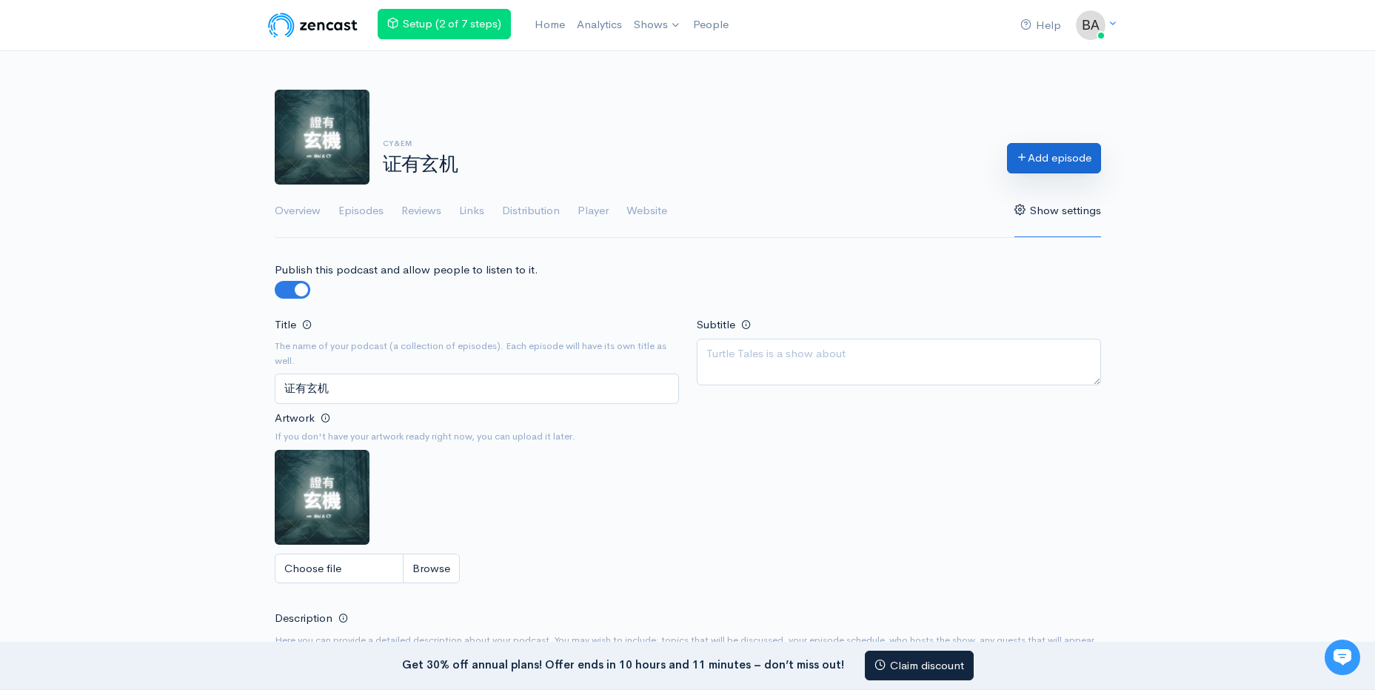
click at [1082, 156] on link "Add episode" at bounding box center [1054, 158] width 94 height 30
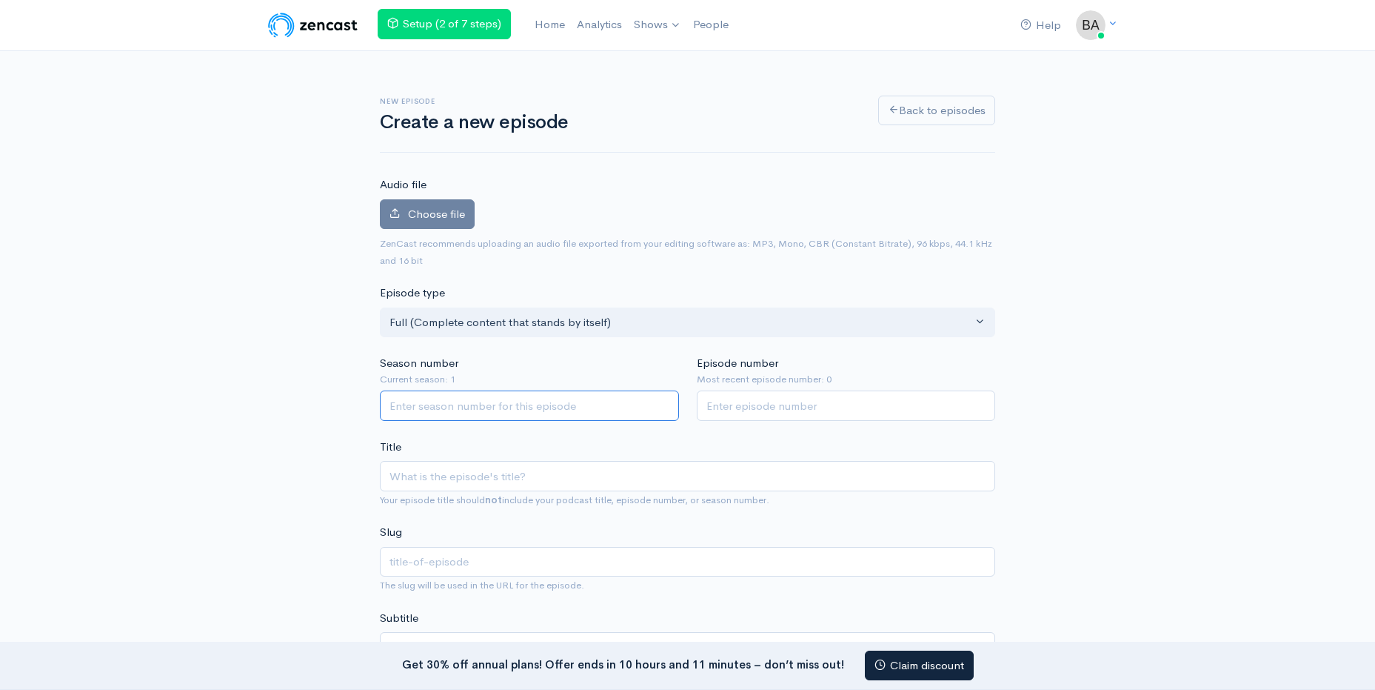
click at [604, 418] on input "Season number" at bounding box center [529, 405] width 299 height 30
type input "1"
click at [661, 401] on input "1" at bounding box center [529, 405] width 299 height 30
click at [666, 410] on input "1" at bounding box center [529, 405] width 299 height 30
click at [664, 410] on input "1" at bounding box center [529, 405] width 299 height 30
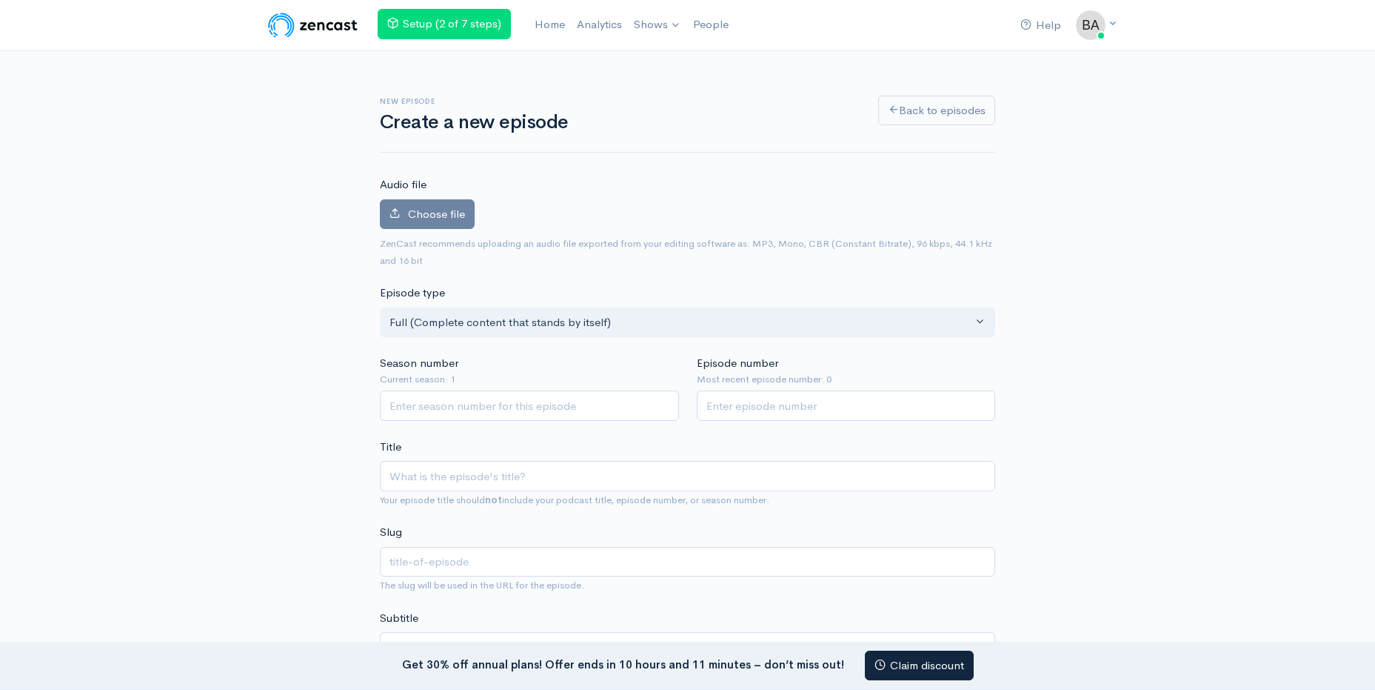
click at [667, 358] on div "Season number Current season: 1" at bounding box center [529, 388] width 317 height 66
click at [765, 404] on input "Episode number" at bounding box center [846, 405] width 299 height 30
type input "1"
click at [652, 480] on input "Title" at bounding box center [687, 476] width 615 height 30
type input "证有玄机"
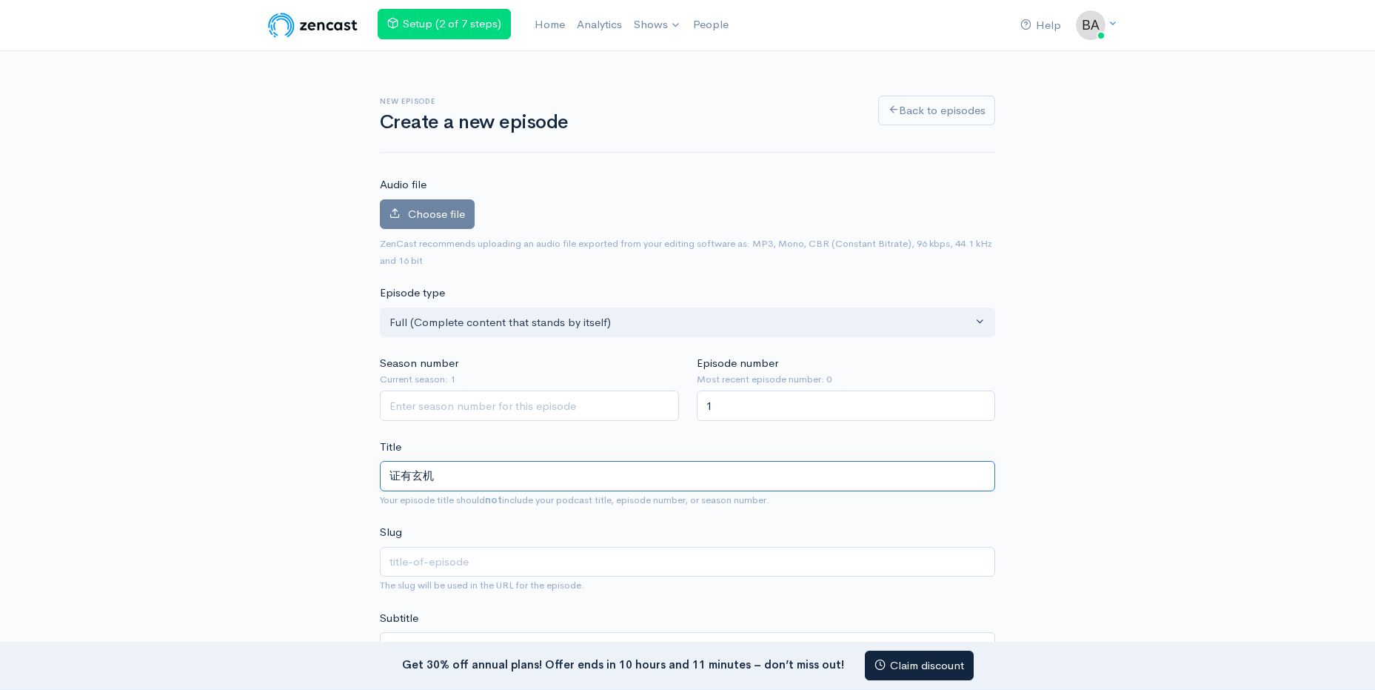
type input "6kb5pyj546e5py6"
drag, startPoint x: 604, startPoint y: 482, endPoint x: 252, endPoint y: 435, distance: 355.0
click at [506, 481] on input "Title" at bounding box center [687, 476] width 615 height 30
paste input "实验室里的真相与笑料"
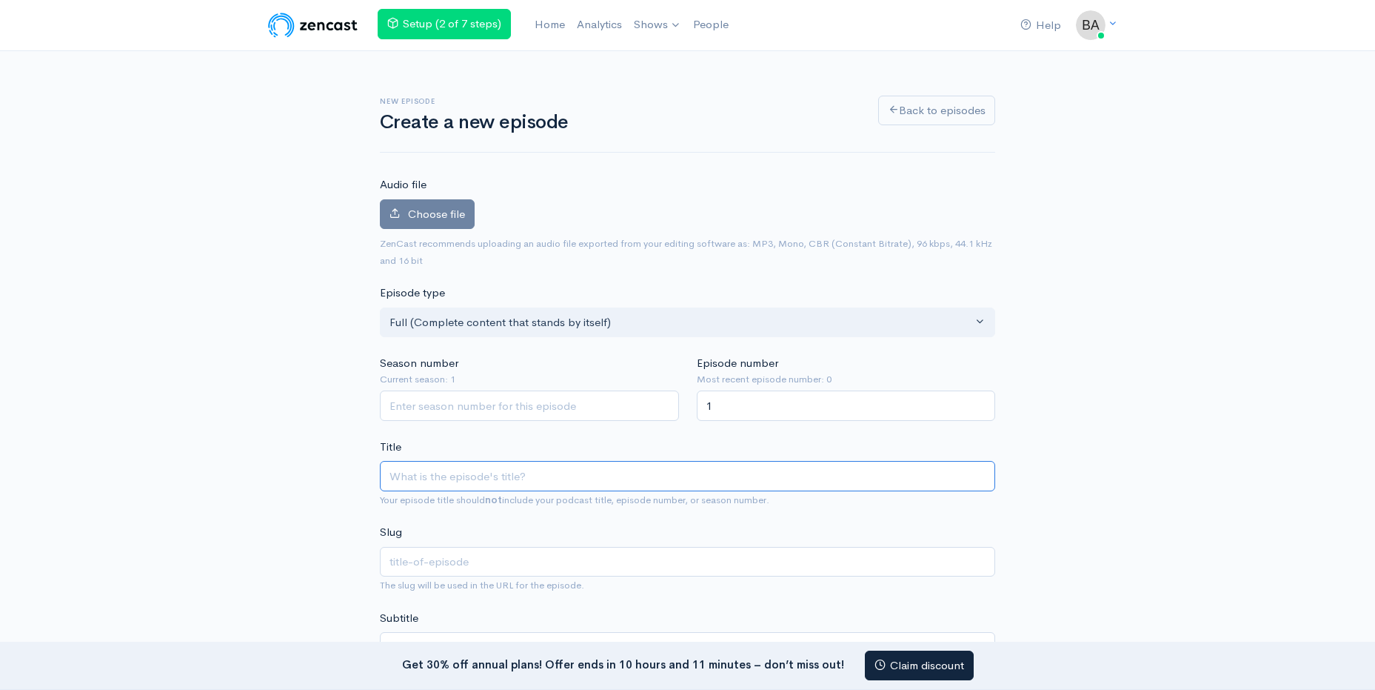
type input "实验室里的真相与笑料"
type input "5a6e6aqm5a6k6yem55qe55yf55u45lio56yr5paz"
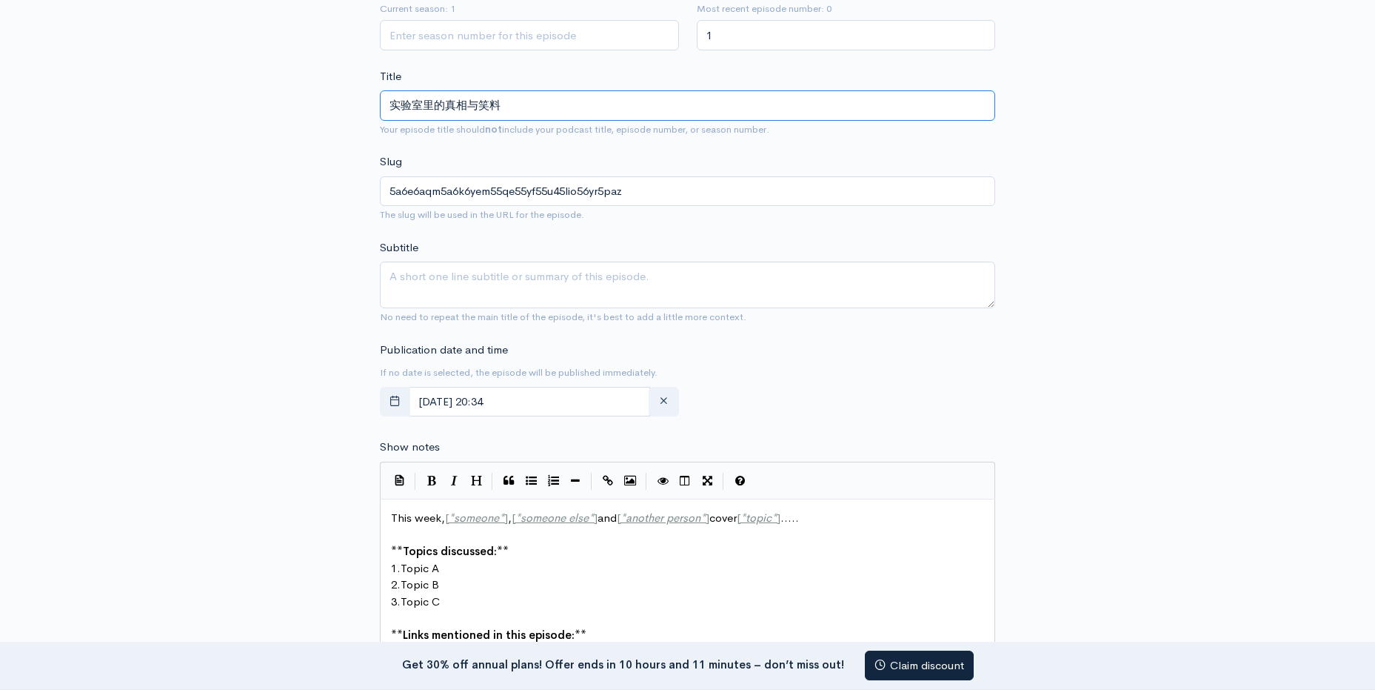
scroll to position [518, 0]
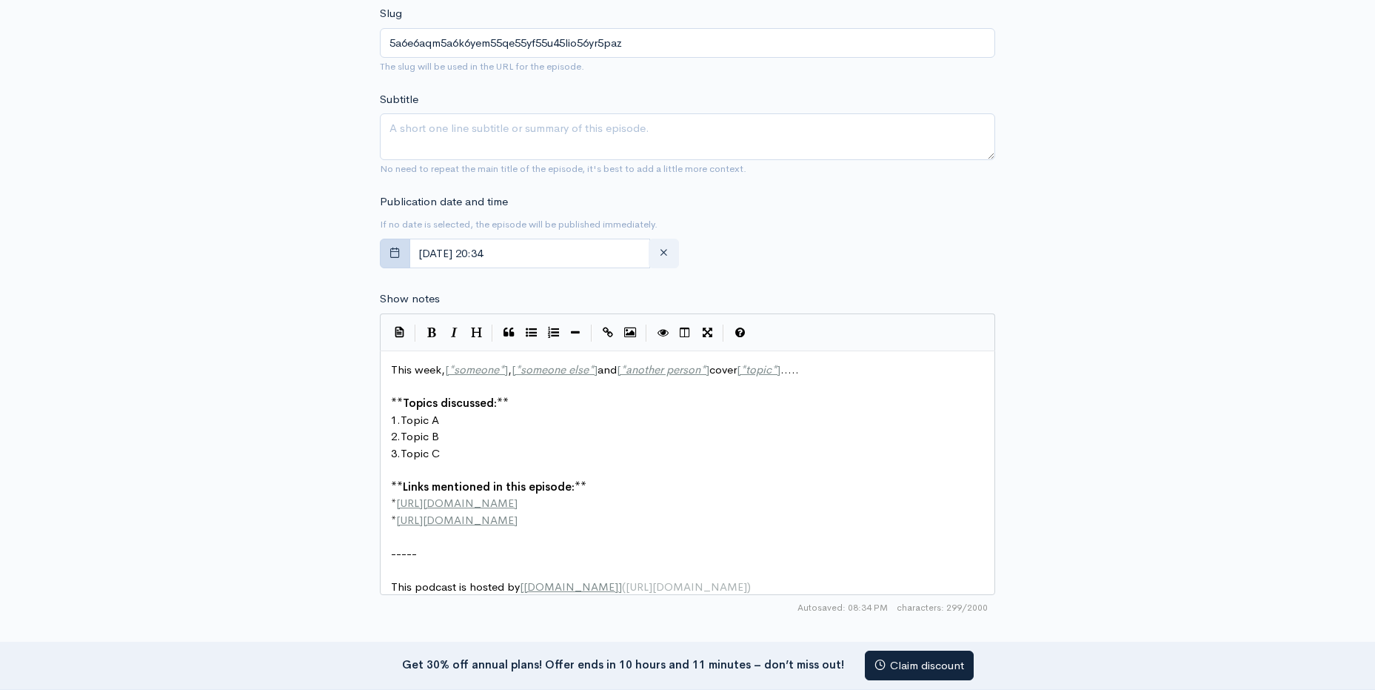
type input "实验室里的真相与笑料"
click at [398, 258] on button "button" at bounding box center [395, 253] width 30 height 30
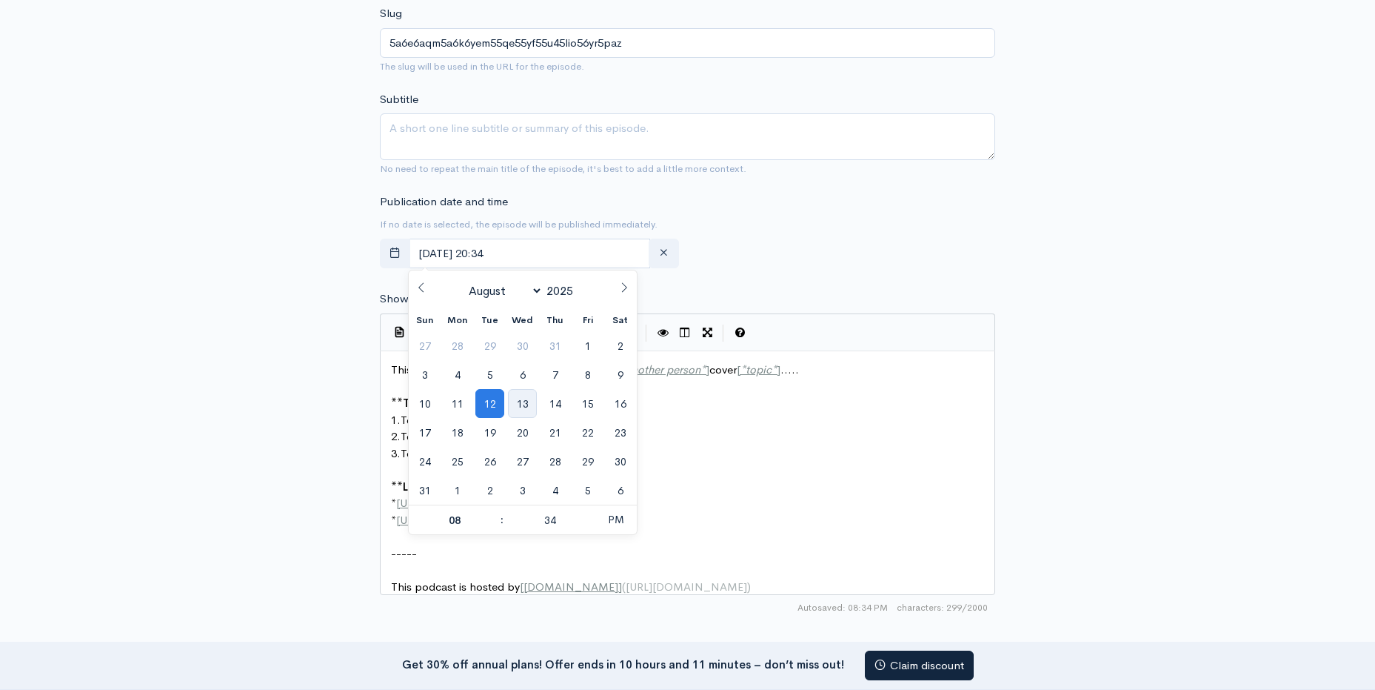
click at [527, 403] on span "13" at bounding box center [522, 403] width 29 height 29
click at [612, 521] on span "PM" at bounding box center [615, 519] width 41 height 30
click at [493, 527] on span at bounding box center [495, 527] width 10 height 15
type input "[DATE] 07:34"
type input "07"
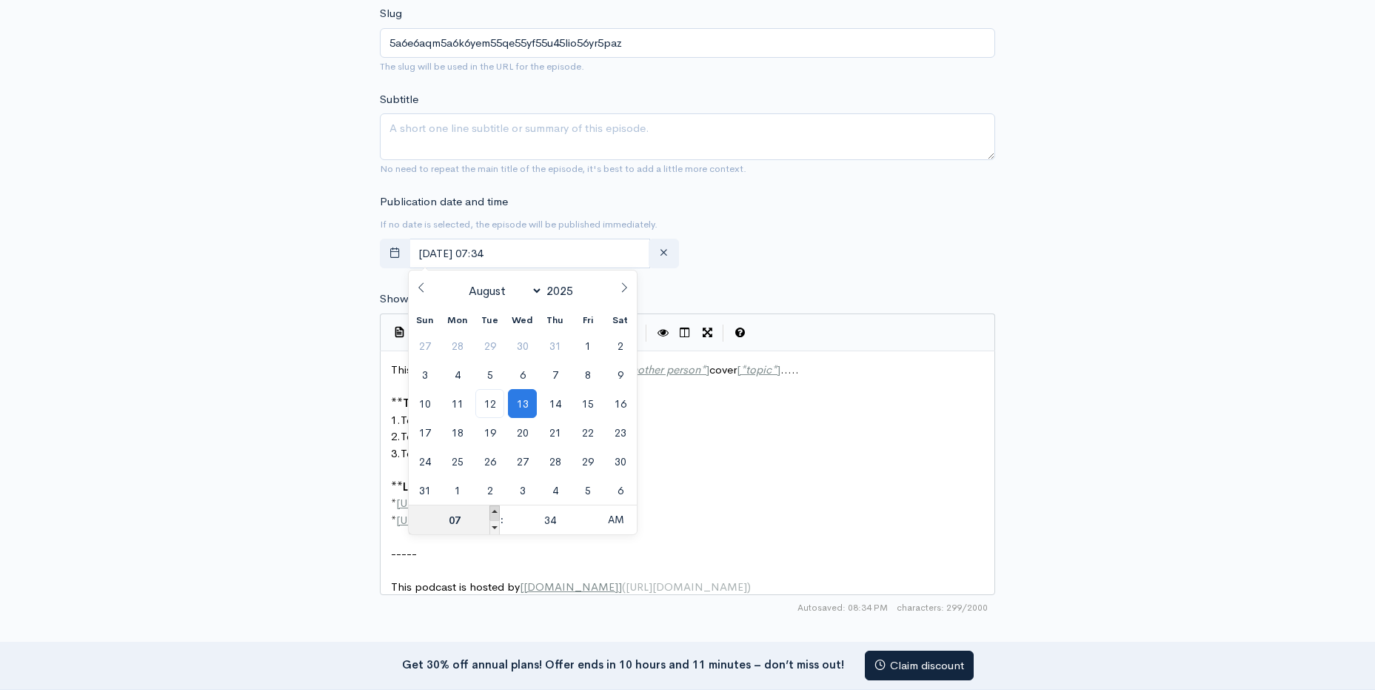
click at [498, 508] on span at bounding box center [495, 512] width 10 height 15
type input "[DATE] 08:34"
type input "08"
click at [498, 507] on span at bounding box center [495, 512] width 10 height 15
type input "[DATE] 09:34"
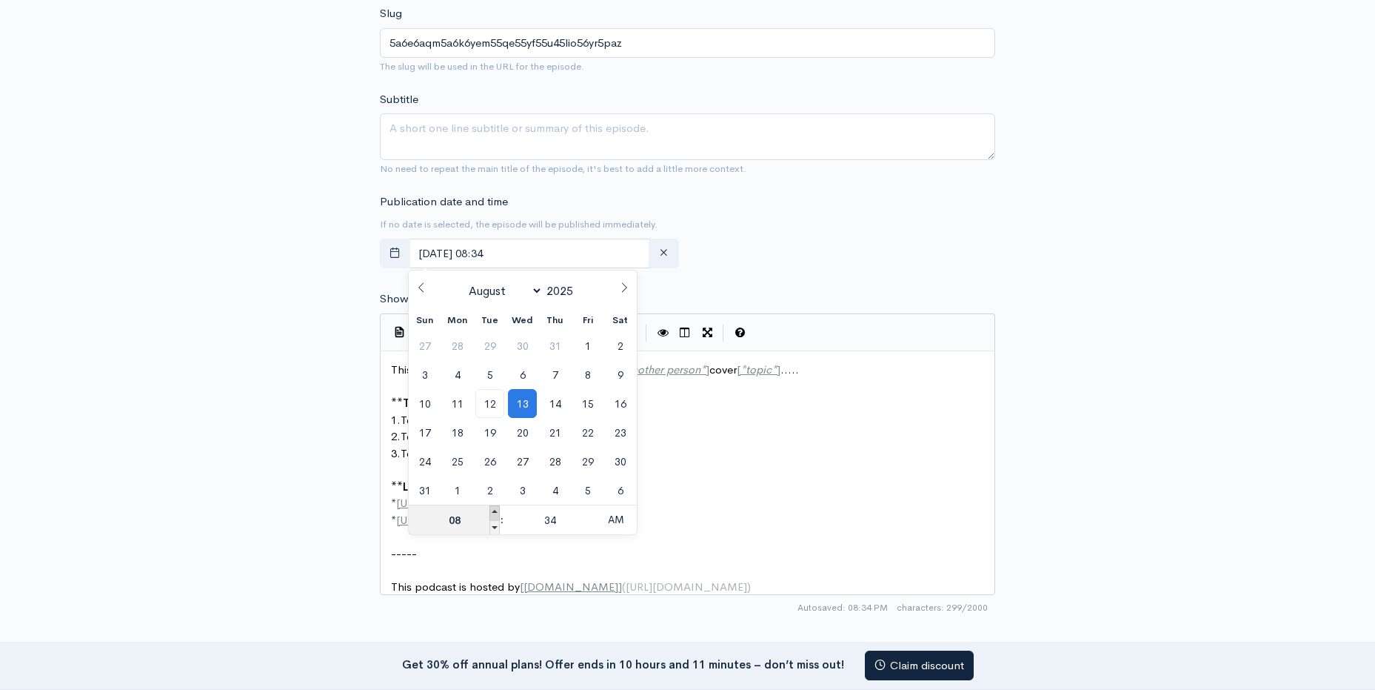
type input "09"
click at [496, 507] on span at bounding box center [495, 512] width 10 height 15
type input "[DATE] 10:34"
type input "10"
click at [587, 527] on span at bounding box center [590, 527] width 10 height 15
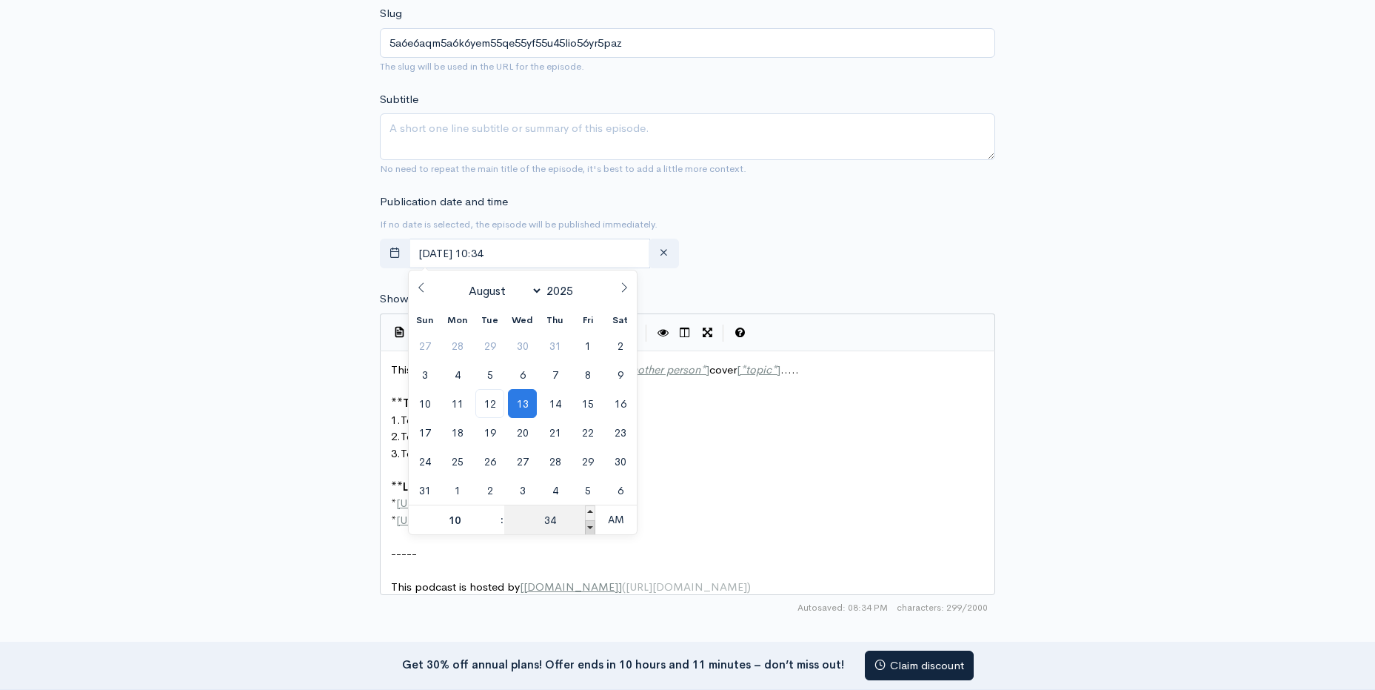
type input "[DATE] 10:29"
type input "29"
click at [587, 527] on span at bounding box center [590, 527] width 10 height 15
type input "[DATE] 10:24"
type input "24"
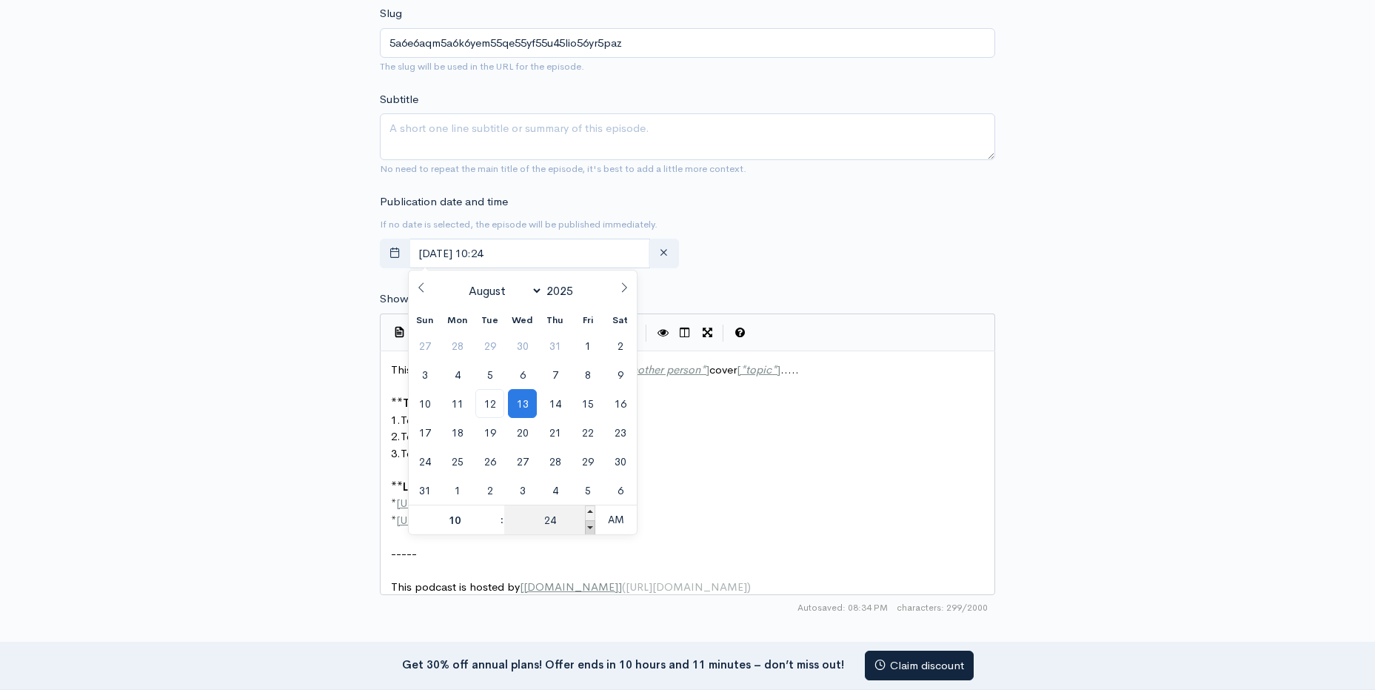
click at [587, 527] on span at bounding box center [590, 527] width 10 height 15
type input "[DATE] 10:19"
type input "19"
click at [587, 527] on span at bounding box center [590, 527] width 10 height 15
type input "[DATE] 10:14"
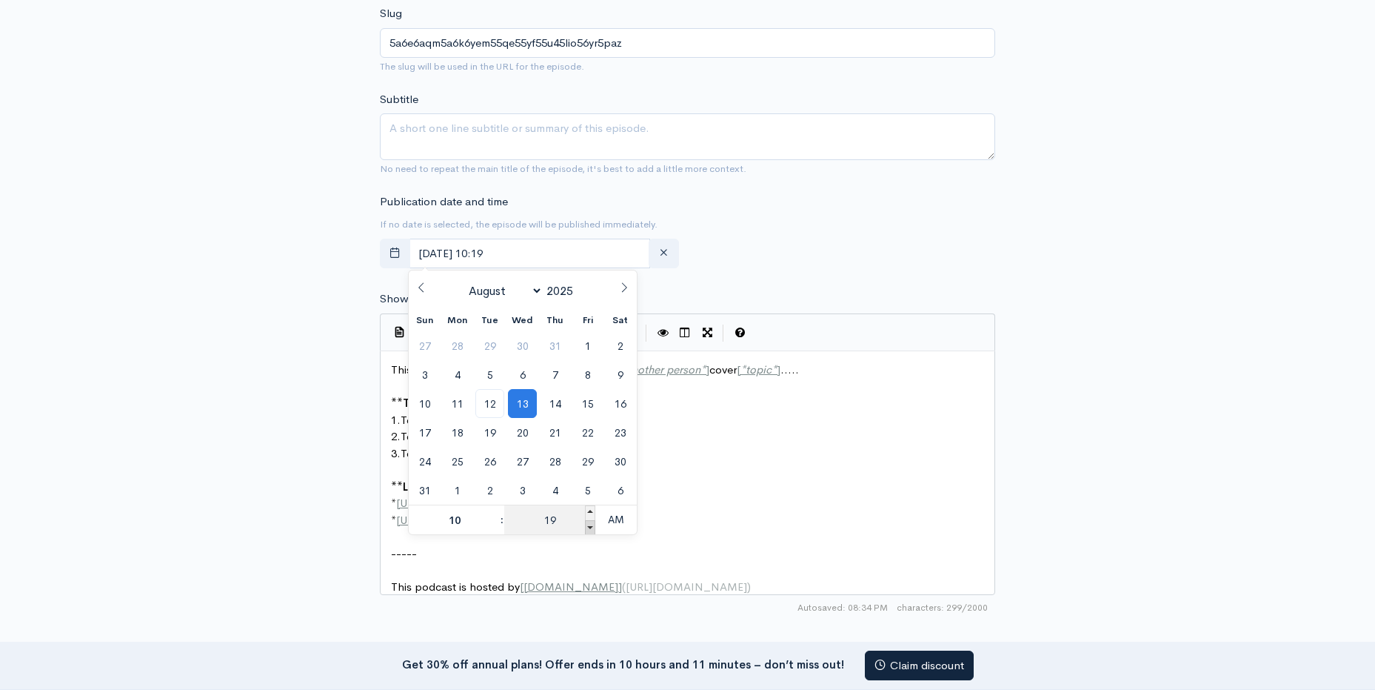
type input "14"
click at [593, 510] on span at bounding box center [590, 512] width 10 height 15
type input "[DATE] 10:19"
type input "19"
click at [593, 510] on span at bounding box center [590, 512] width 10 height 15
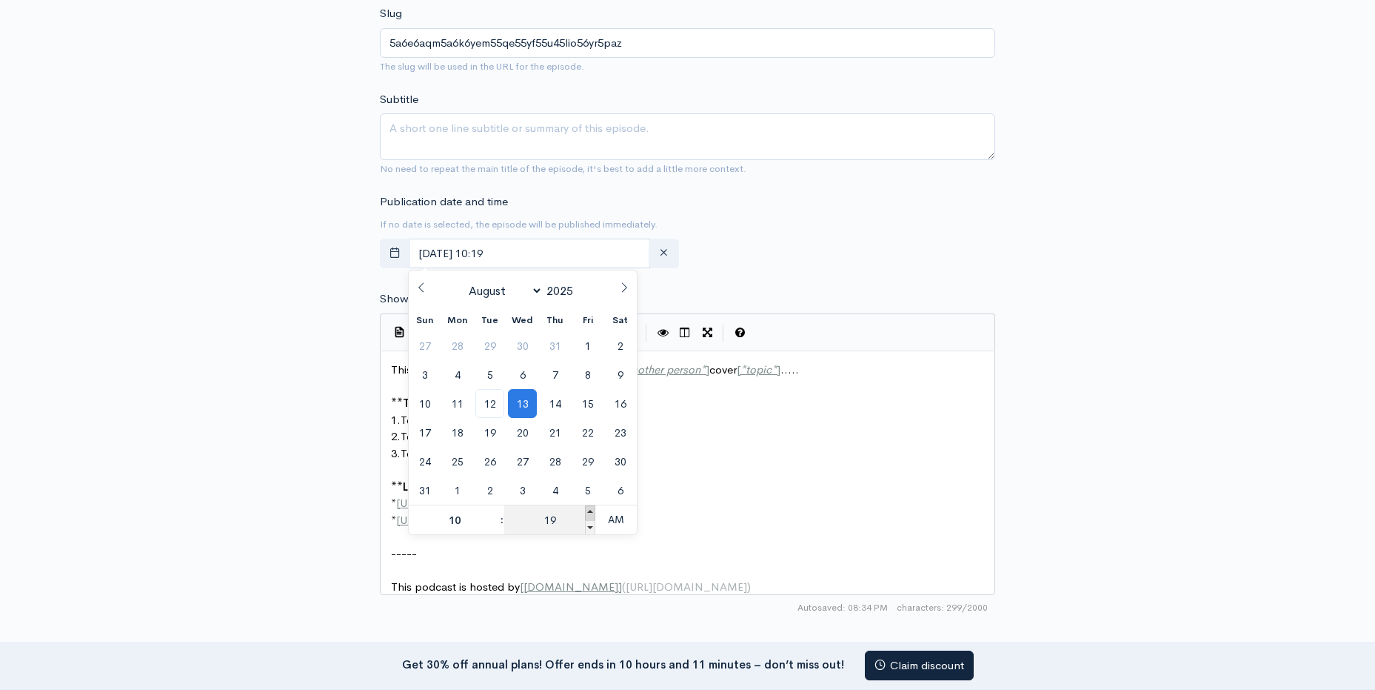
type input "[DATE] 10:24"
type input "24"
click at [593, 510] on span at bounding box center [590, 512] width 10 height 15
type input "[DATE] 10:29"
type input "29"
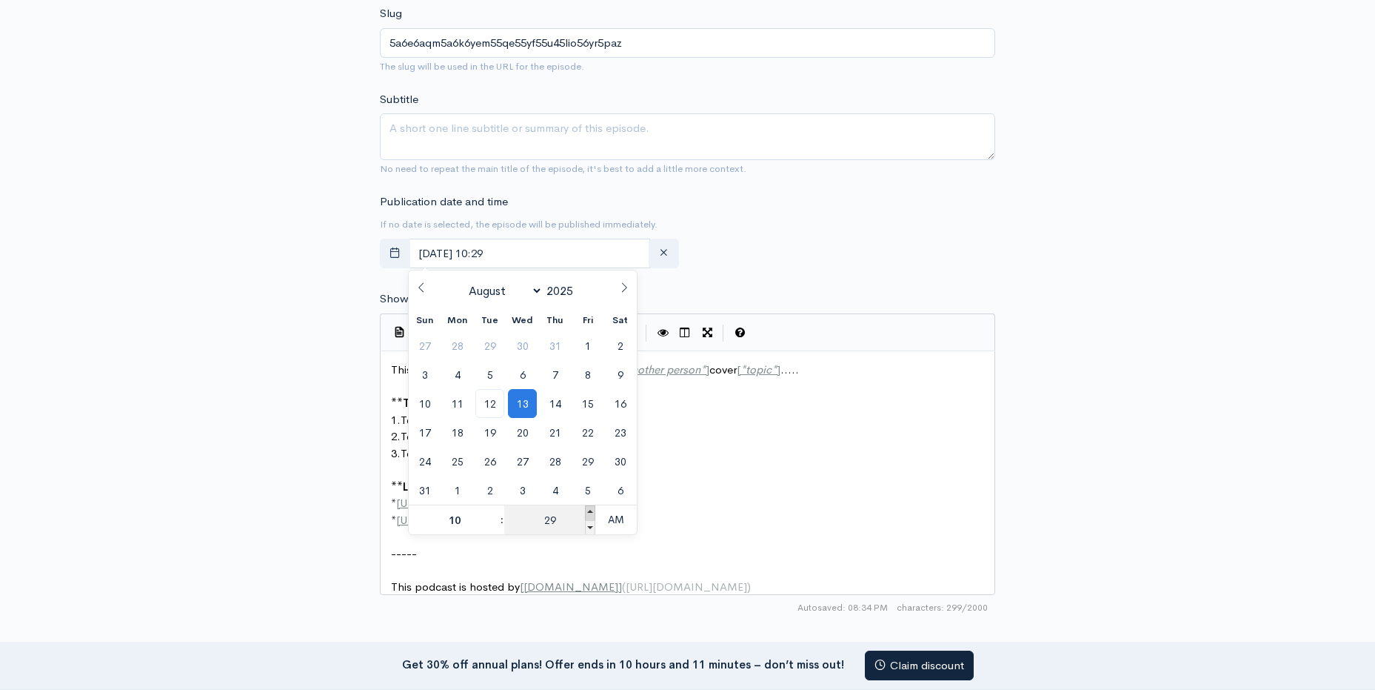
click at [592, 510] on span at bounding box center [590, 512] width 10 height 15
type input "[DATE] 10:34"
type input "34"
click at [591, 510] on span at bounding box center [590, 512] width 10 height 15
type input "[DATE] 10:39"
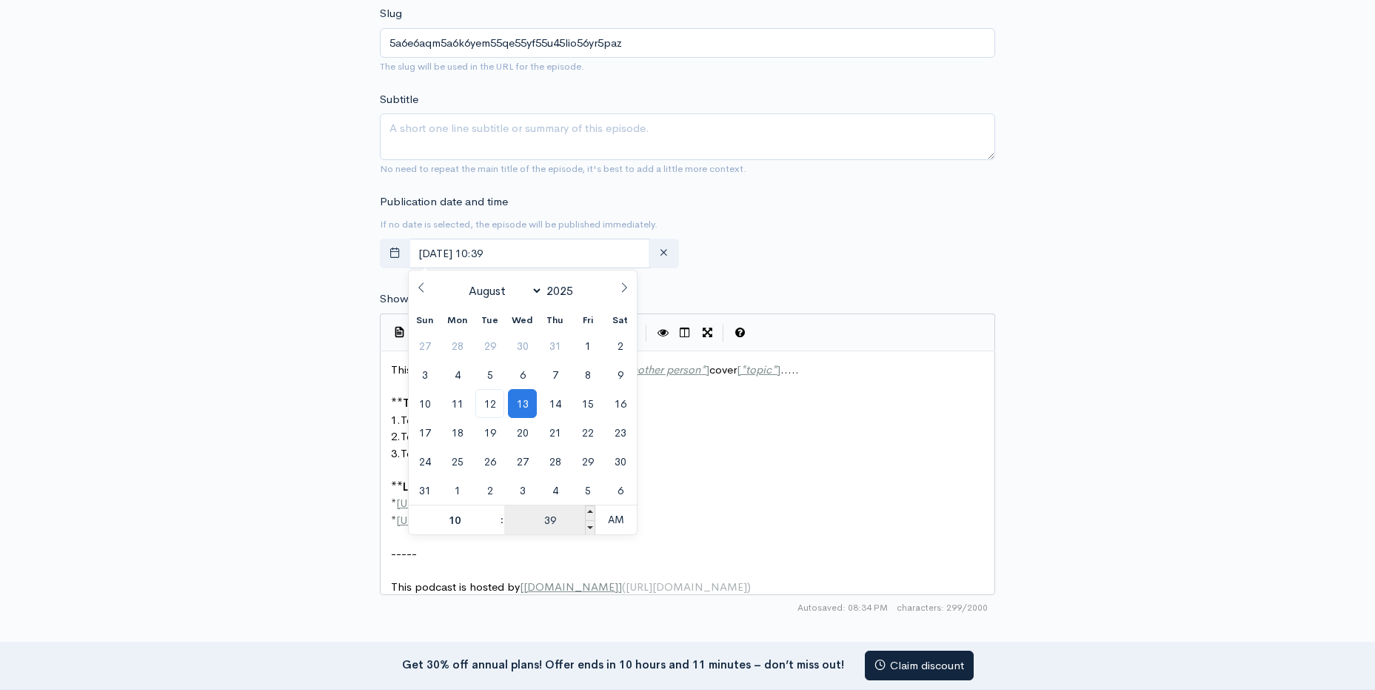
click at [570, 520] on input "39" at bounding box center [549, 520] width 91 height 30
type input "30"
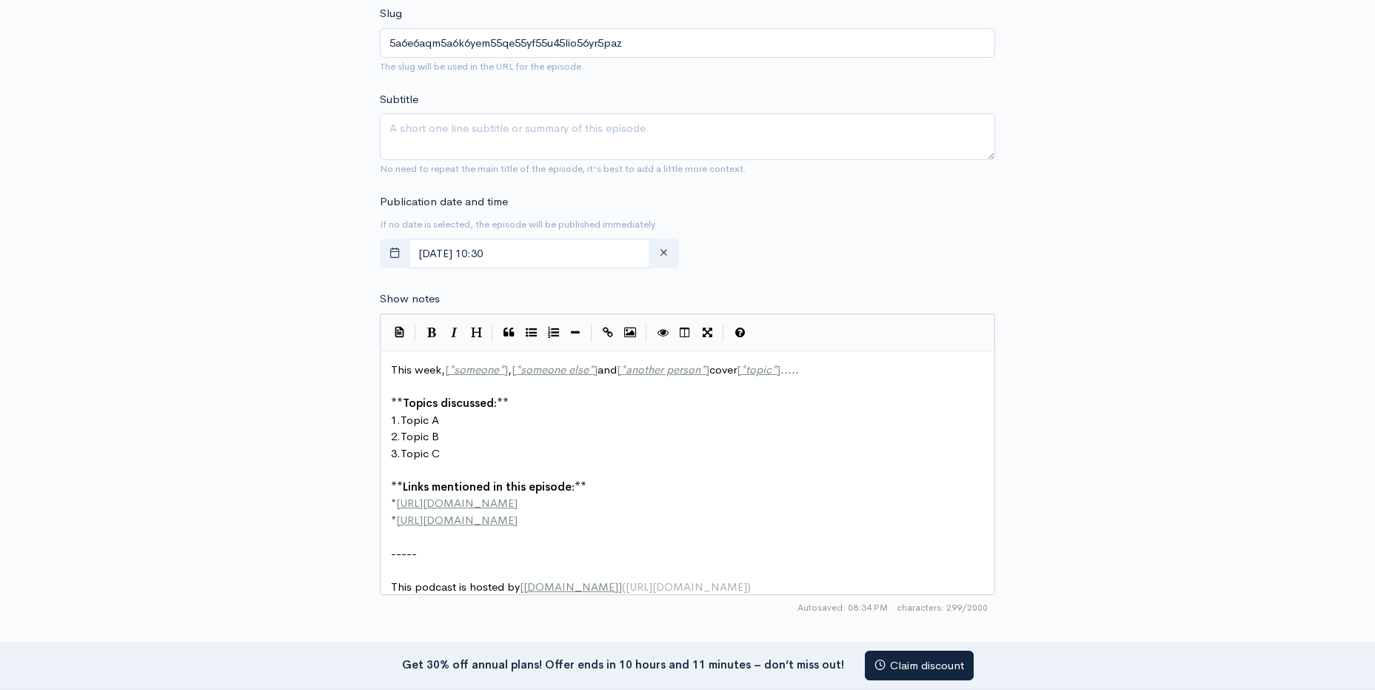
click at [788, 273] on div "Publication date and time If no date is selected, the episode will be published…" at bounding box center [687, 233] width 633 height 81
click at [515, 256] on input "[DATE] 10:30" at bounding box center [529, 253] width 241 height 30
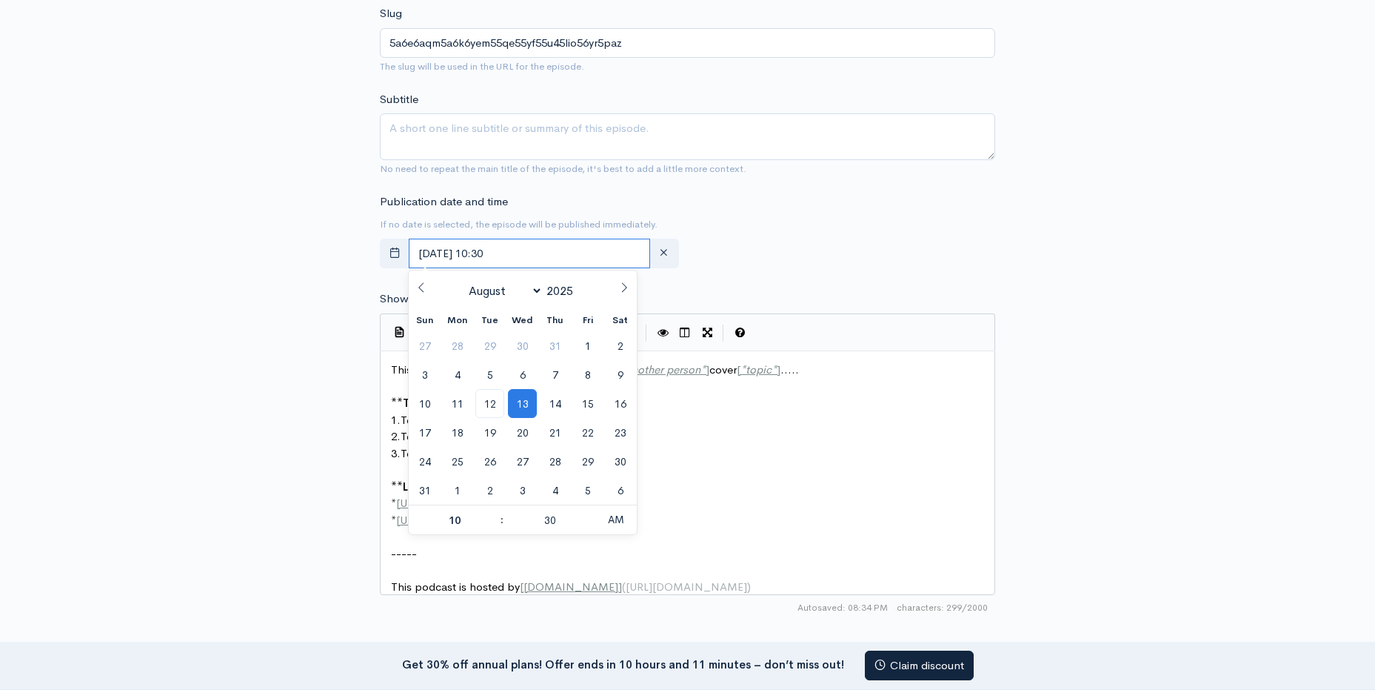
click at [519, 256] on input "[DATE] 10:30" at bounding box center [529, 253] width 241 height 30
click at [463, 524] on input "10" at bounding box center [454, 520] width 91 height 30
click at [829, 212] on div "Publication date and time If no date is selected, the episode will be published…" at bounding box center [687, 233] width 633 height 81
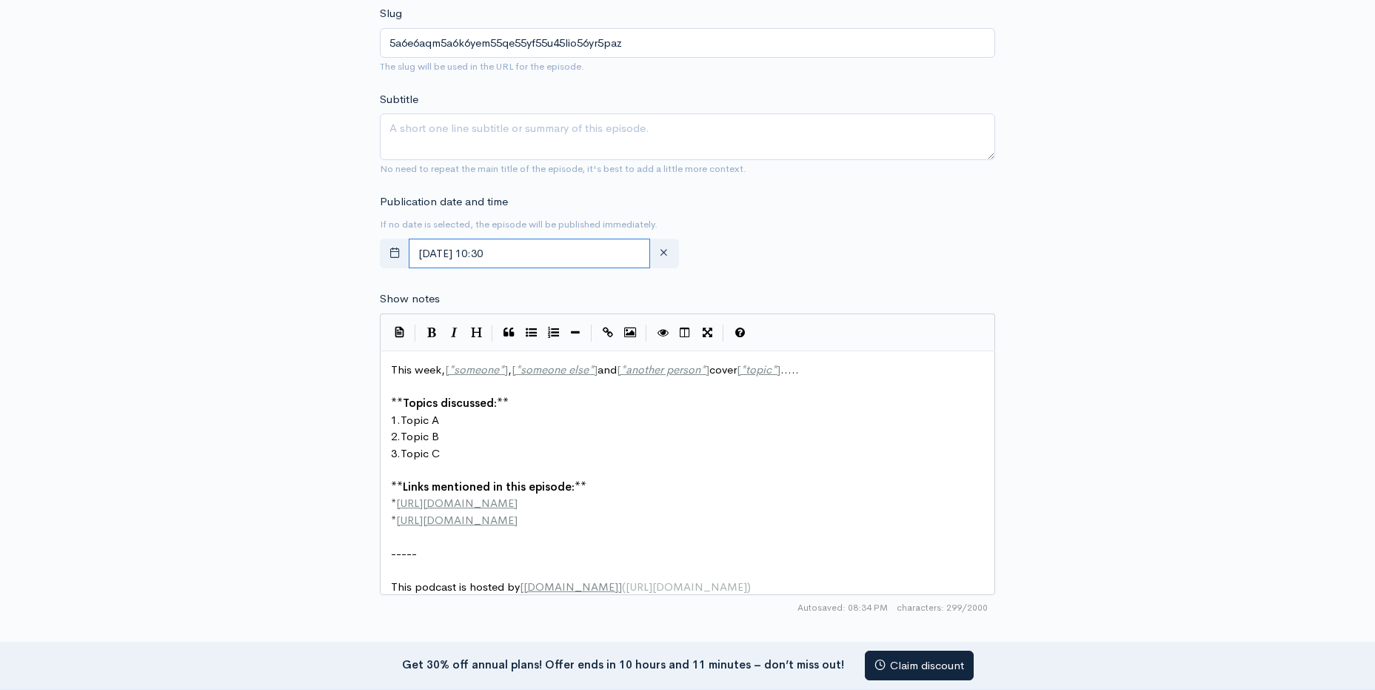
click at [518, 251] on input "[DATE] 10:30" at bounding box center [529, 253] width 241 height 30
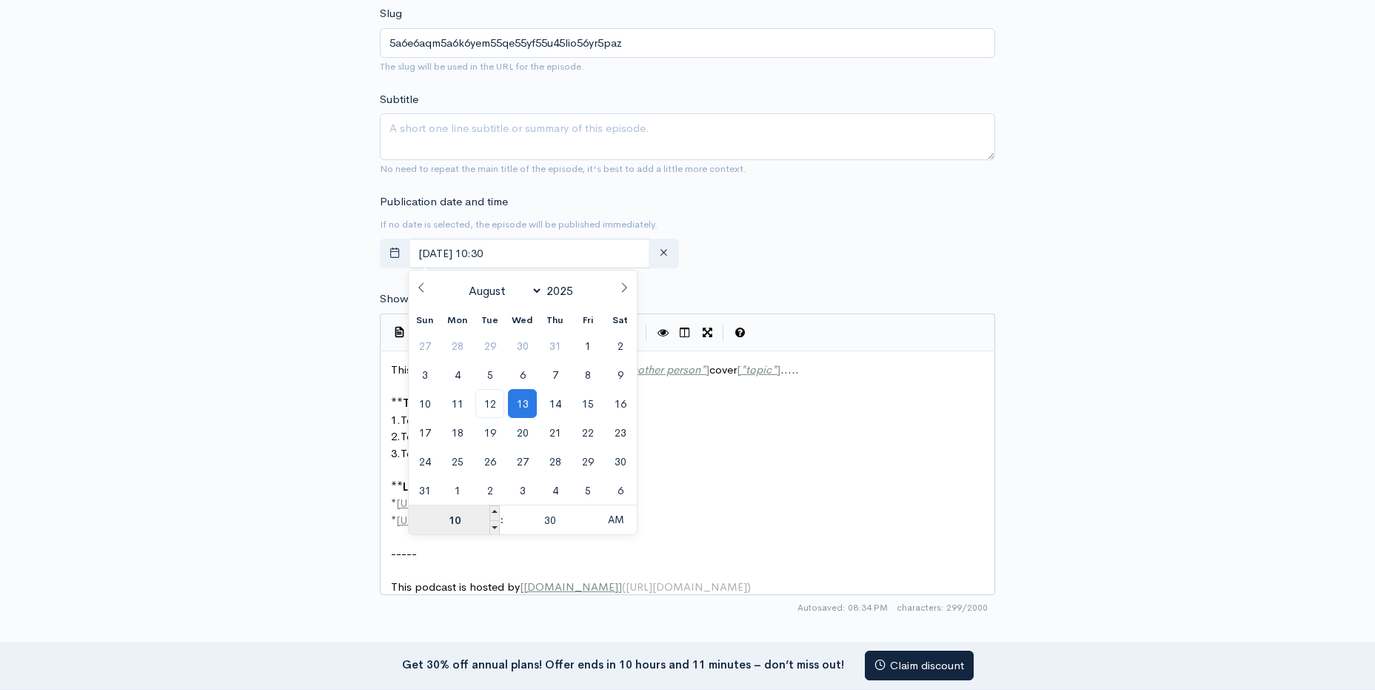
drag, startPoint x: 464, startPoint y: 519, endPoint x: 481, endPoint y: 518, distance: 16.4
click at [465, 520] on input "10" at bounding box center [454, 520] width 91 height 30
click at [497, 513] on span at bounding box center [495, 512] width 10 height 15
type input "[DATE] 11:30"
type input "11"
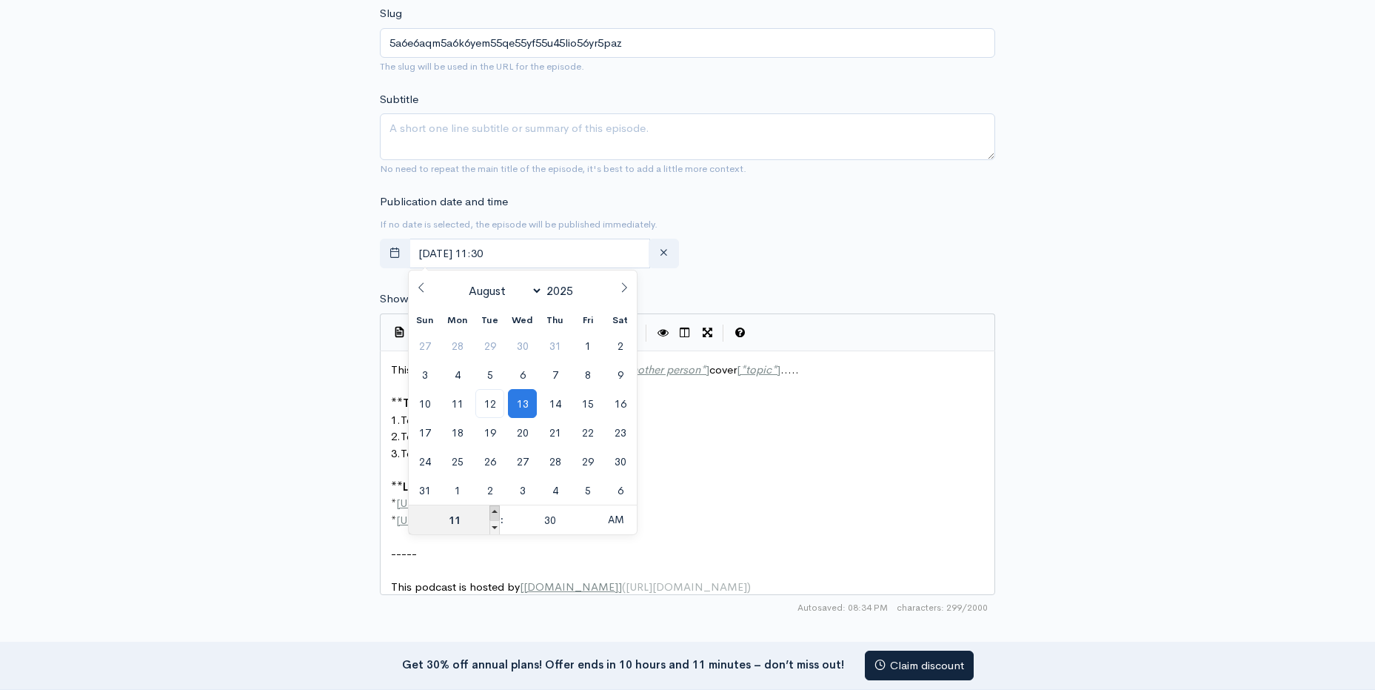
click at [496, 512] on span at bounding box center [495, 512] width 10 height 15
type input "[DATE] 12:30"
type input "12"
click at [493, 526] on span at bounding box center [495, 527] width 10 height 15
type input "[DATE] 11:30"
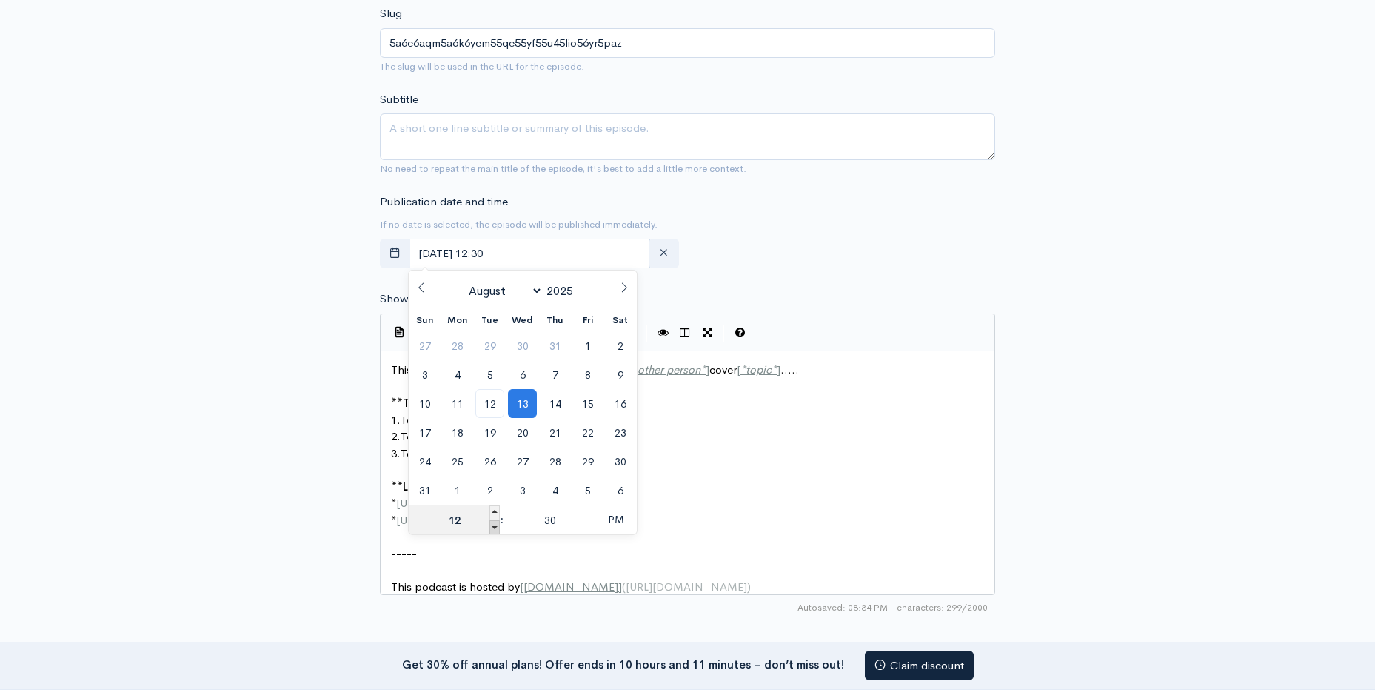
type input "11"
click at [493, 526] on span at bounding box center [495, 527] width 10 height 15
type input "[DATE] 10:30"
type input "10"
click at [493, 526] on span at bounding box center [495, 527] width 10 height 15
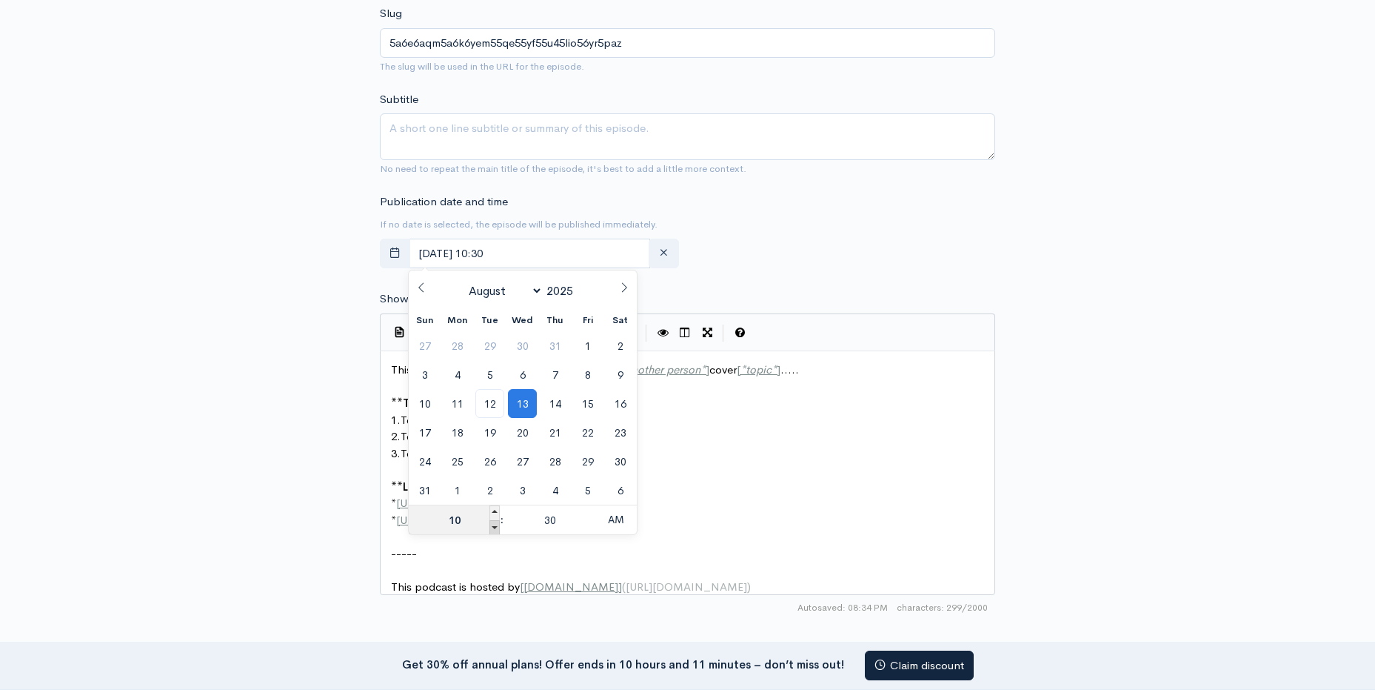
type input "[DATE] 09:30"
type input "09"
click at [493, 526] on span at bounding box center [495, 527] width 10 height 15
type input "[DATE] 08:30"
type input "08"
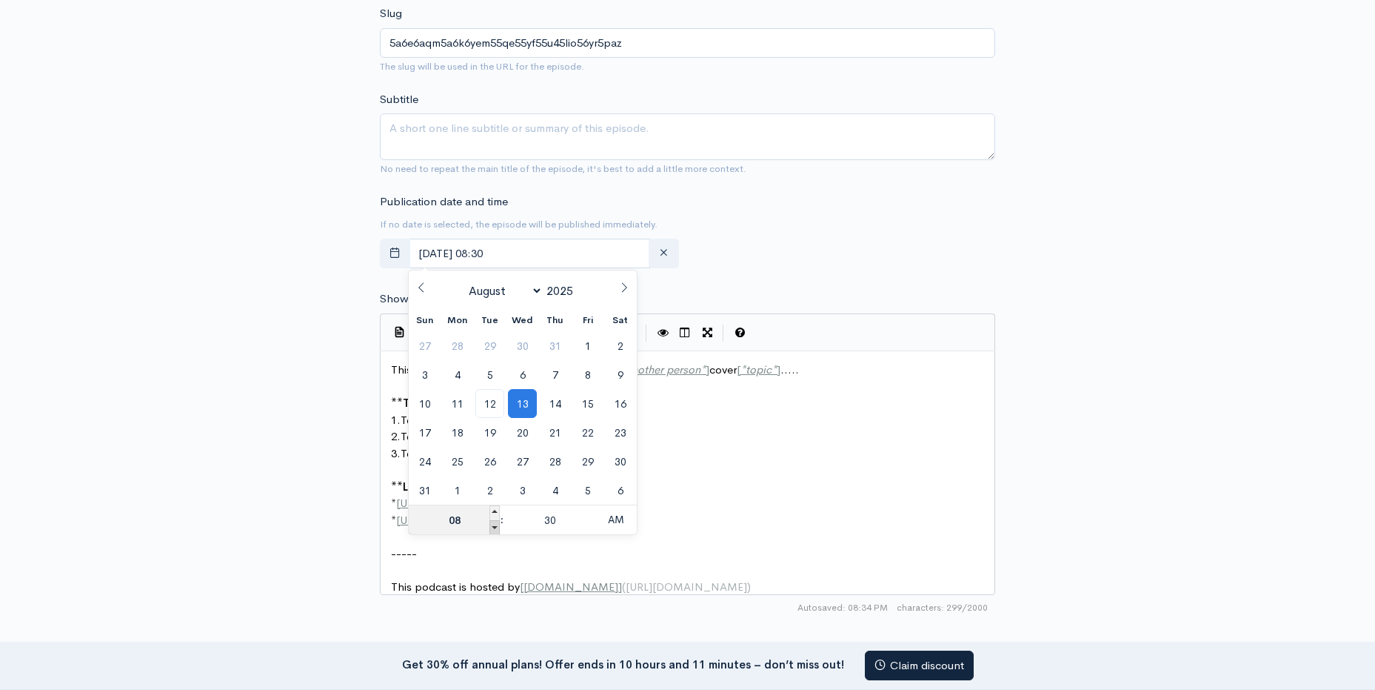
click at [493, 526] on span at bounding box center [495, 527] width 10 height 15
type input "[DATE] 07:30"
type input "07"
click at [493, 526] on span at bounding box center [495, 527] width 10 height 15
type input "[DATE] 06:30"
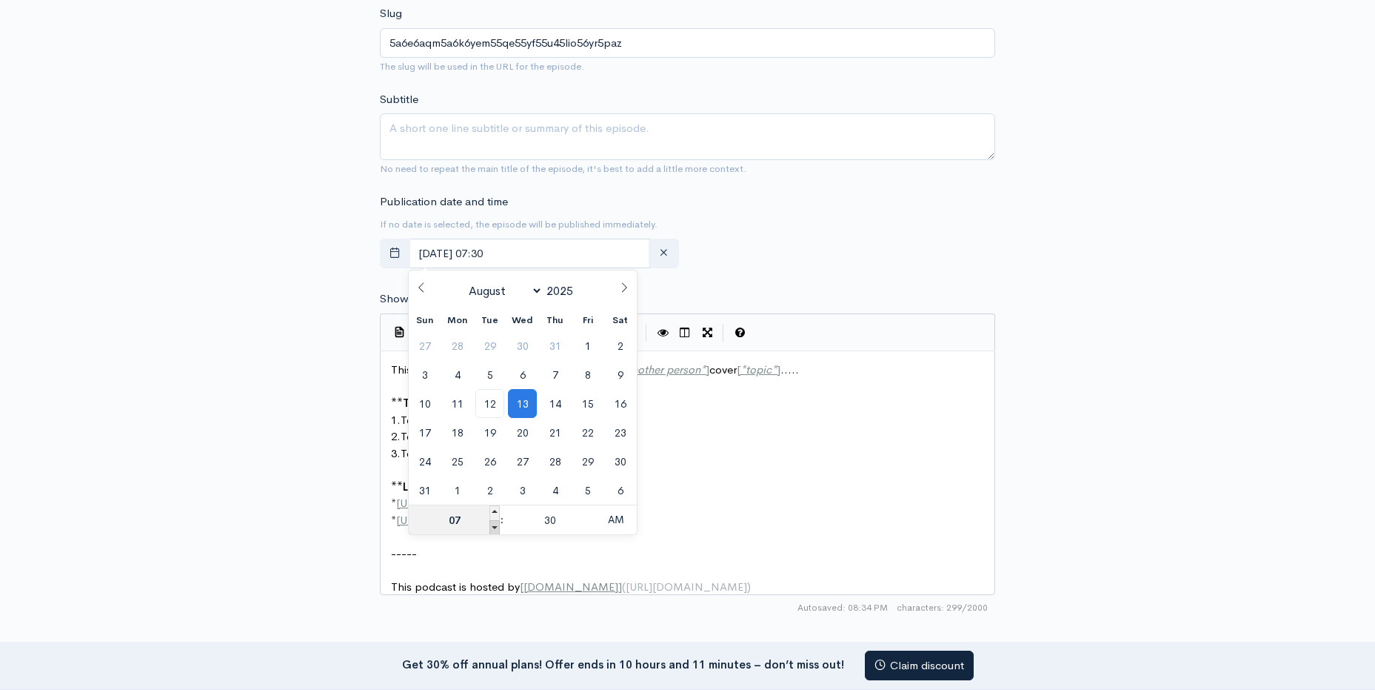
type input "06"
click at [493, 526] on span at bounding box center [495, 527] width 10 height 15
type input "[DATE] 05:30"
type input "05"
click at [493, 526] on span at bounding box center [495, 527] width 10 height 15
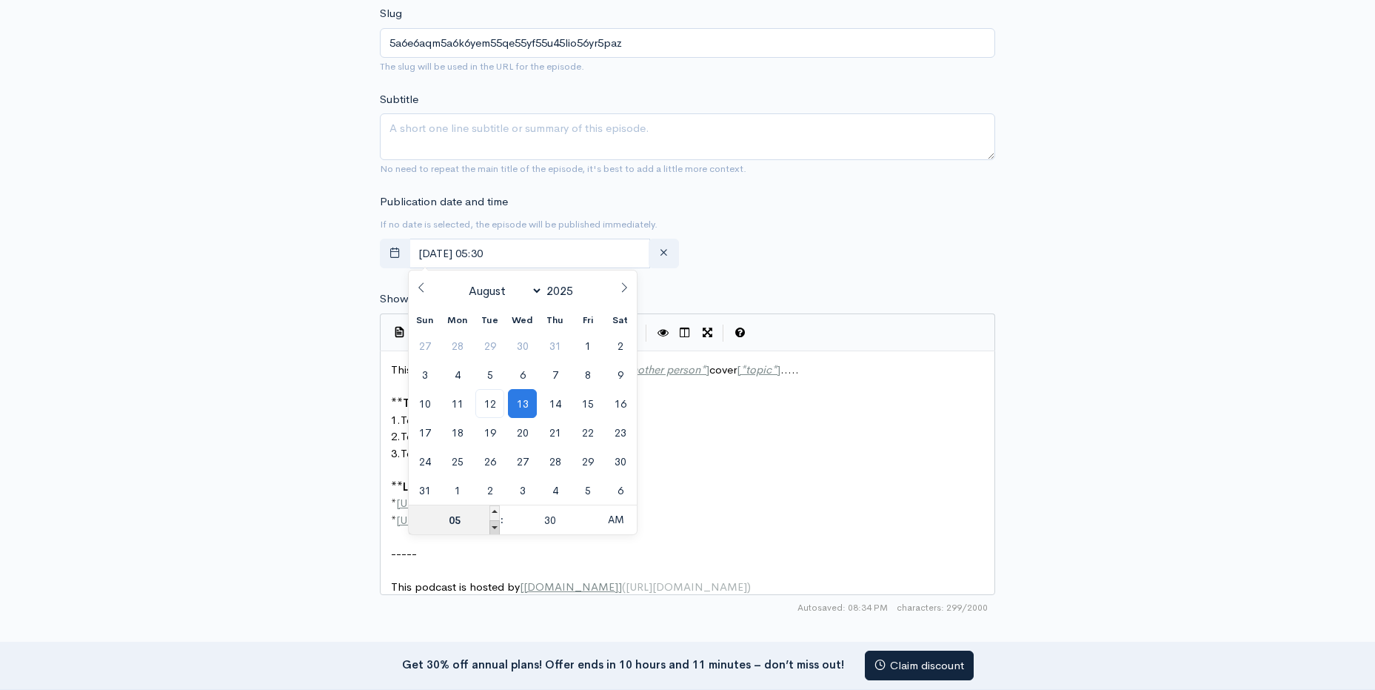
type input "[DATE] 04:30"
type input "04"
click at [493, 526] on span at bounding box center [495, 527] width 10 height 15
type input "[DATE] 03:30"
type input "03"
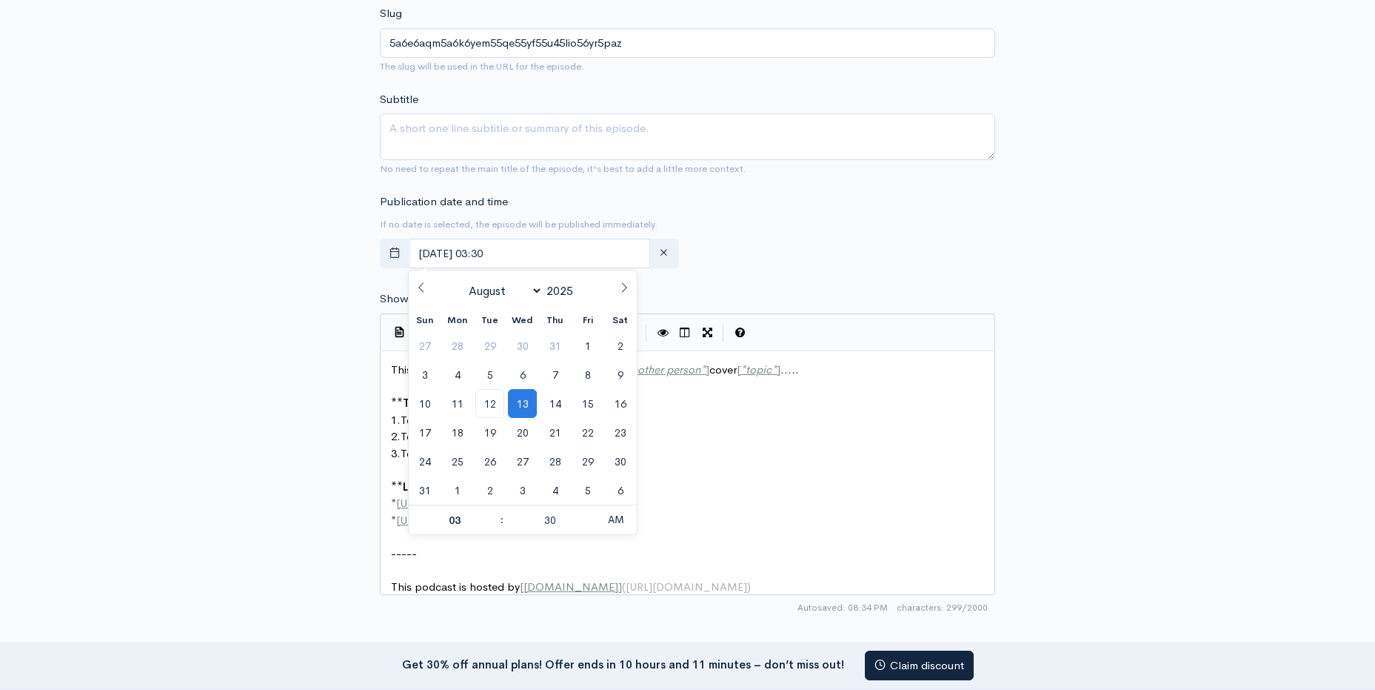
drag, startPoint x: 493, startPoint y: 526, endPoint x: 830, endPoint y: 239, distance: 442.4
click at [830, 239] on div "Publication date and time If no date is selected, the episode will be published…" at bounding box center [687, 233] width 633 height 81
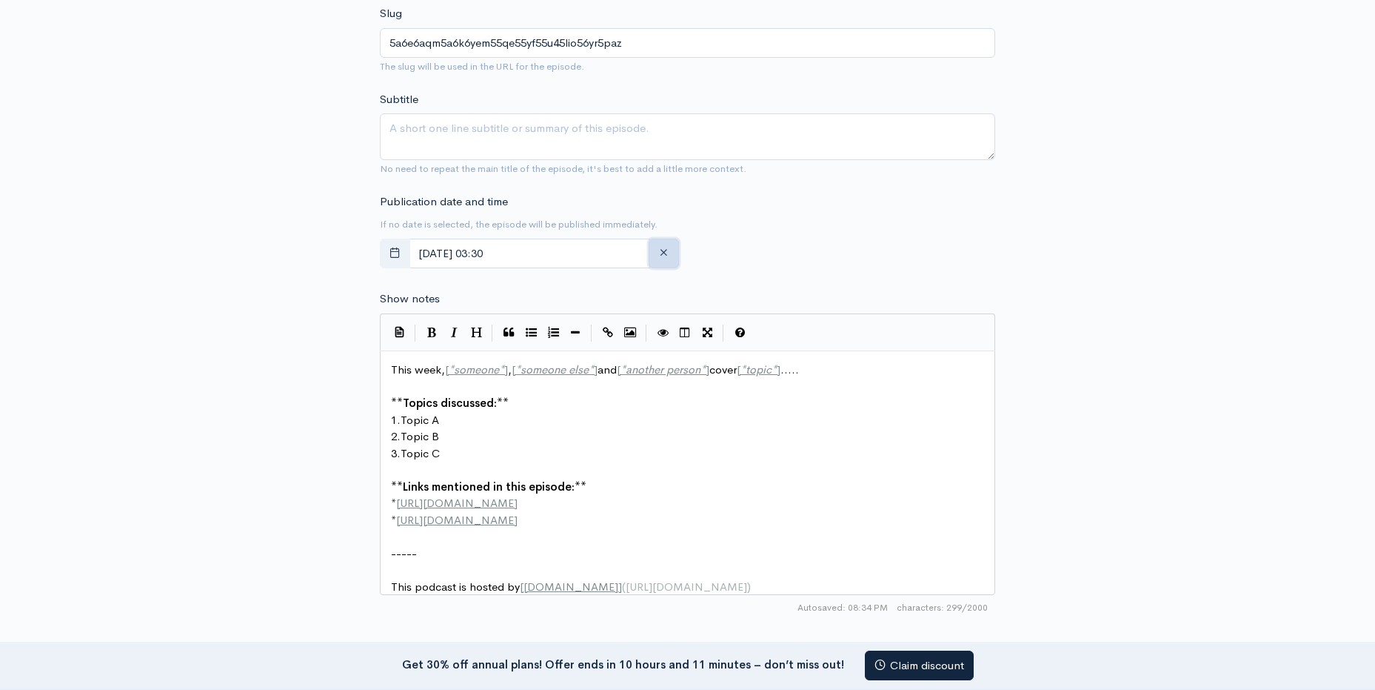
click at [666, 253] on icon "button" at bounding box center [663, 252] width 11 height 11
click at [801, 186] on form "Audio file Choose file 0 ZenCast recommends uploading an audio file exported fr…" at bounding box center [687, 365] width 615 height 1415
click at [387, 261] on button "button" at bounding box center [395, 253] width 30 height 30
click at [996, 213] on div "Publication date and time If no date is selected, the episode will be published…" at bounding box center [687, 233] width 633 height 81
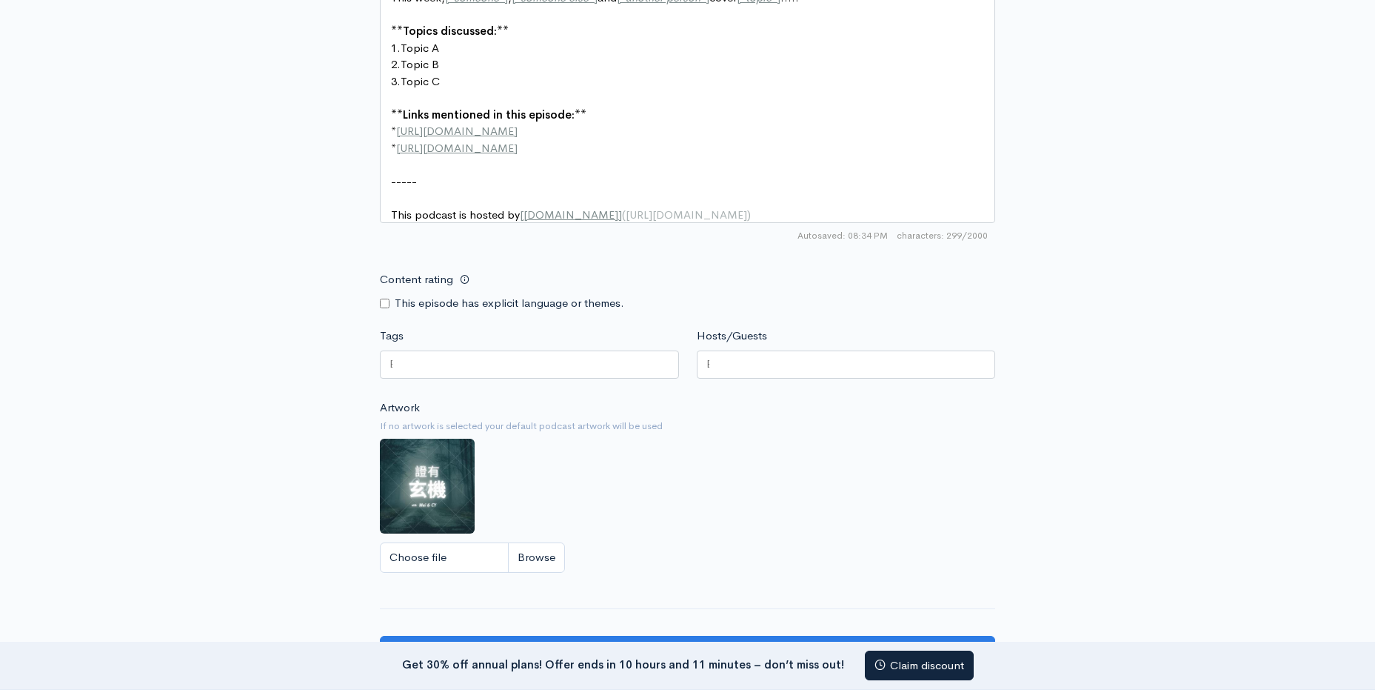
scroll to position [963, 0]
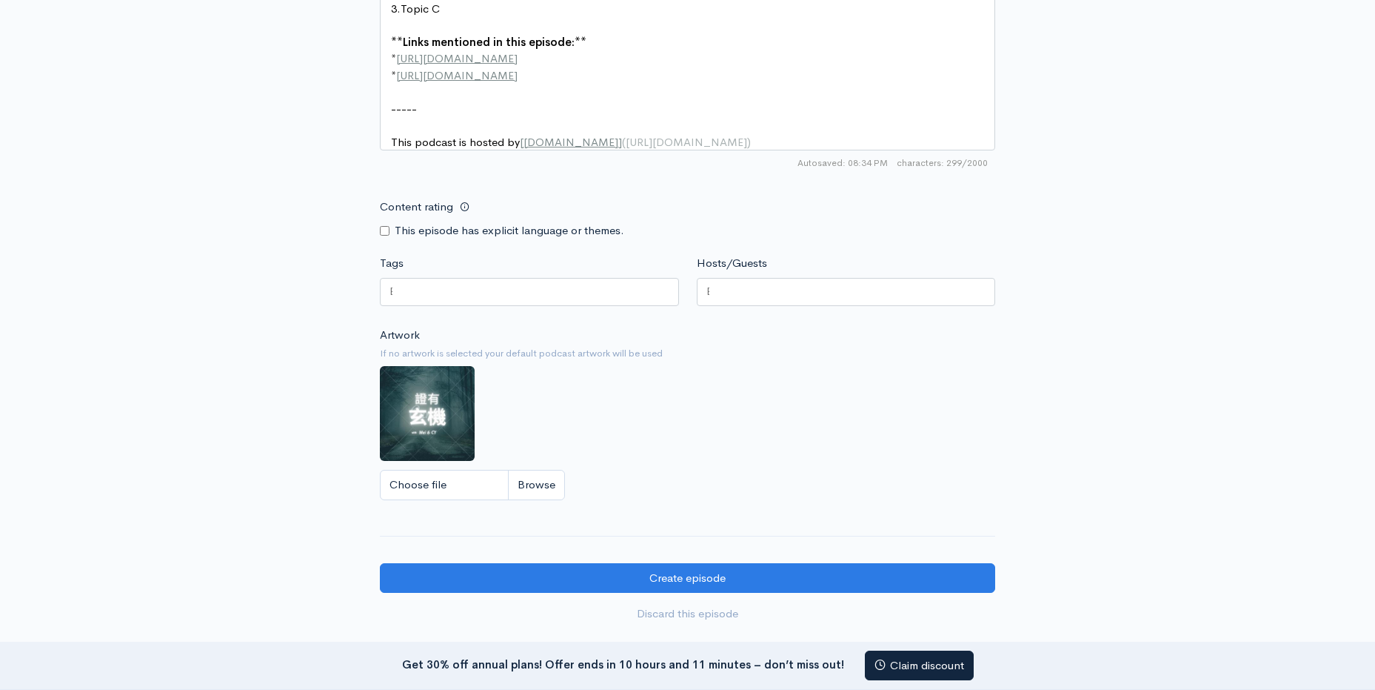
click at [587, 305] on div at bounding box center [529, 292] width 299 height 28
click at [810, 298] on div at bounding box center [846, 292] width 299 height 28
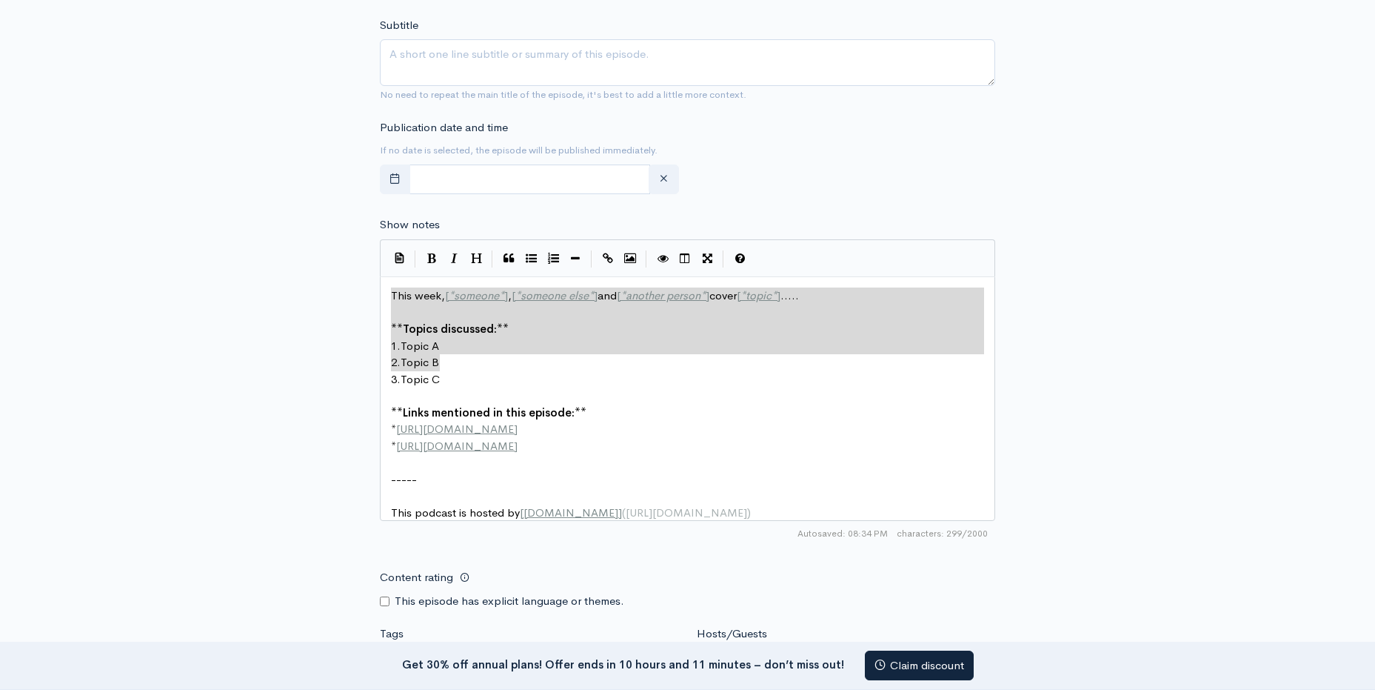
scroll to position [5, 0]
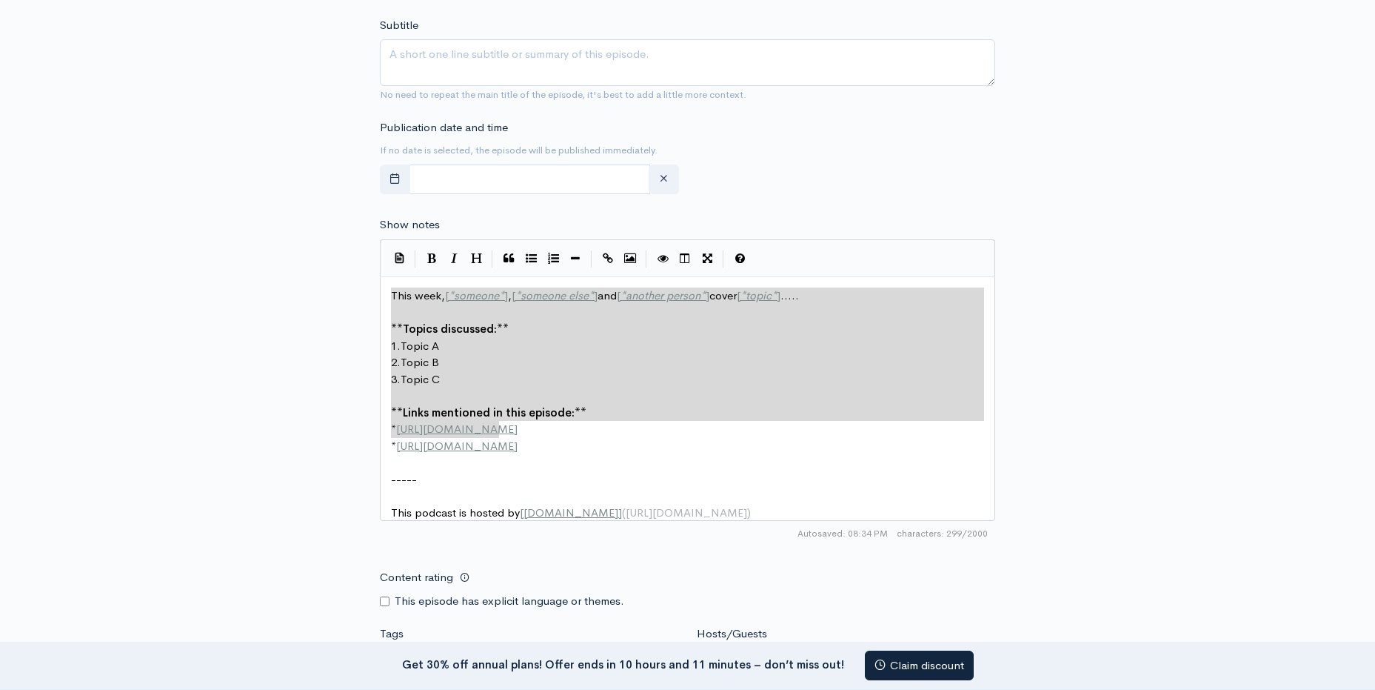
type textarea "This week, [*someone"
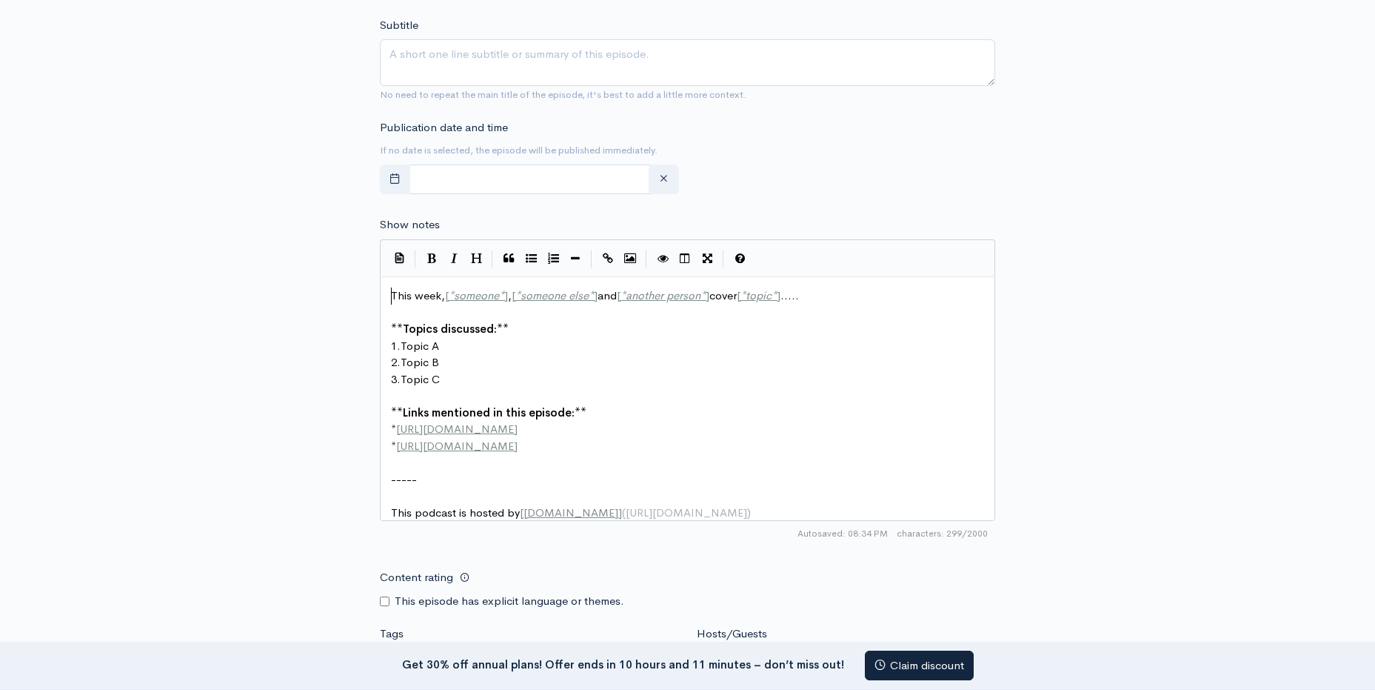
drag, startPoint x: 584, startPoint y: 359, endPoint x: 456, endPoint y: 304, distance: 139.0
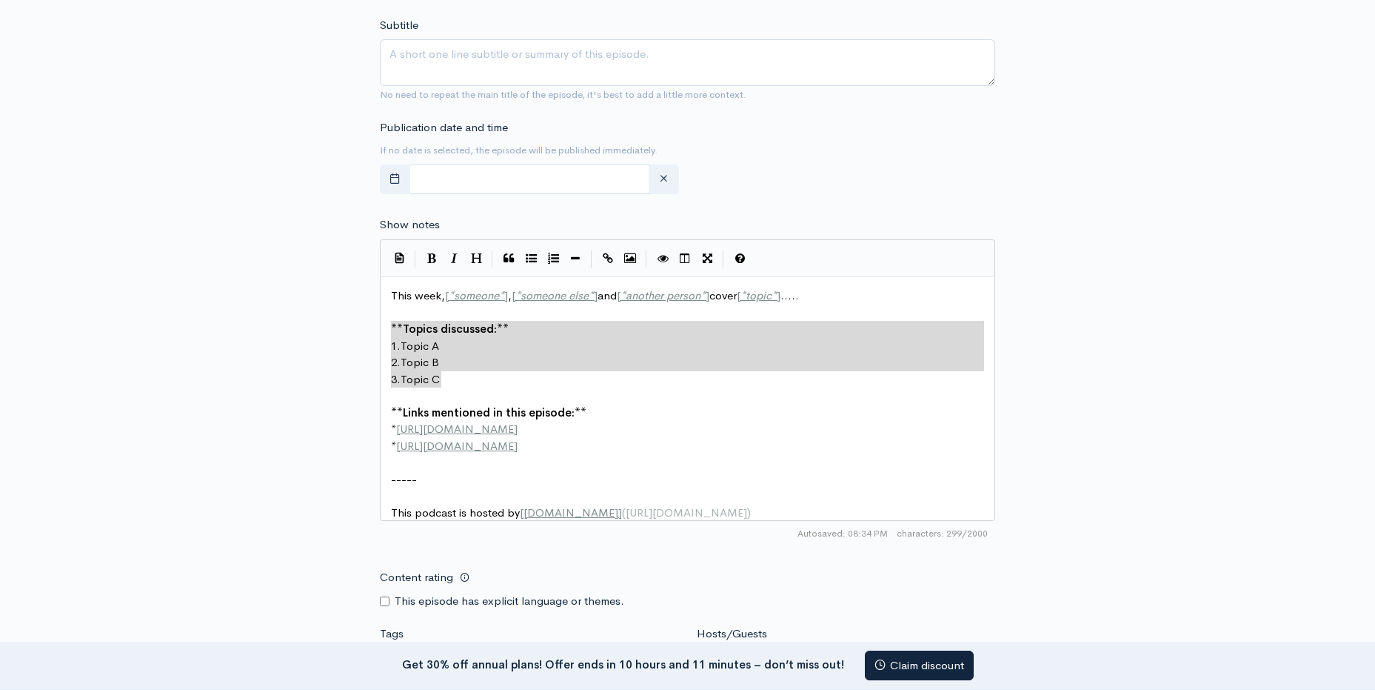
type textarea "**Topics discussed:** 1. Topic A 2. Topic B 3. Topic C"
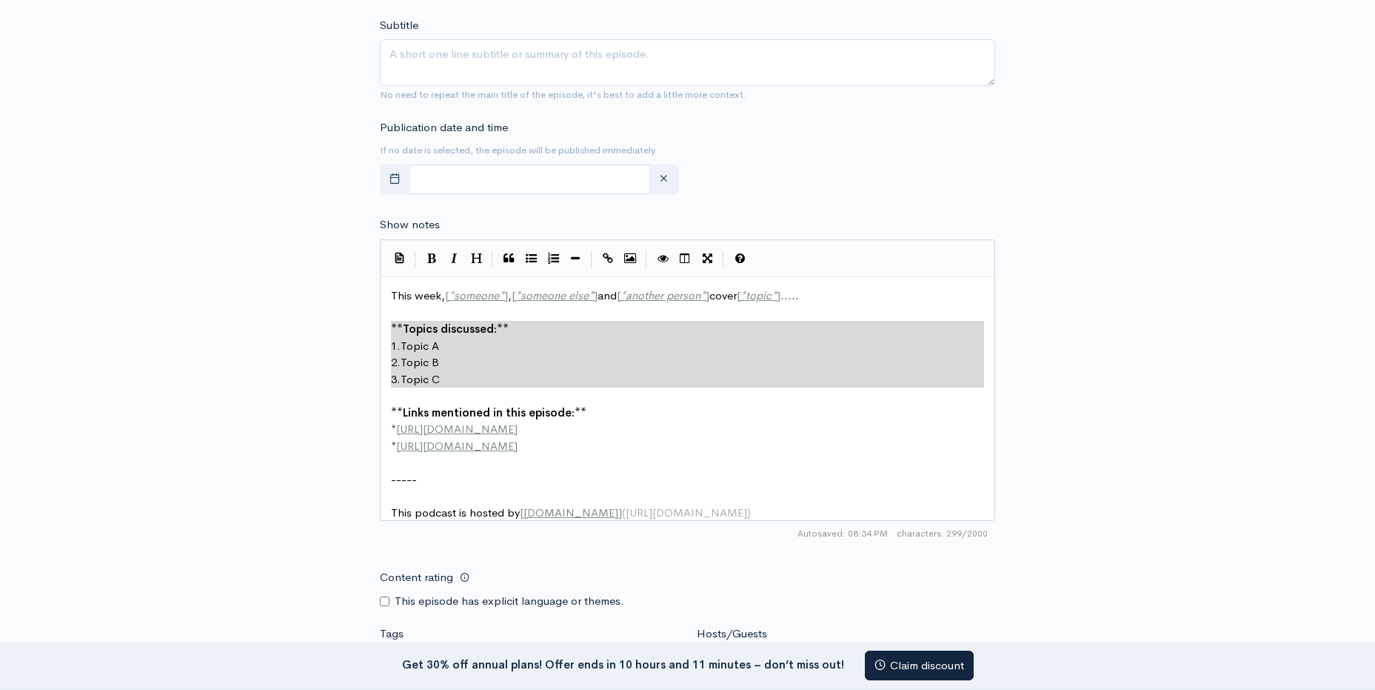
drag, startPoint x: 392, startPoint y: 324, endPoint x: 533, endPoint y: 388, distance: 155.1
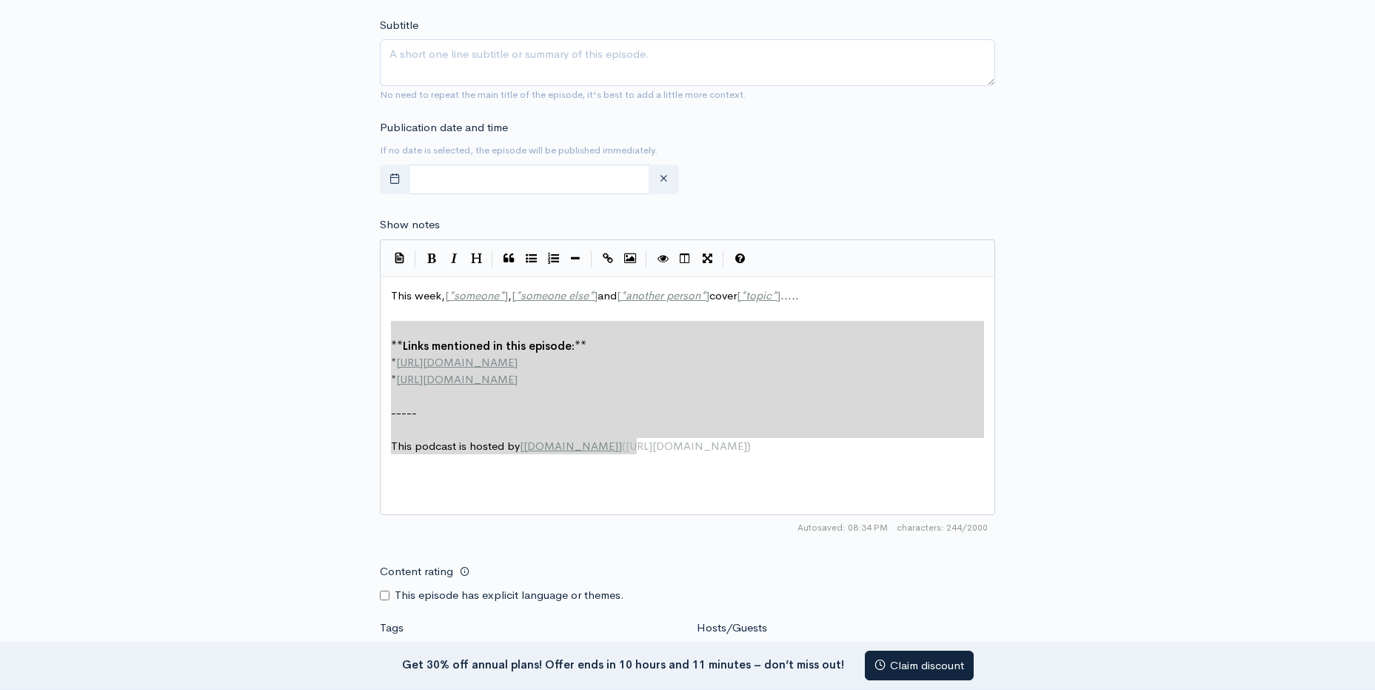
type textarea "**Links mentioned in this episode:** * [URL][DOMAIN_NAME] * [URL][DOMAIN_NAME] …"
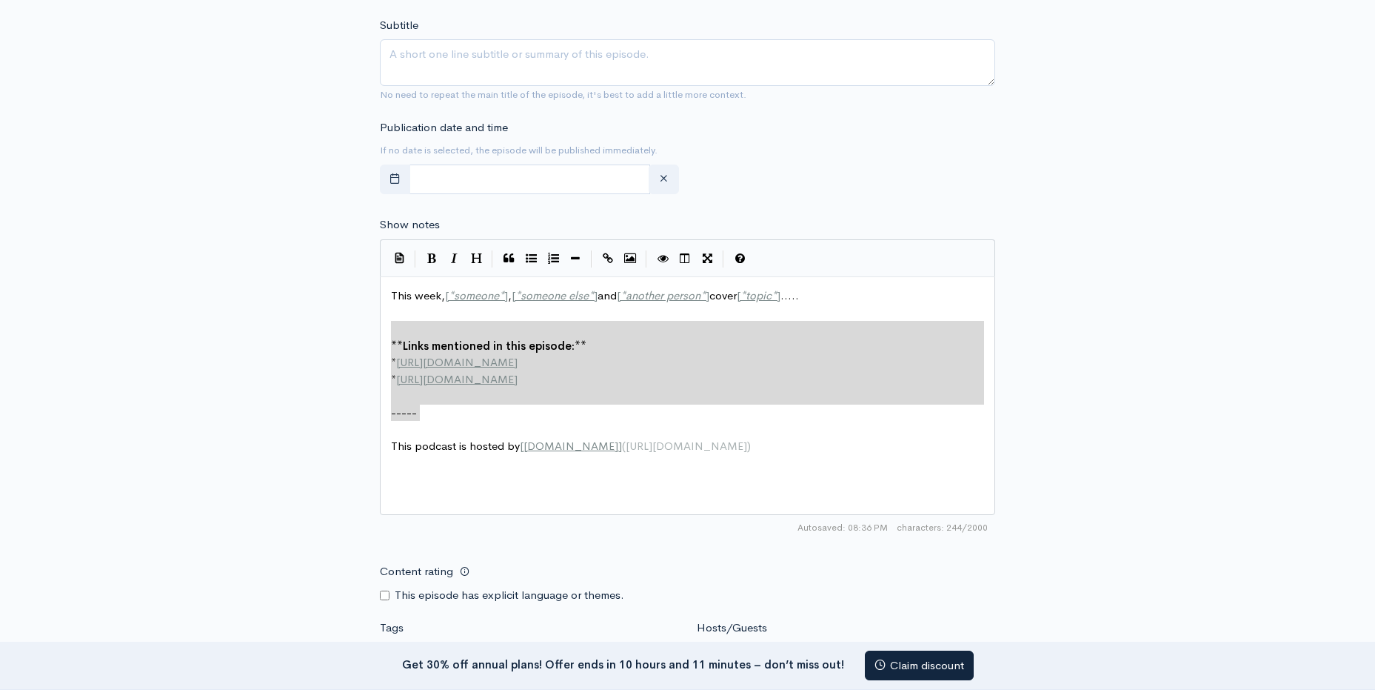
drag, startPoint x: 391, startPoint y: 323, endPoint x: 675, endPoint y: 416, distance: 299.3
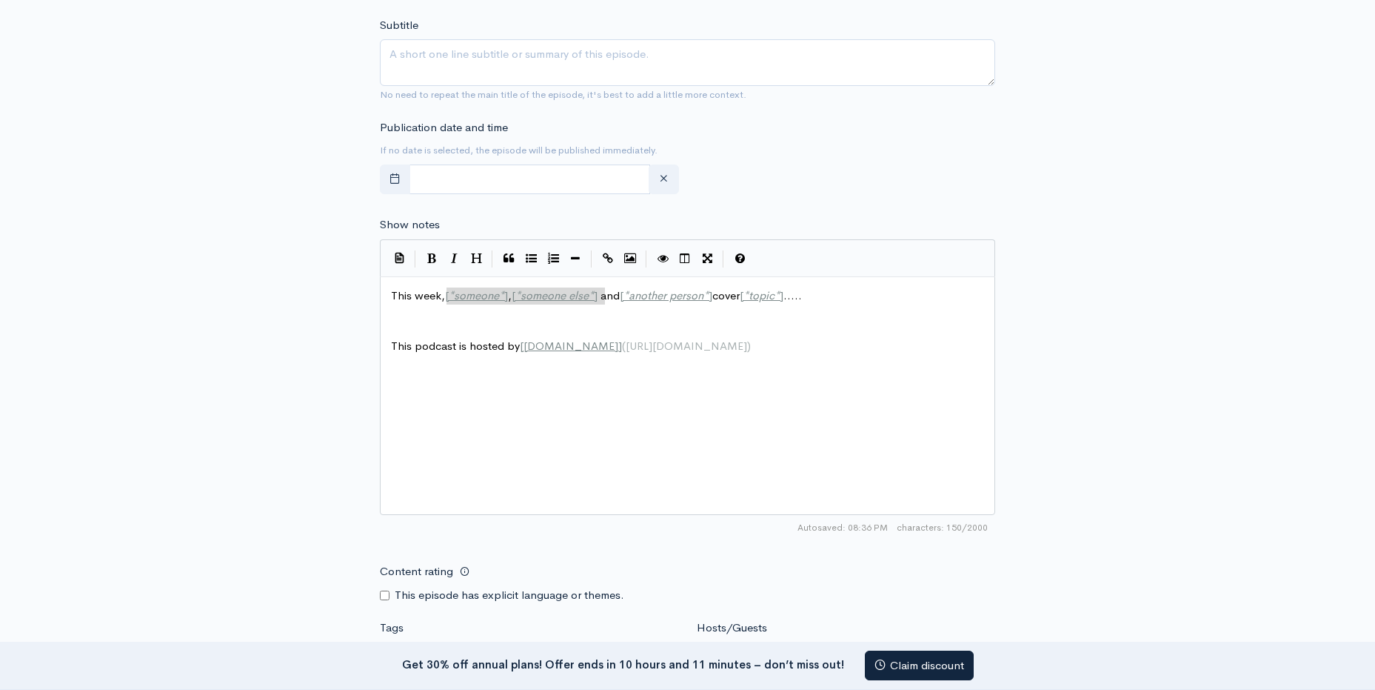
drag, startPoint x: 447, startPoint y: 294, endPoint x: 604, endPoint y: 294, distance: 156.3
type textarea "CY"
type textarea "[*another person*"
drag, startPoint x: 482, startPoint y: 297, endPoint x: 570, endPoint y: 297, distance: 88.1
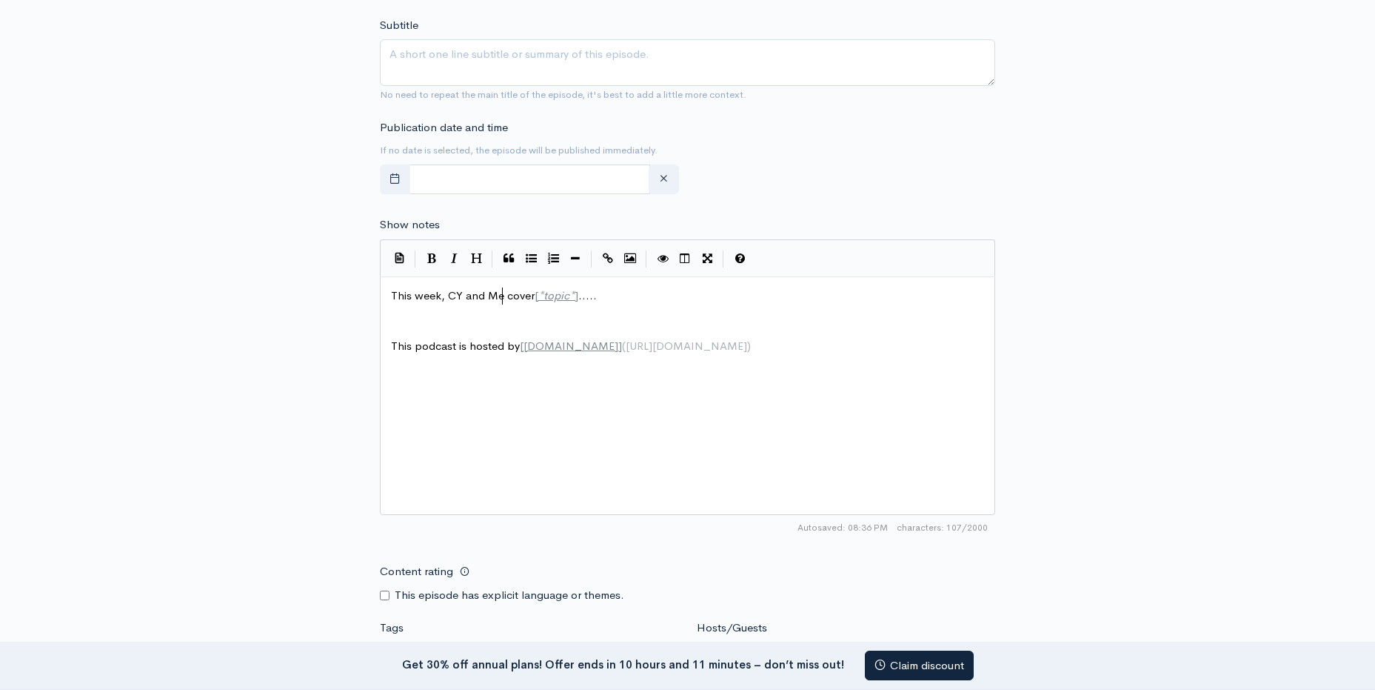
scroll to position [5, 21]
type textarea "Mei"
type textarea "[*topic*]"
drag, startPoint x: 538, startPoint y: 290, endPoint x: 581, endPoint y: 291, distance: 43.0
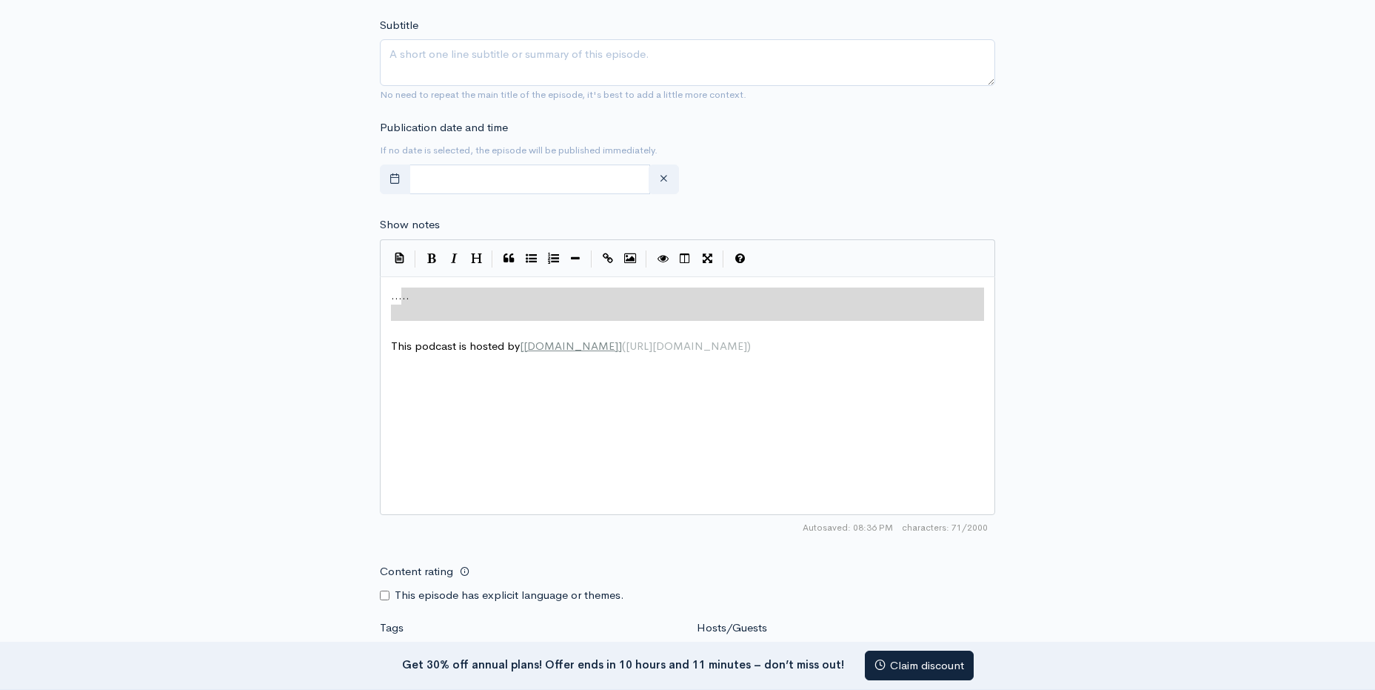
type textarea "....."
drag, startPoint x: 684, startPoint y: 327, endPoint x: 370, endPoint y: 291, distance: 316.8
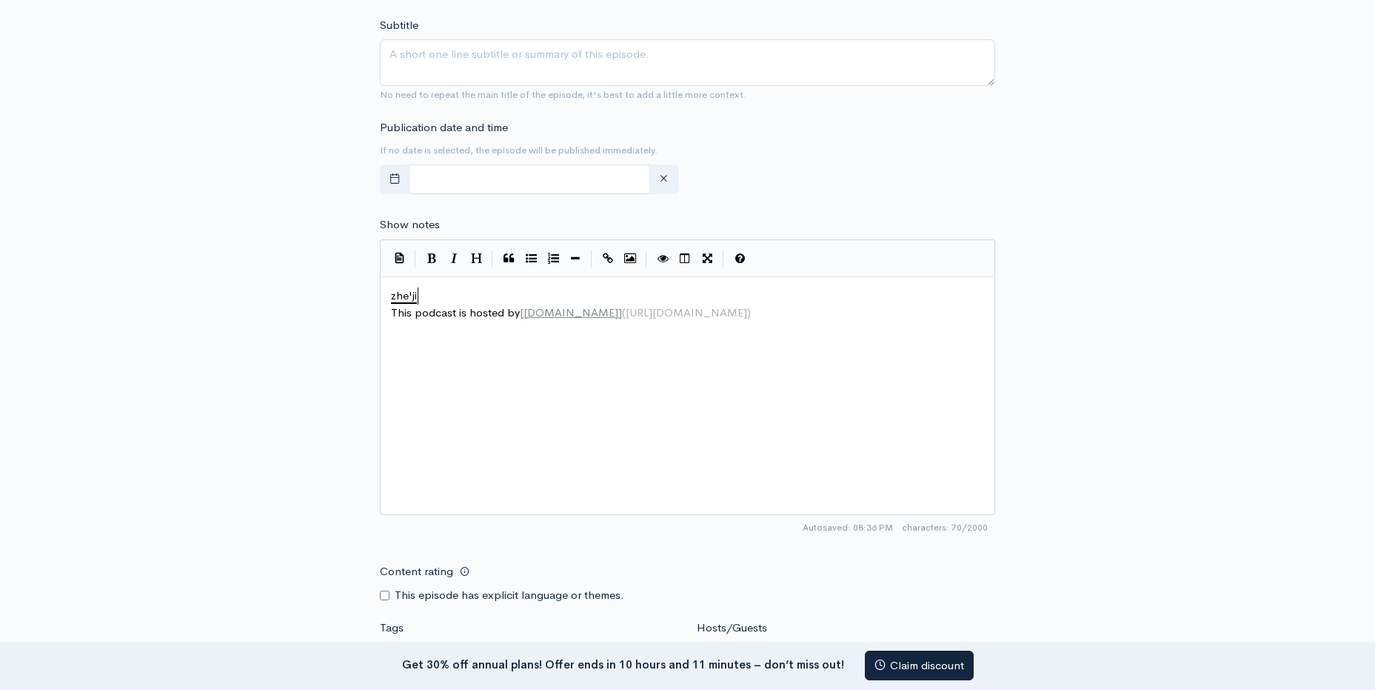
scroll to position [5, 25]
type textarea "這幾"
type textarea "j"
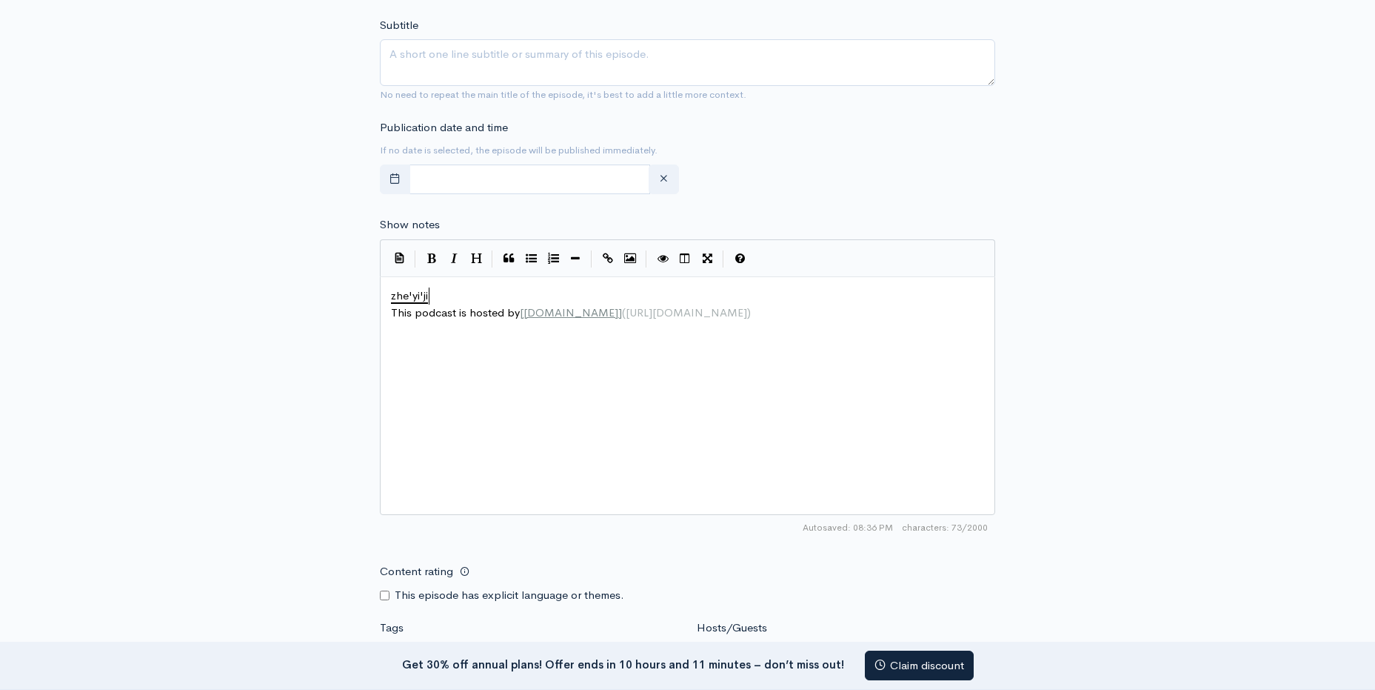
type textarea "這一季"
type textarea "集關於真心"
type textarea "一些真的"
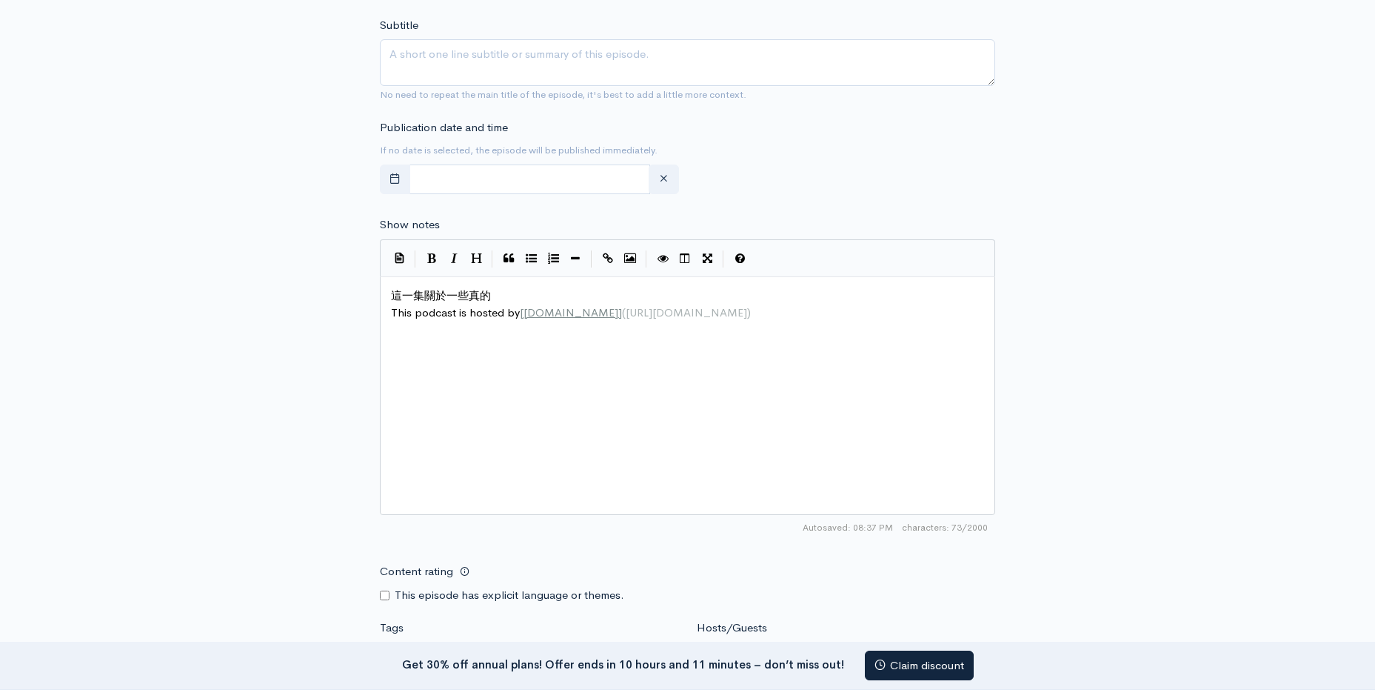
click at [523, 300] on pre "這一集關於一些真的" at bounding box center [693, 295] width 610 height 17
type textarea "真相·"
type textarea "，笑料等"
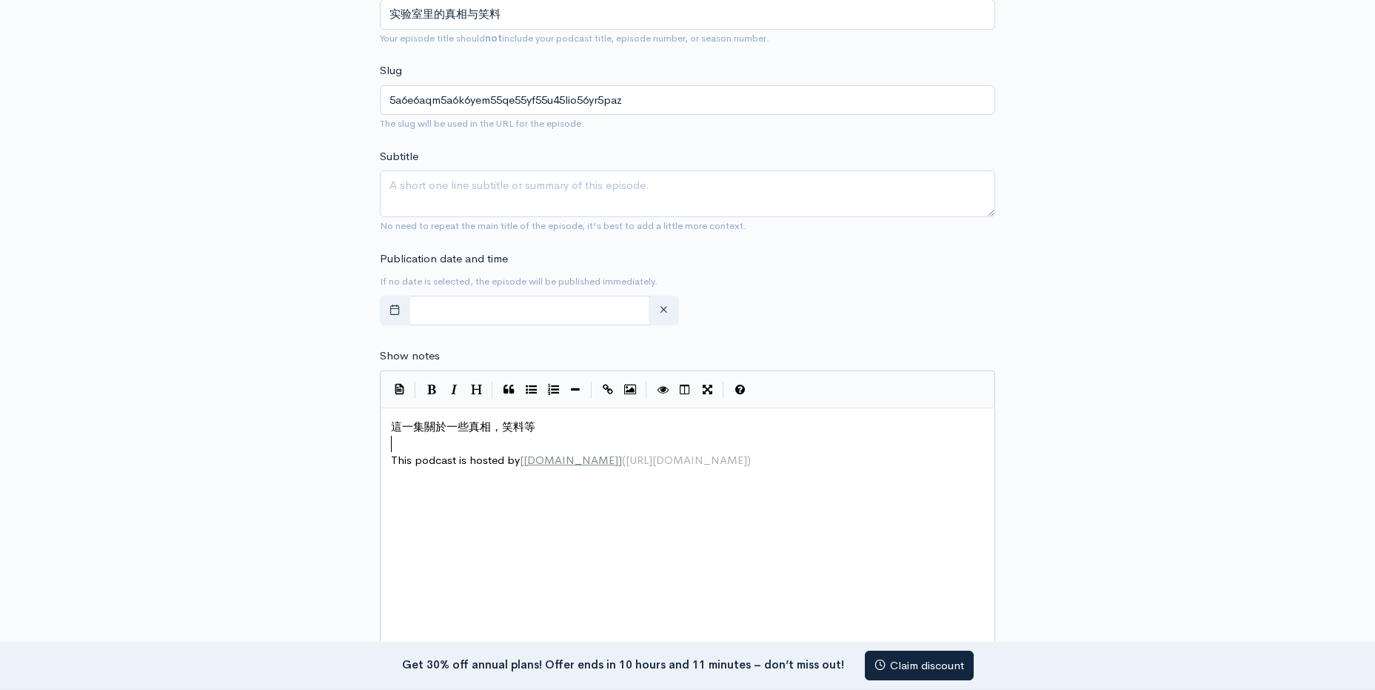
scroll to position [518, 0]
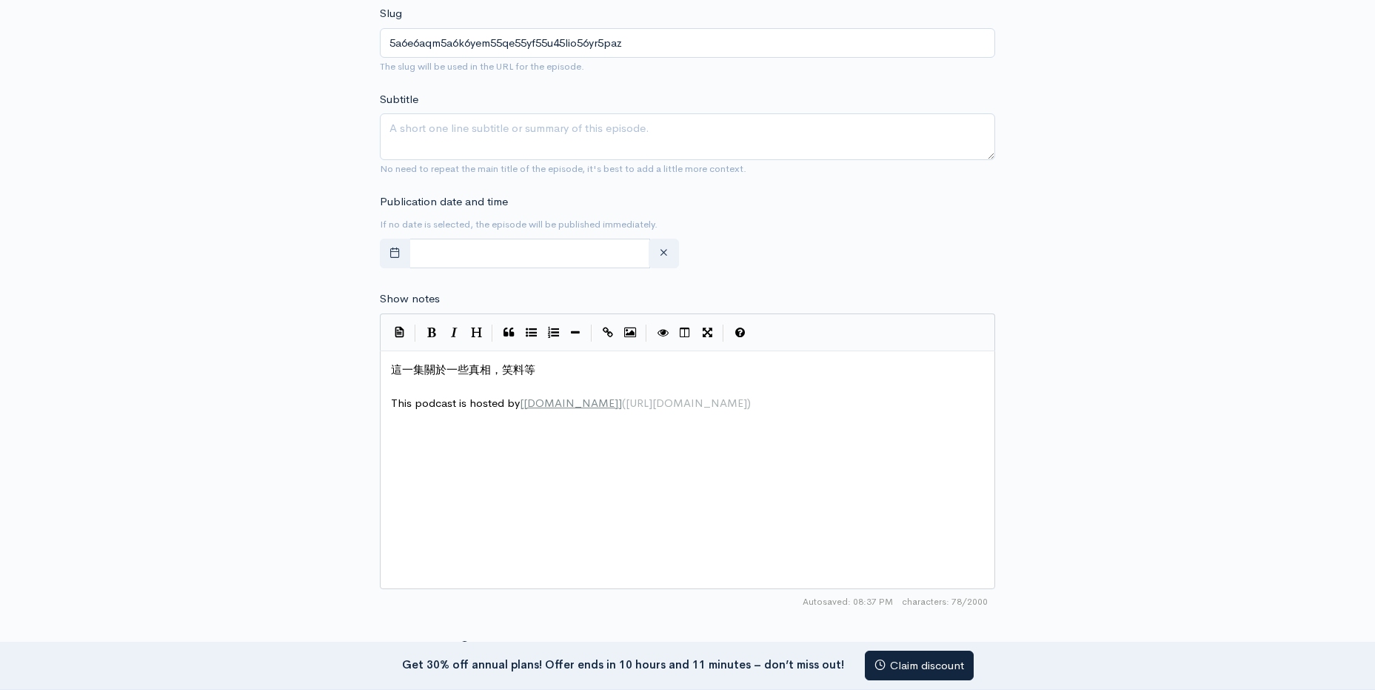
type textarea "這一集關於一些真相，笑料等"
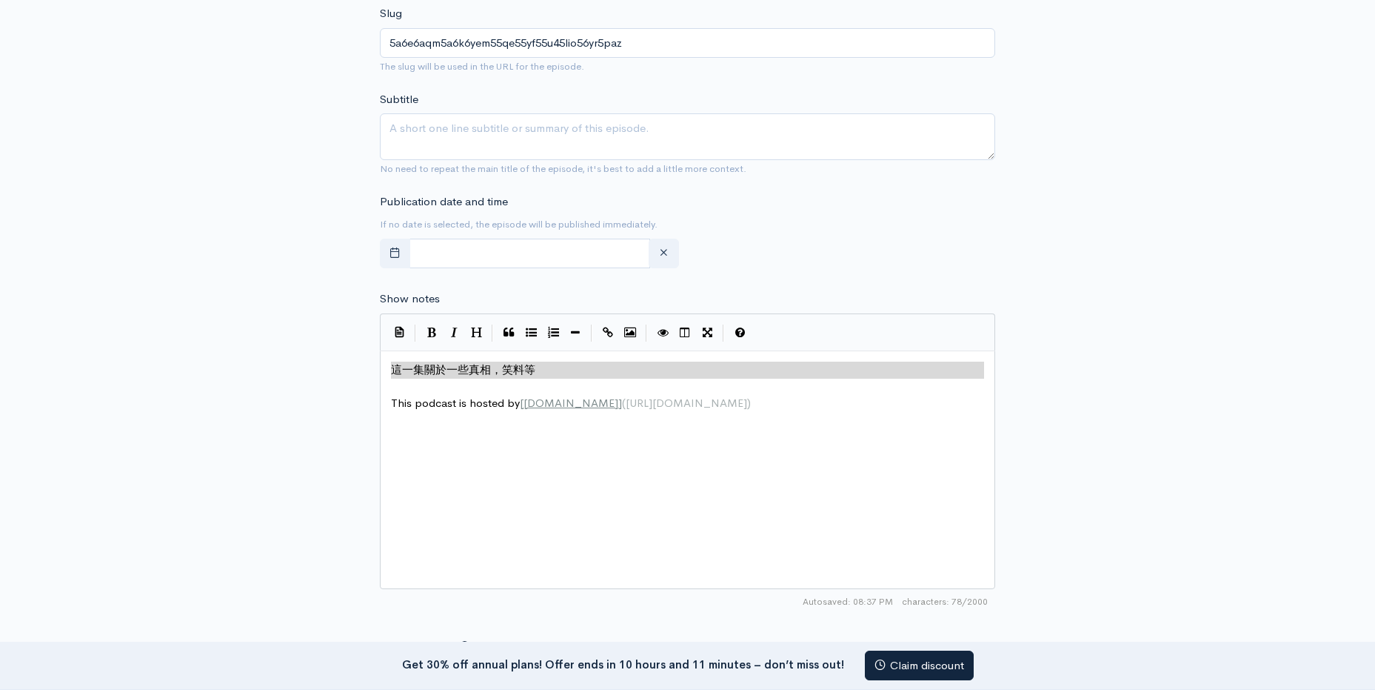
drag, startPoint x: 485, startPoint y: 393, endPoint x: 315, endPoint y: 373, distance: 171.5
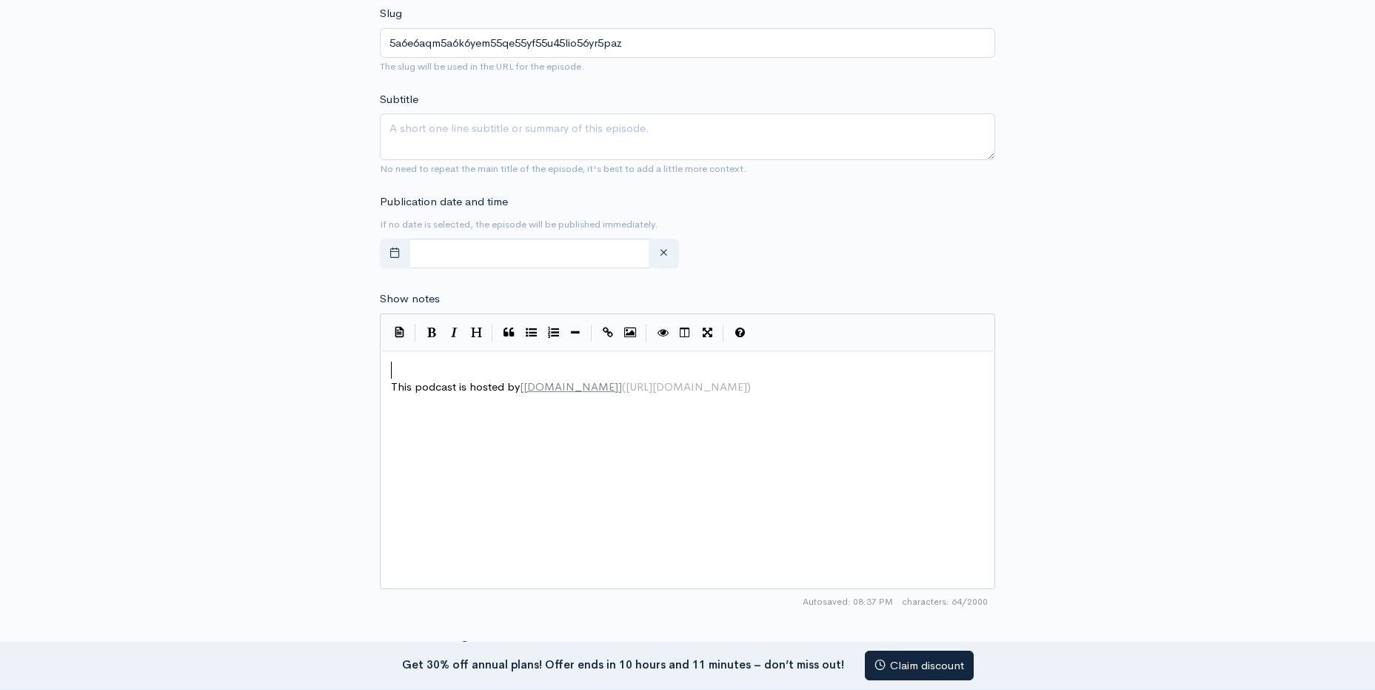
click at [391, 384] on span "This podcast is hosted by [ [DOMAIN_NAME] ] ( [URL][DOMAIN_NAME] )" at bounding box center [571, 386] width 360 height 14
type textarea "[[DOMAIN_NAME]]([URL][DOMAIN_NAME])"
drag, startPoint x: 521, startPoint y: 367, endPoint x: 707, endPoint y: 379, distance: 185.5
click at [767, 385] on div "x This podcast is hosted by [ [DOMAIN_NAME] ] ( [URL][DOMAIN_NAME] )" at bounding box center [706, 487] width 636 height 259
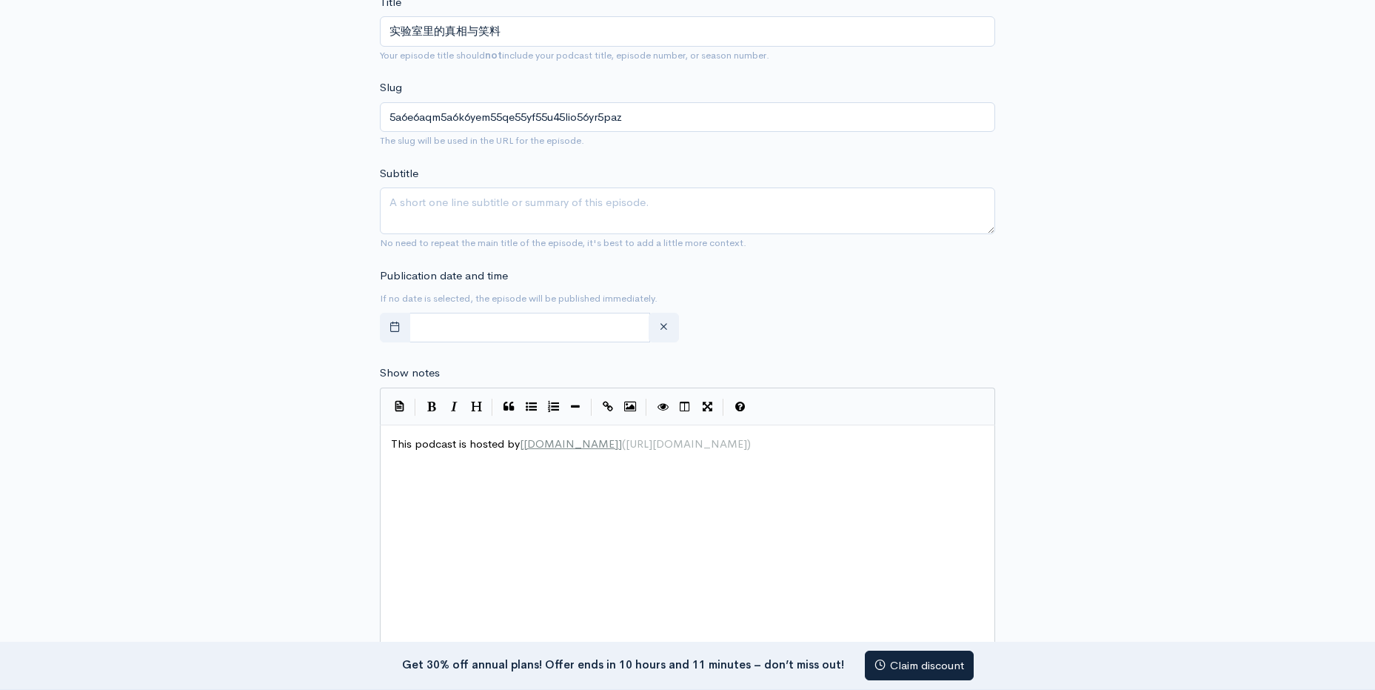
scroll to position [0, 0]
